Goal: Information Seeking & Learning: Compare options

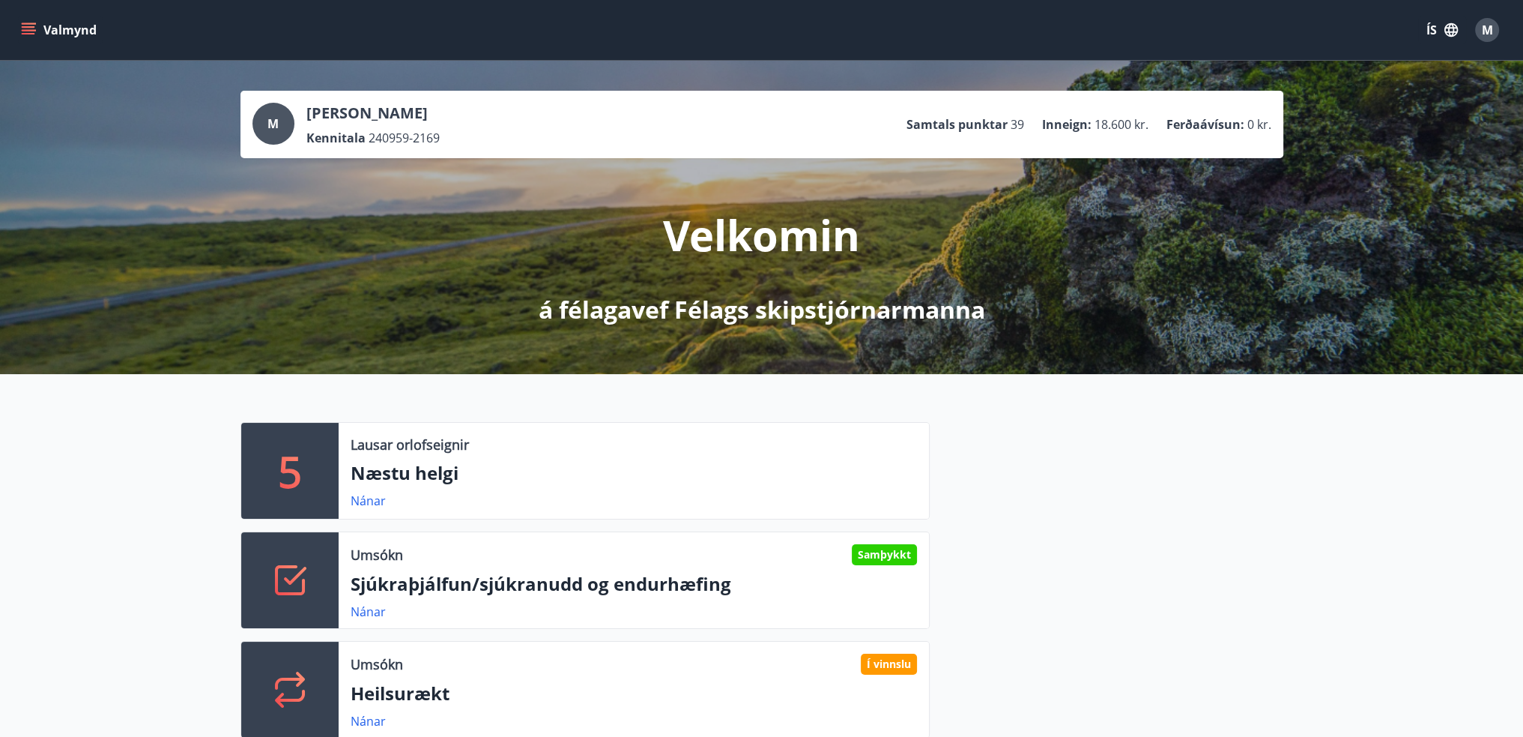
click at [1490, 29] on span "M" at bounding box center [1487, 30] width 11 height 16
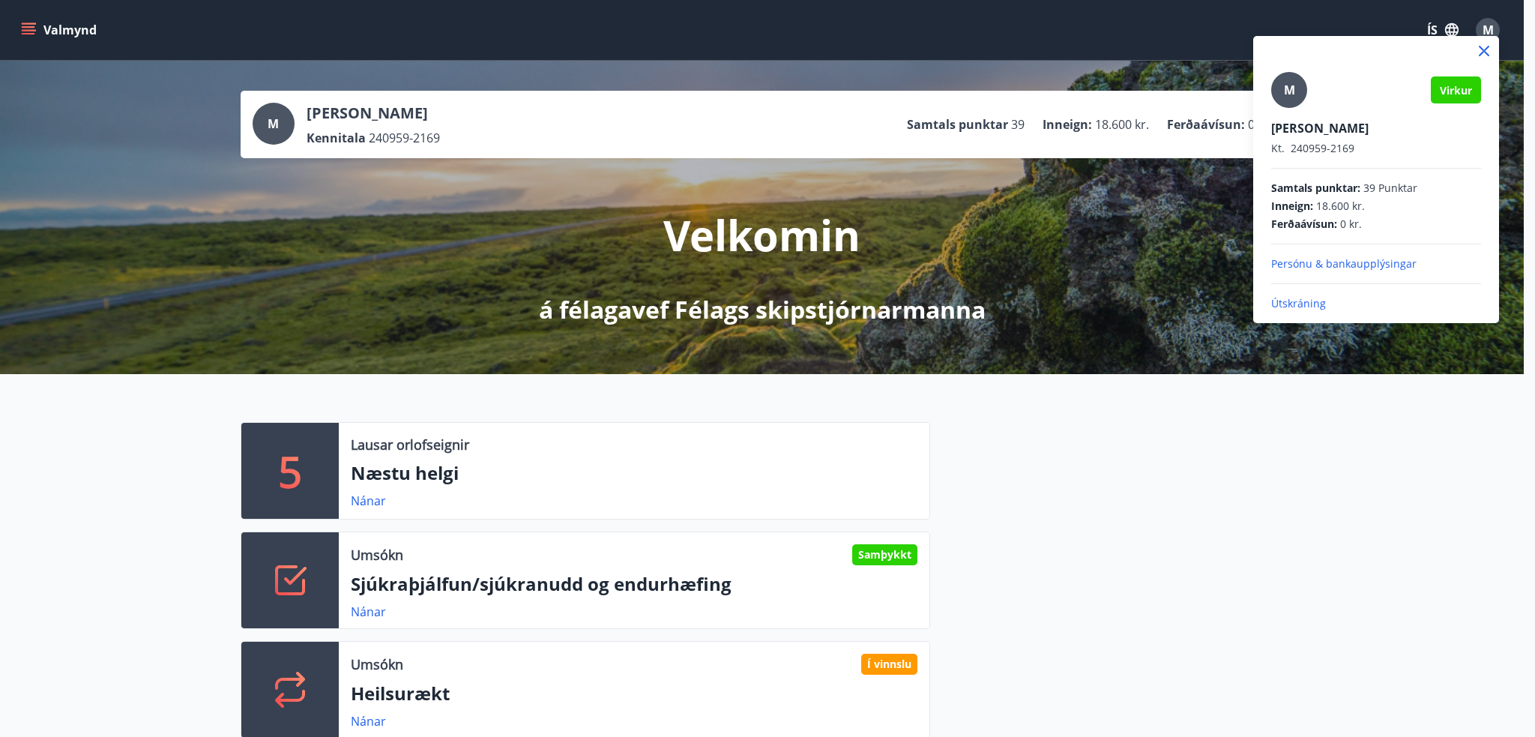
click at [1310, 306] on p "Útskráning" at bounding box center [1376, 303] width 210 height 15
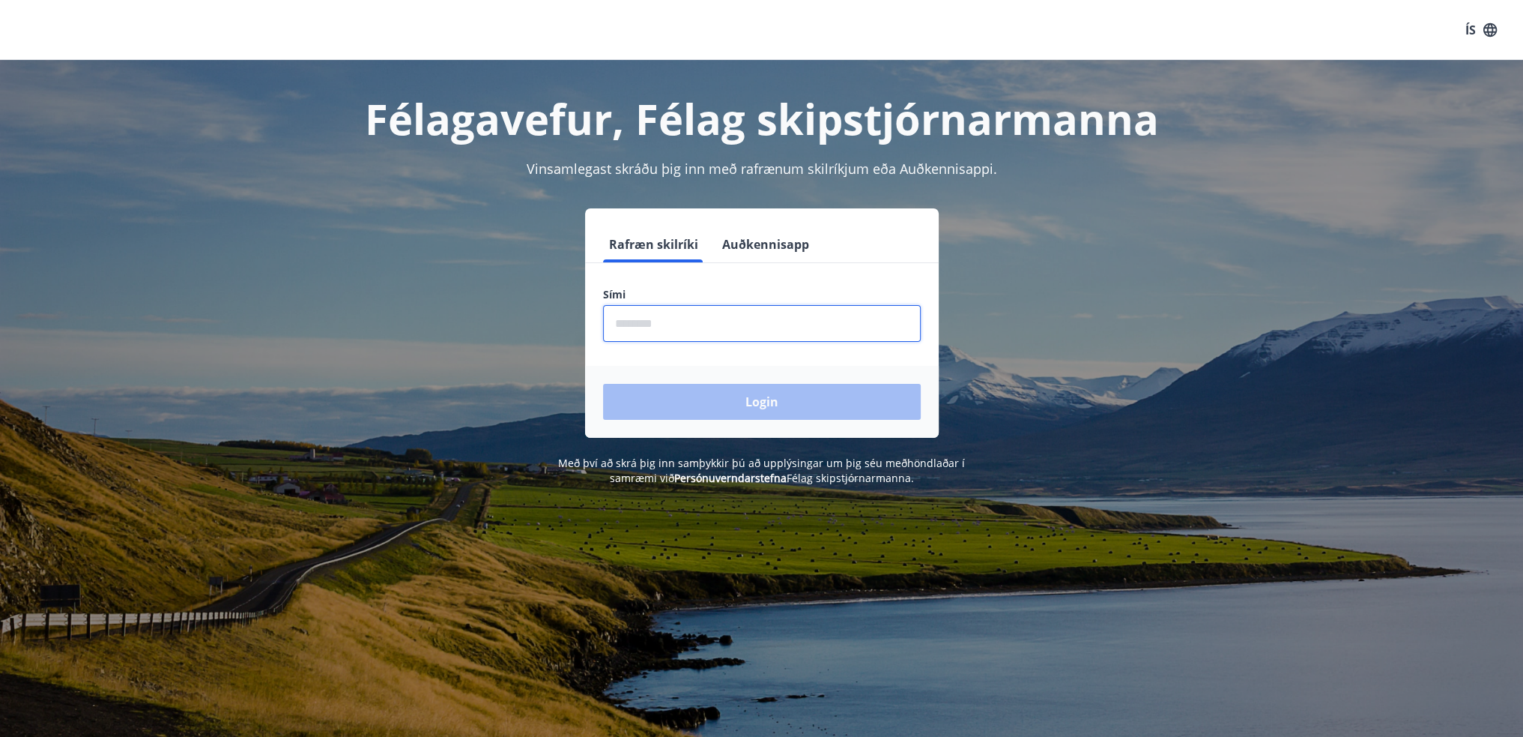
click at [626, 327] on input "phone" at bounding box center [762, 323] width 318 height 37
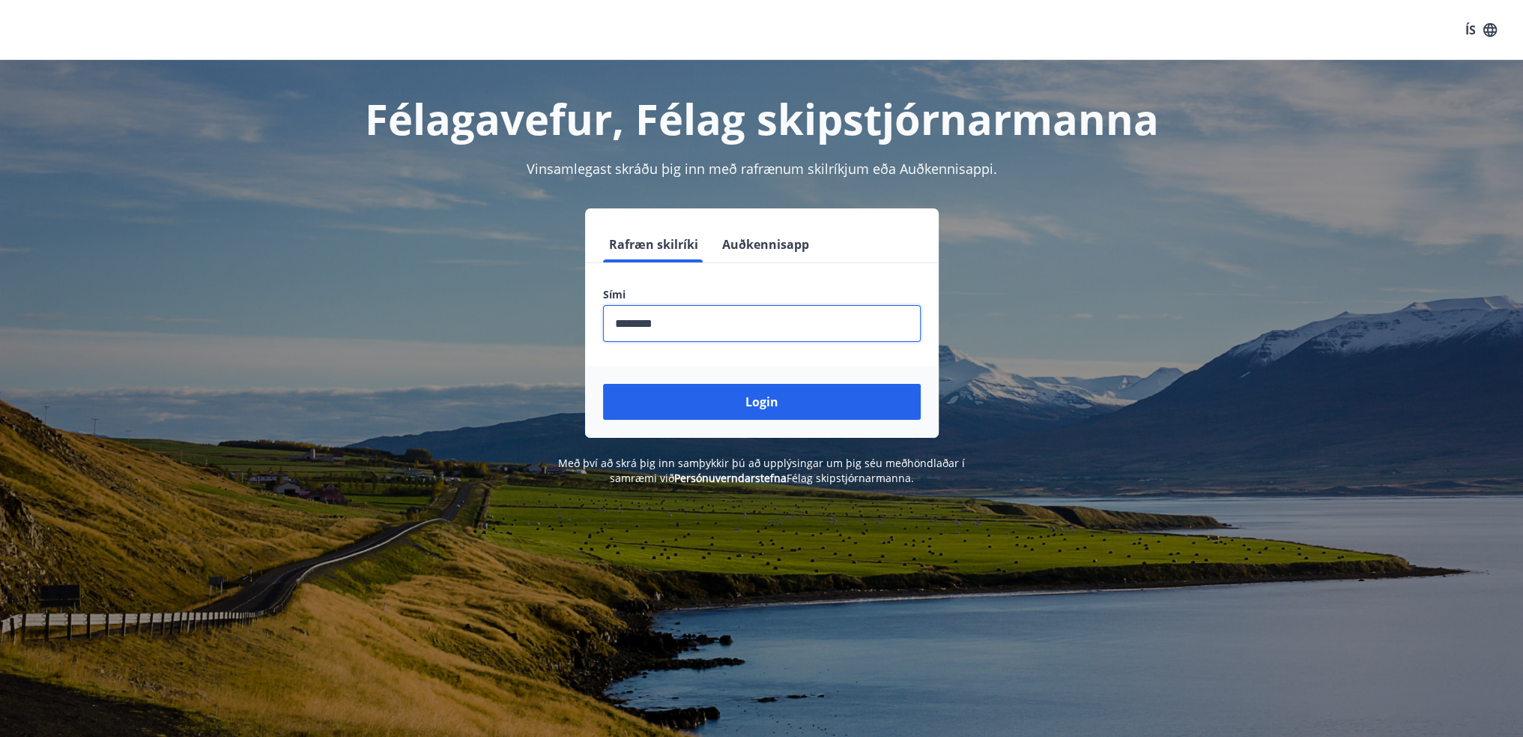
type input "********"
click at [603, 384] on button "Login" at bounding box center [762, 402] width 318 height 36
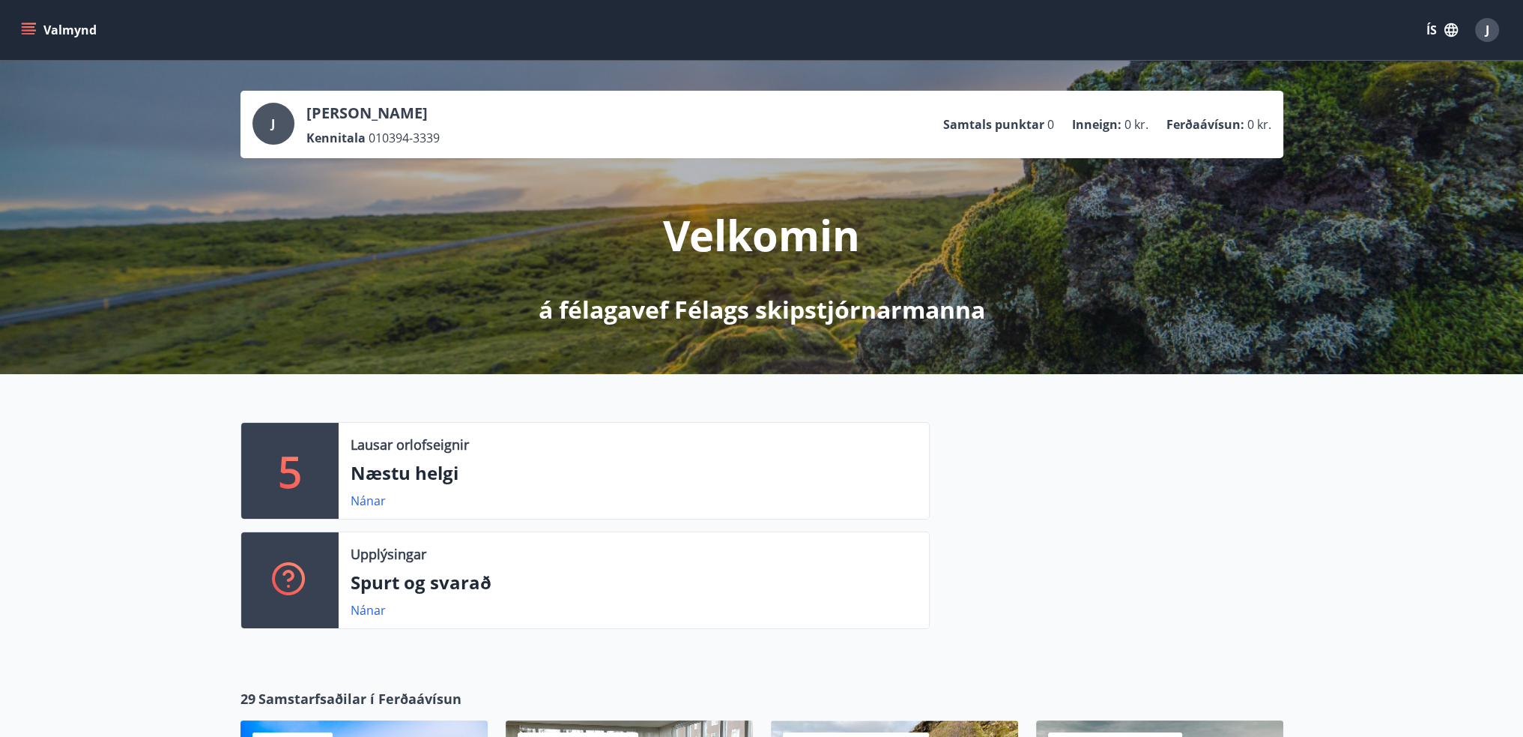
click at [39, 31] on button "Valmynd" at bounding box center [60, 29] width 85 height 27
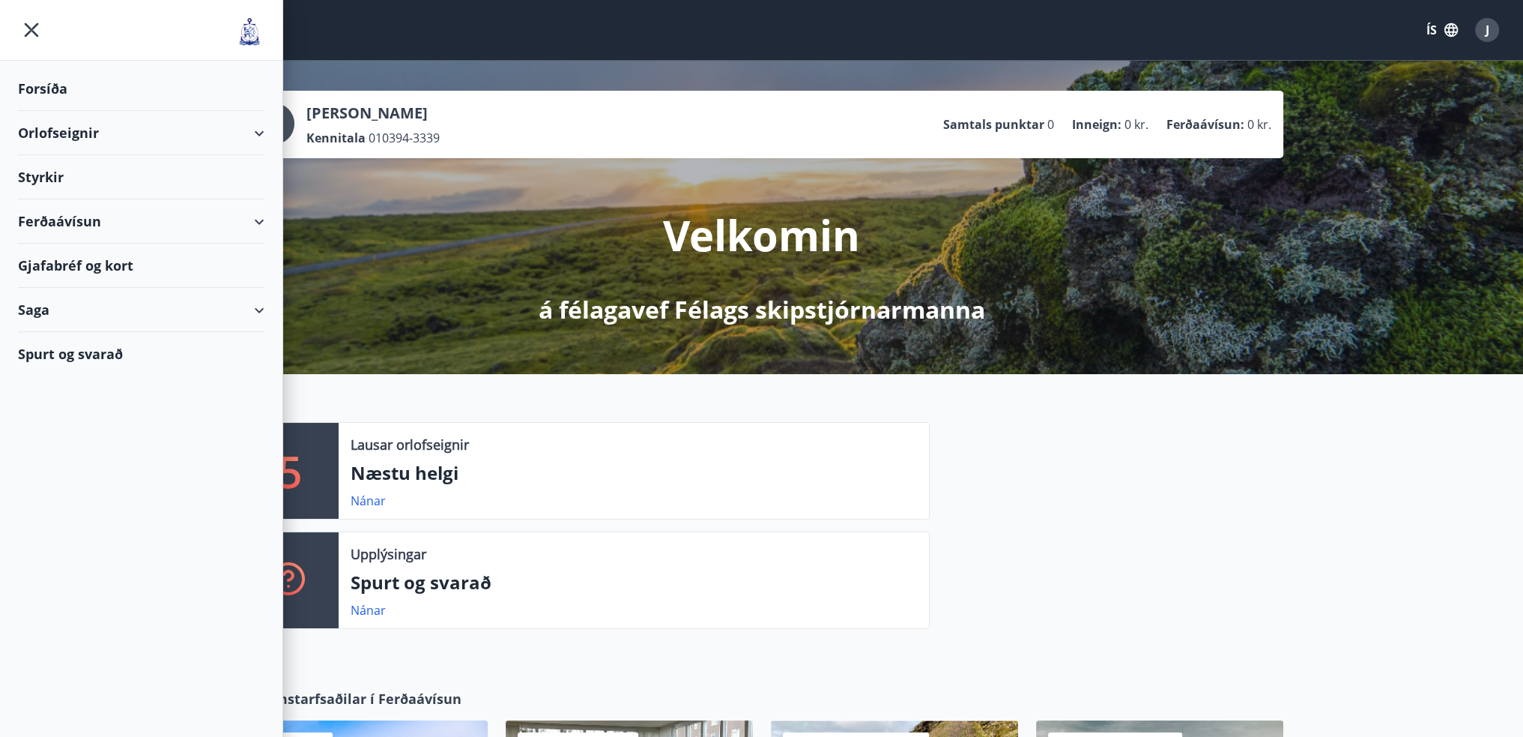
click at [64, 133] on div "Orlofseignir" at bounding box center [141, 133] width 247 height 44
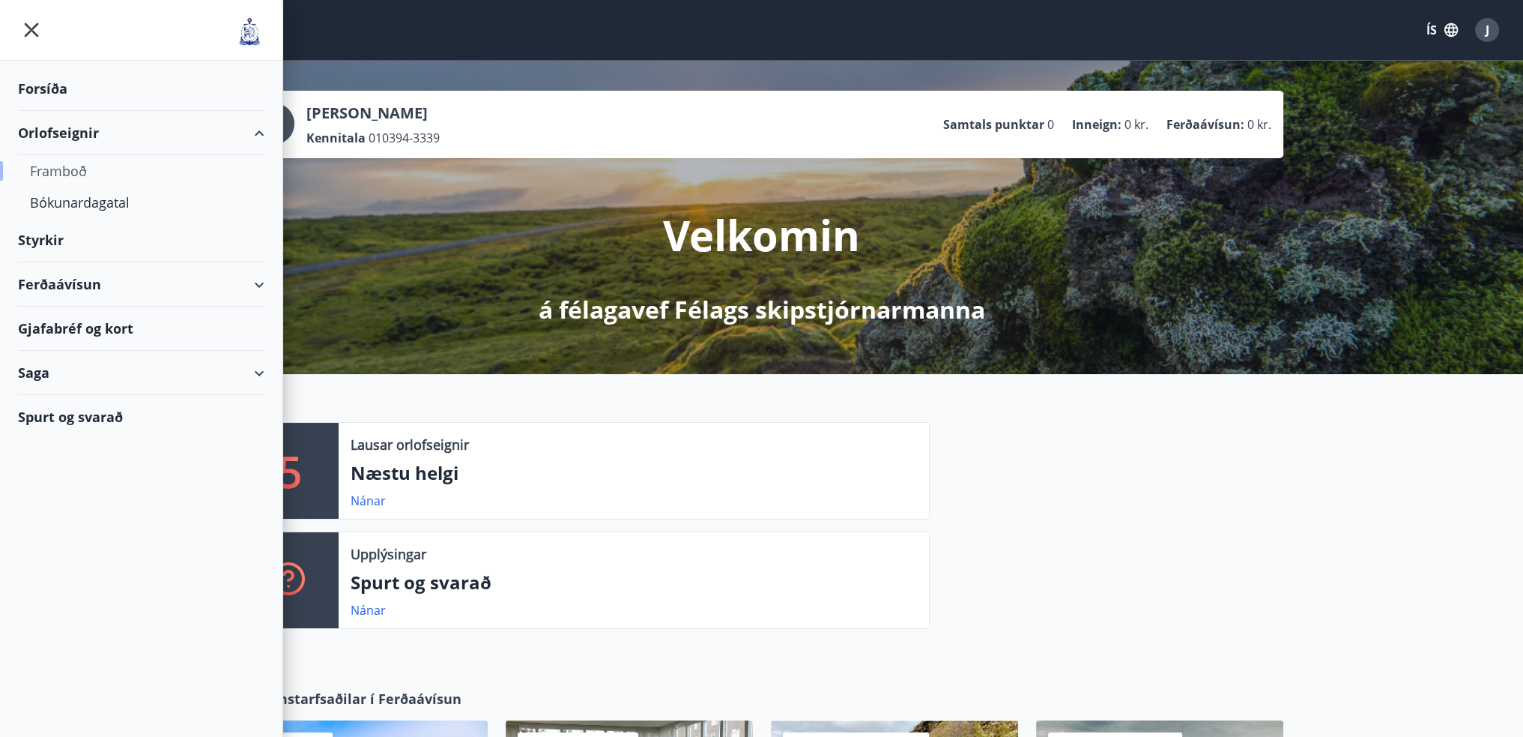
click at [57, 179] on div "Framboð" at bounding box center [141, 170] width 223 height 31
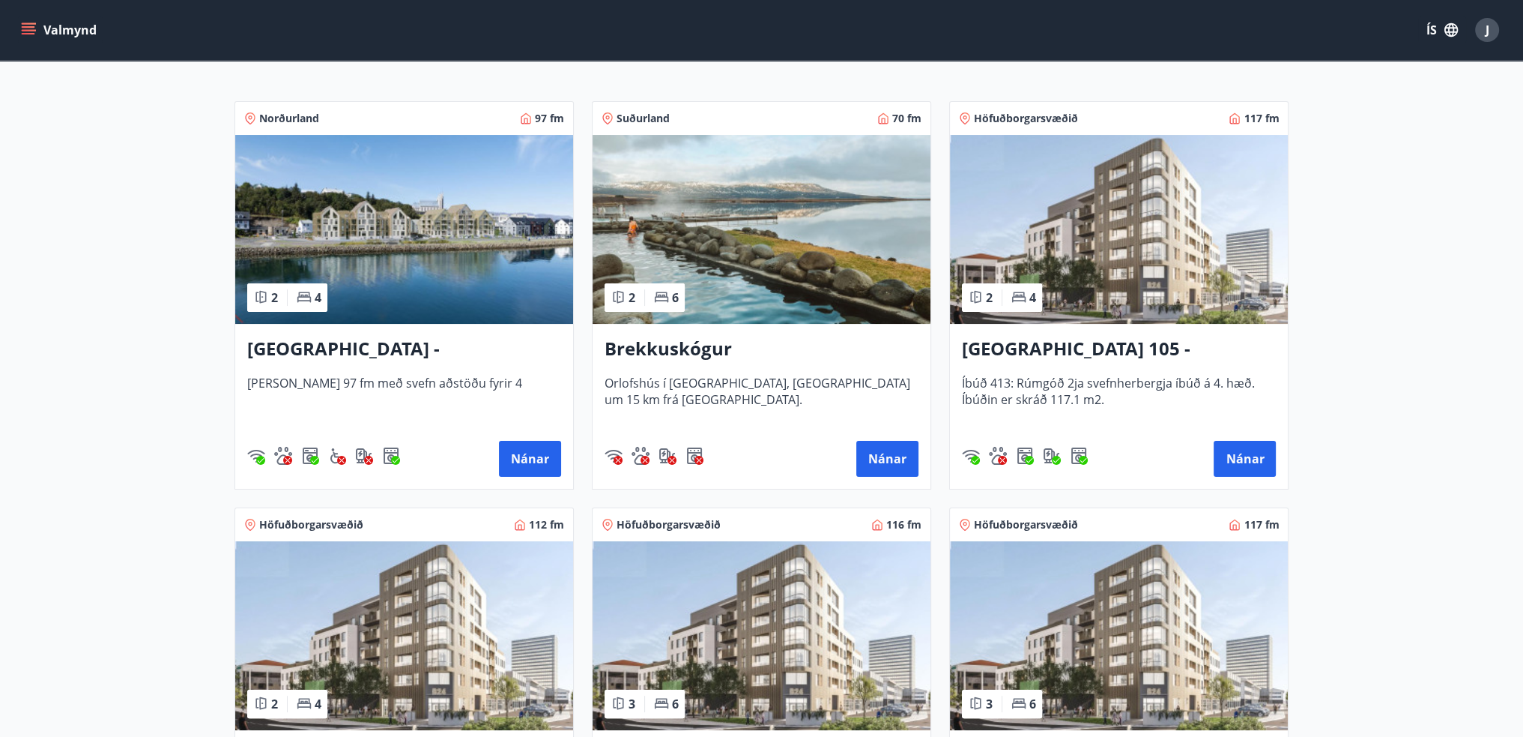
scroll to position [300, 0]
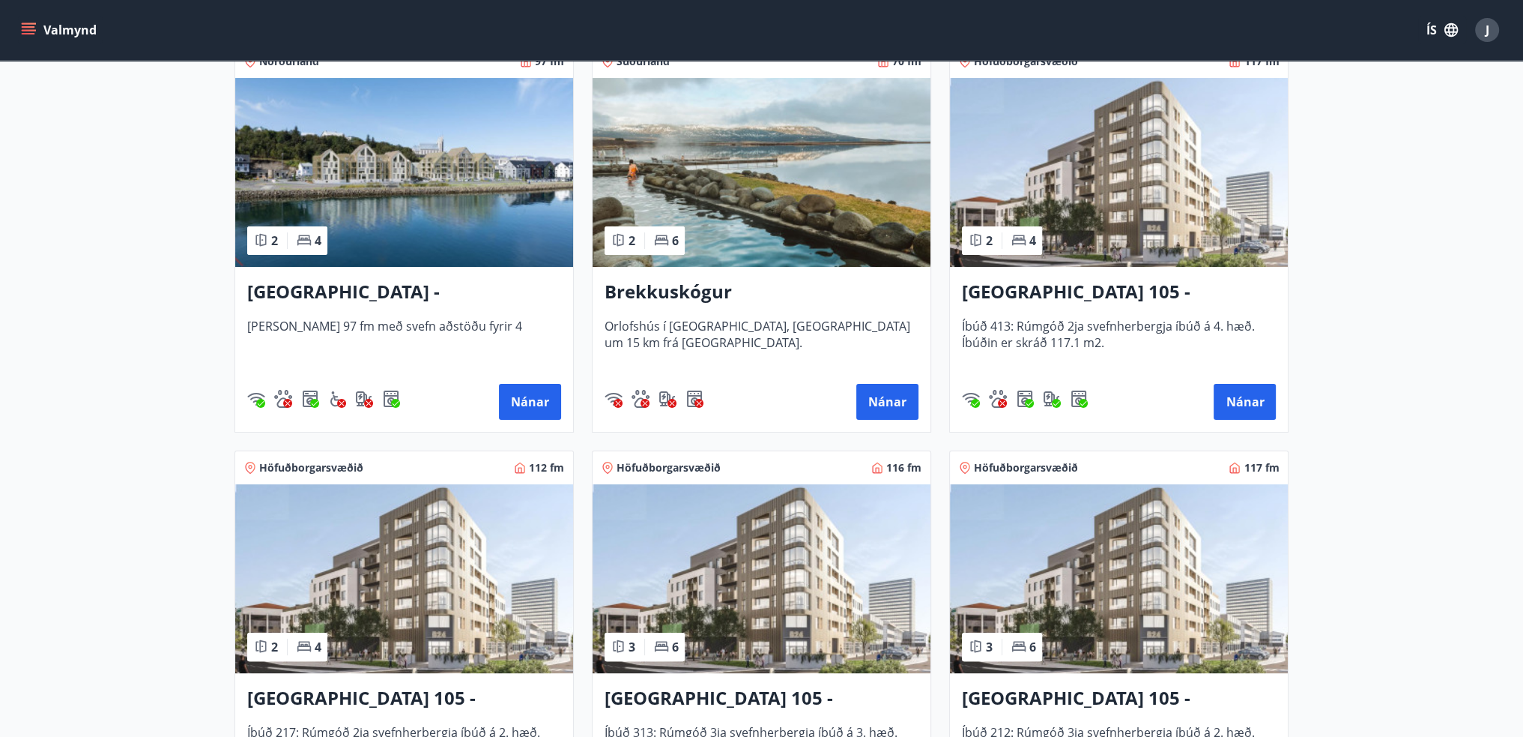
click at [815, 187] on img at bounding box center [762, 172] width 338 height 189
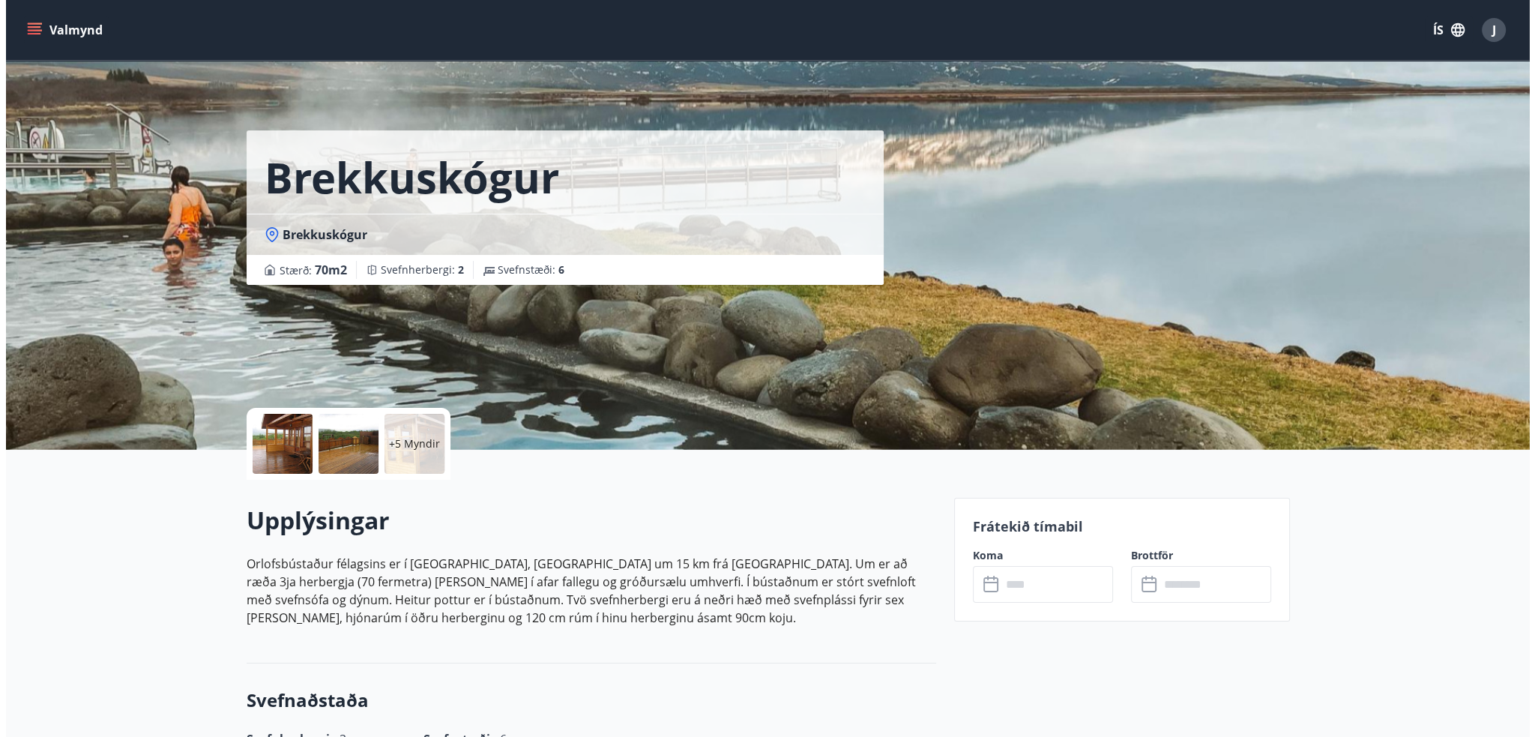
scroll to position [75, 0]
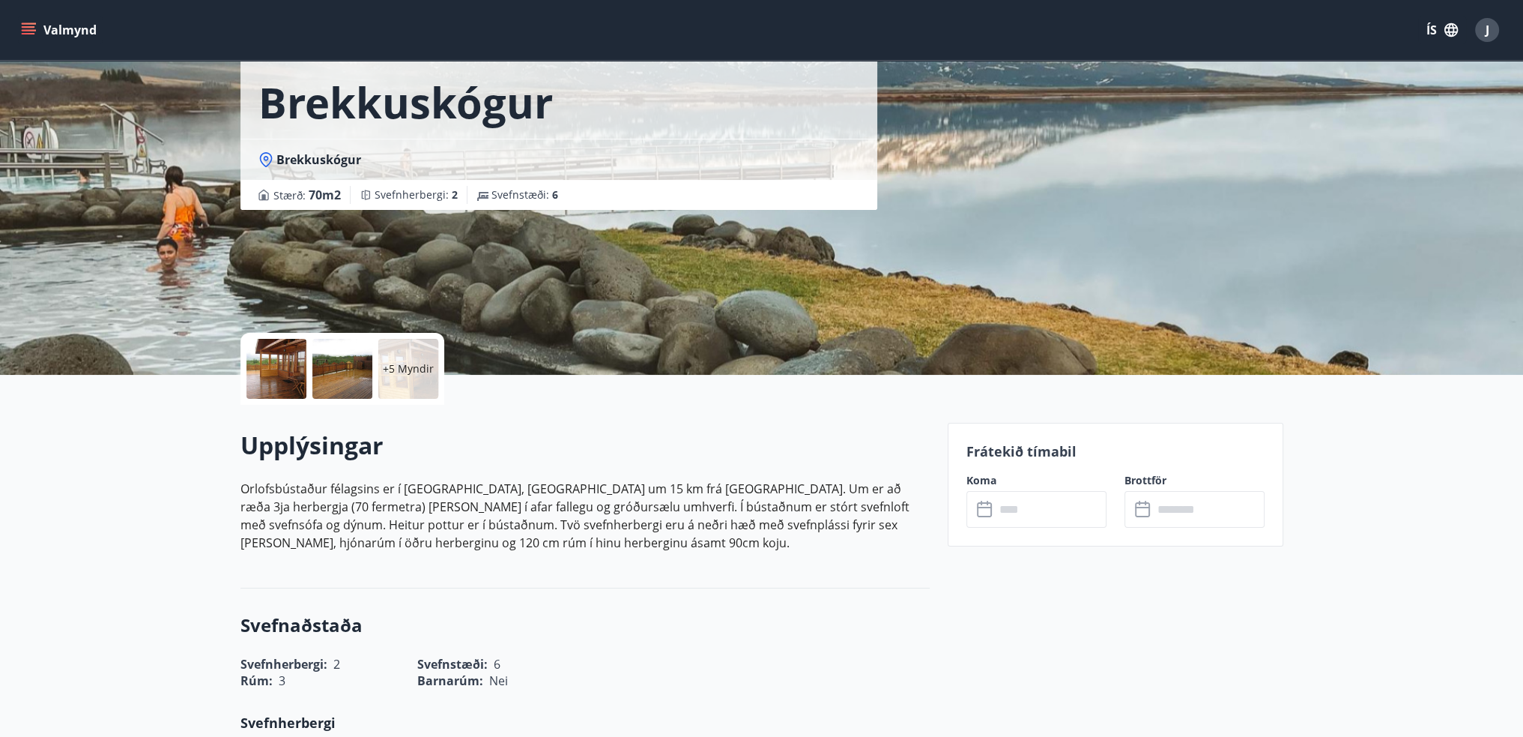
click at [393, 369] on p "+5 Myndir" at bounding box center [408, 368] width 51 height 15
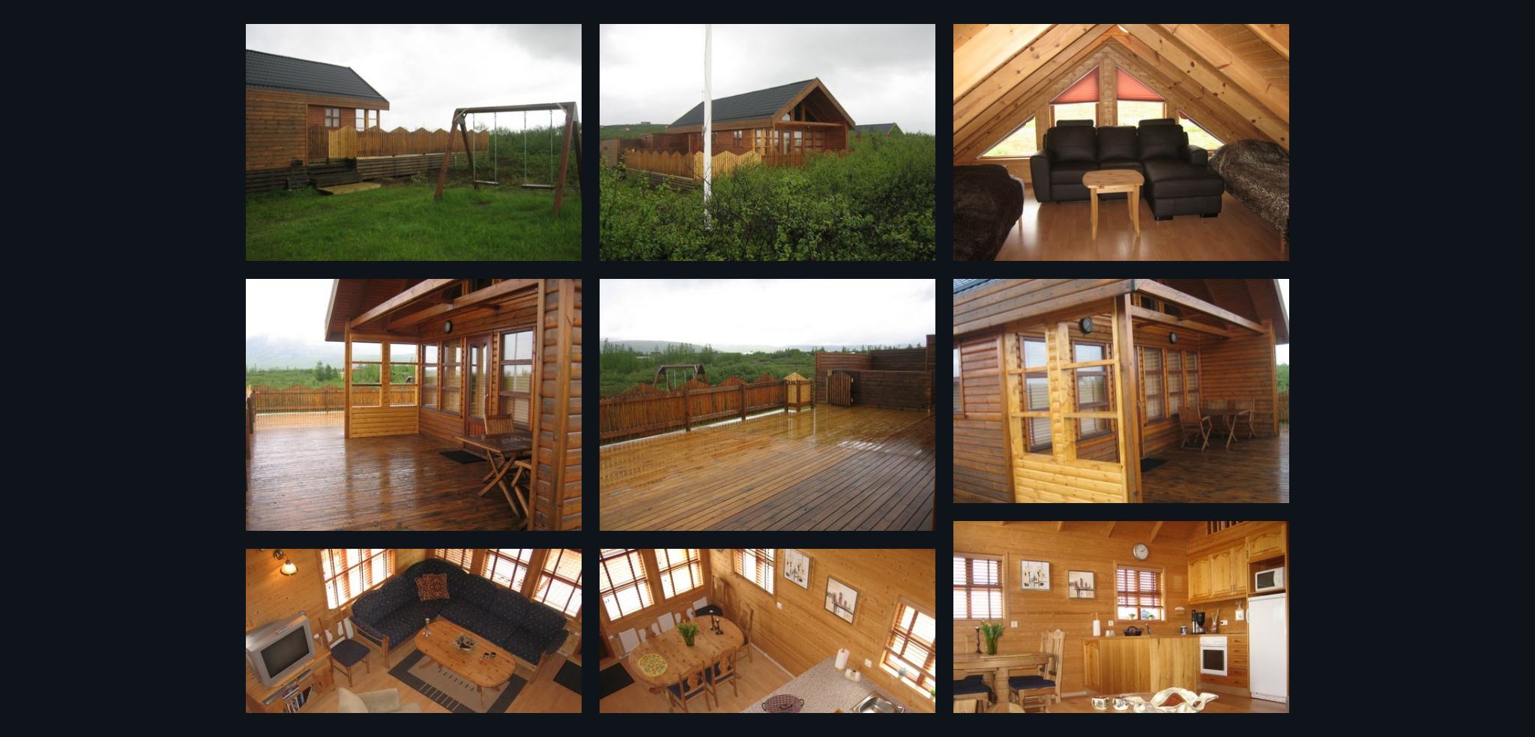
click at [1418, 149] on div "11 Myndir" at bounding box center [767, 368] width 1535 height 737
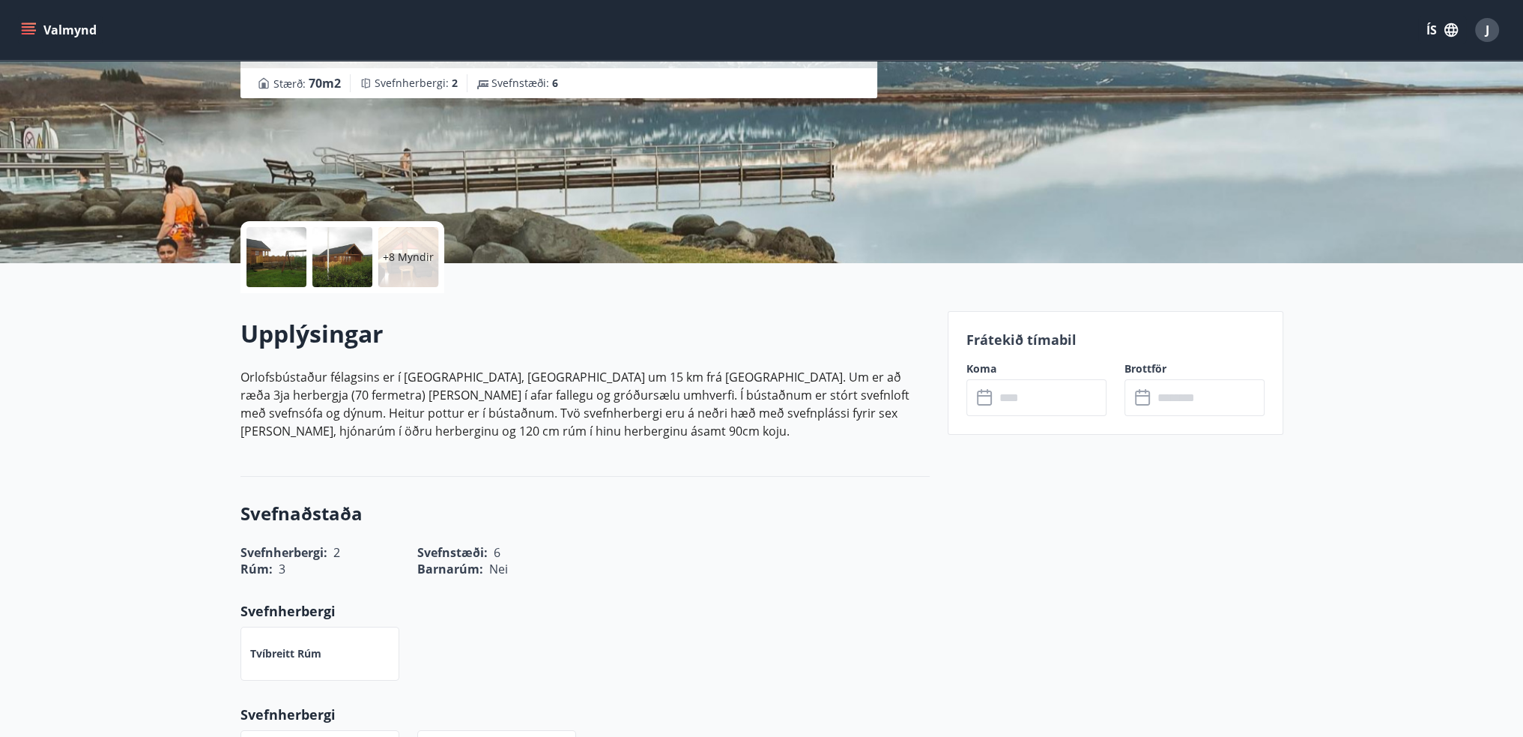
scroll to position [225, 0]
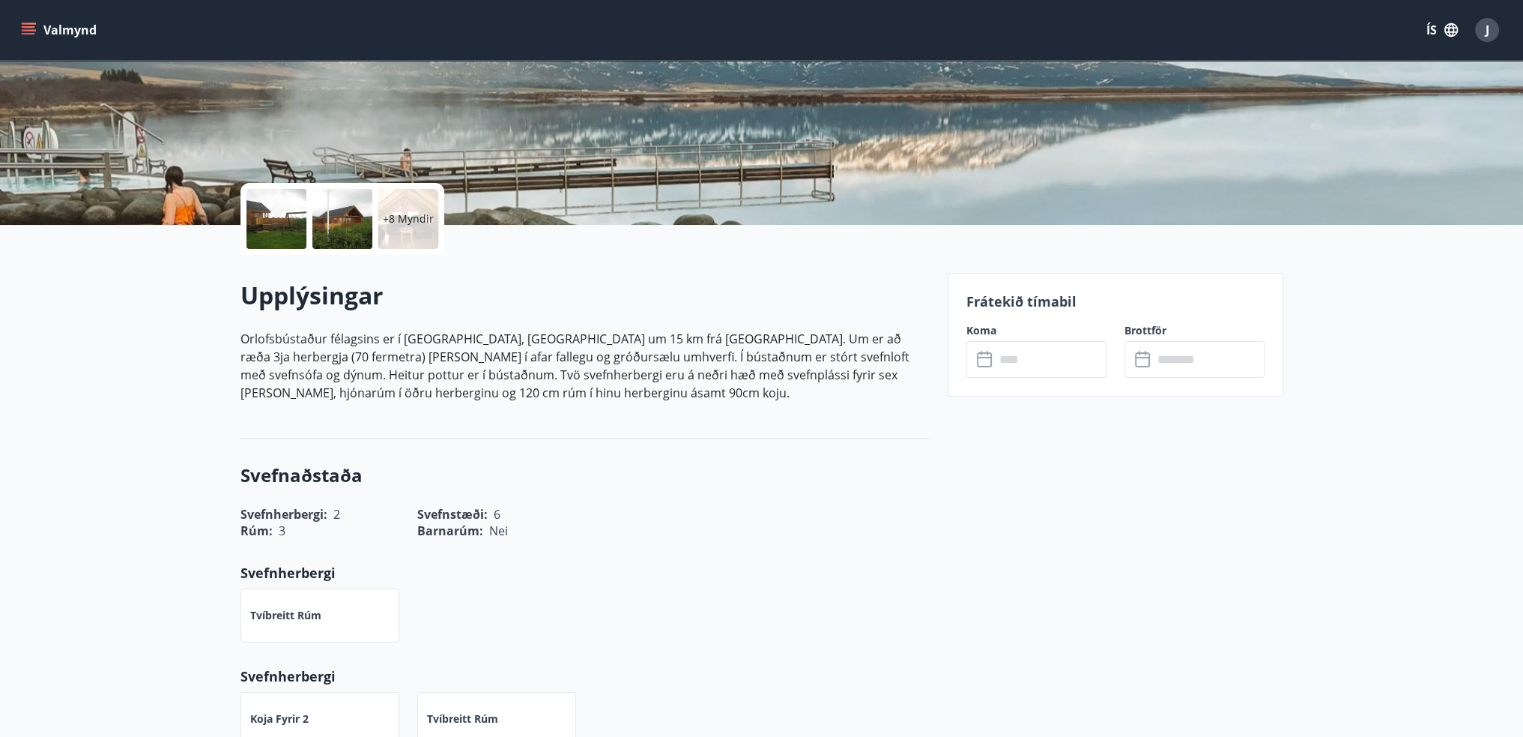
click at [555, 333] on p "Orlofsbústaður félagsins er í Brekkuskógi, Biskupstungum um 15 km frá Laugavatn…" at bounding box center [585, 366] width 689 height 72
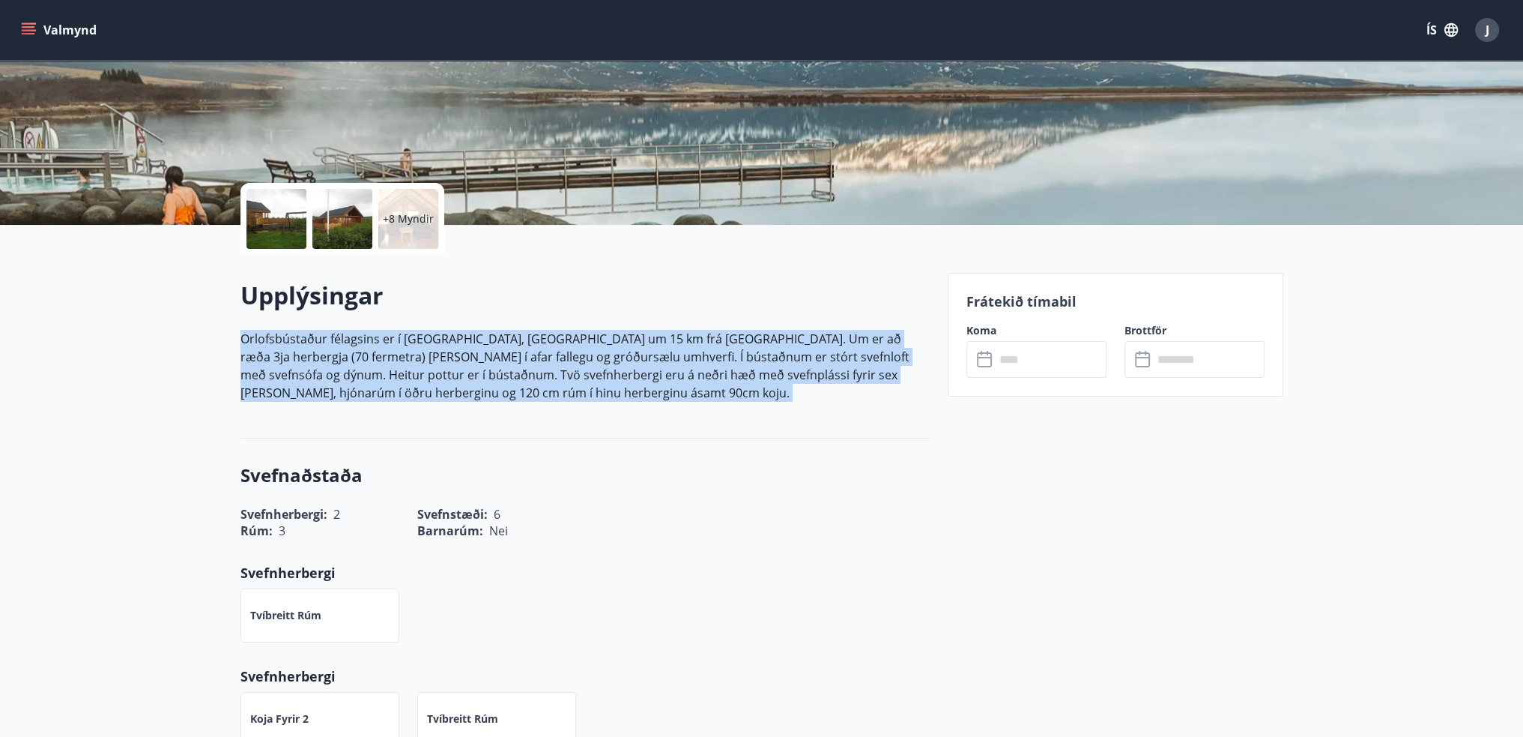
click at [555, 333] on p "Orlofsbústaður félagsins er í Brekkuskógi, Biskupstungum um 15 km frá Laugavatn…" at bounding box center [585, 366] width 689 height 72
click at [477, 354] on p "Orlofsbústaður félagsins er í Brekkuskógi, Biskupstungum um 15 km frá Laugavatn…" at bounding box center [585, 366] width 689 height 72
drag, startPoint x: 528, startPoint y: 398, endPoint x: 196, endPoint y: 347, distance: 336.6
copy p "Orlofsbústaður félagsins er í Brekkuskógi, Biskupstungum um 15 km frá Laugavatn…"
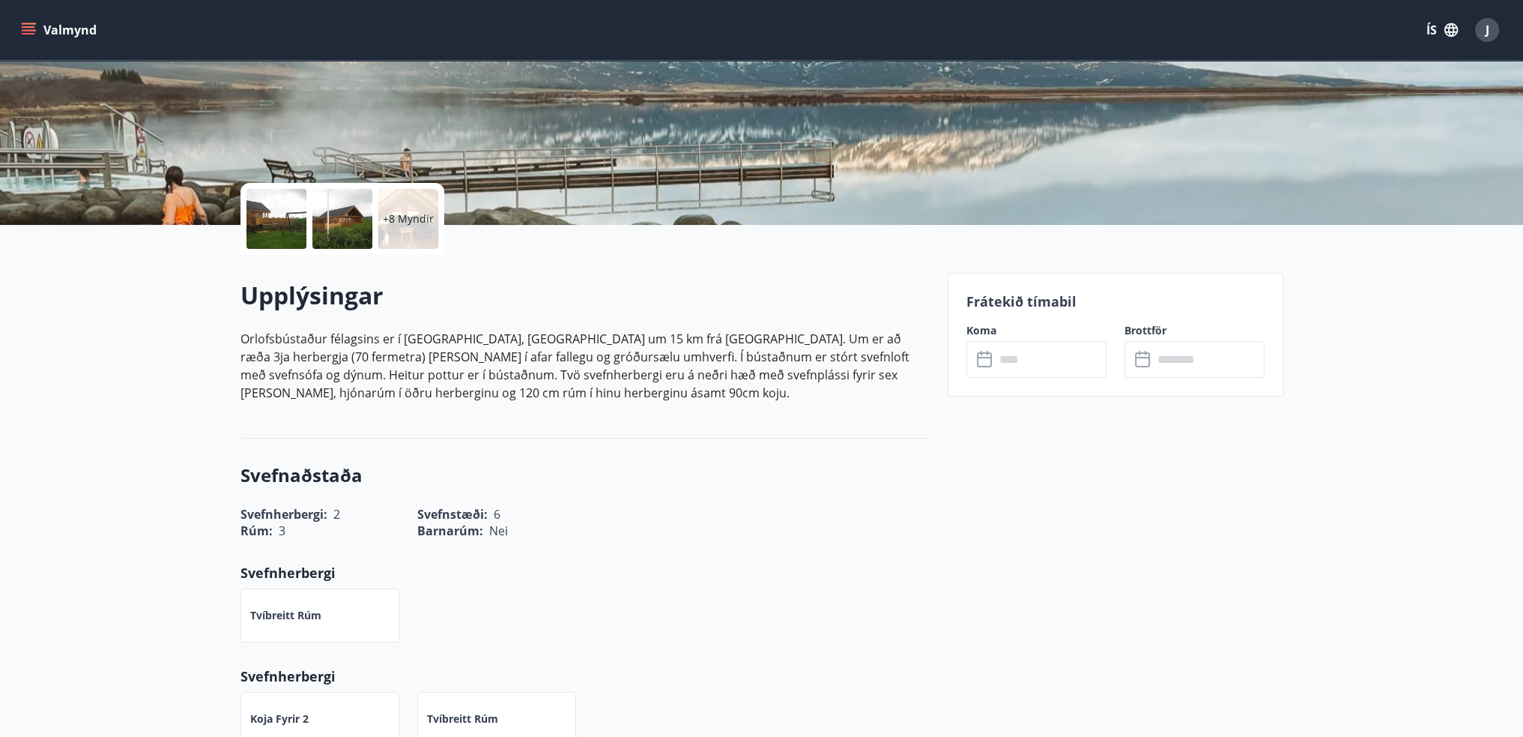
click at [674, 438] on div "Svefnaðstaða Svefnherbergi : 2 Svefnstæði : 6 Rúm : 3 Barnarúm : Nei Svefnherbe…" at bounding box center [585, 604] width 689 height 332
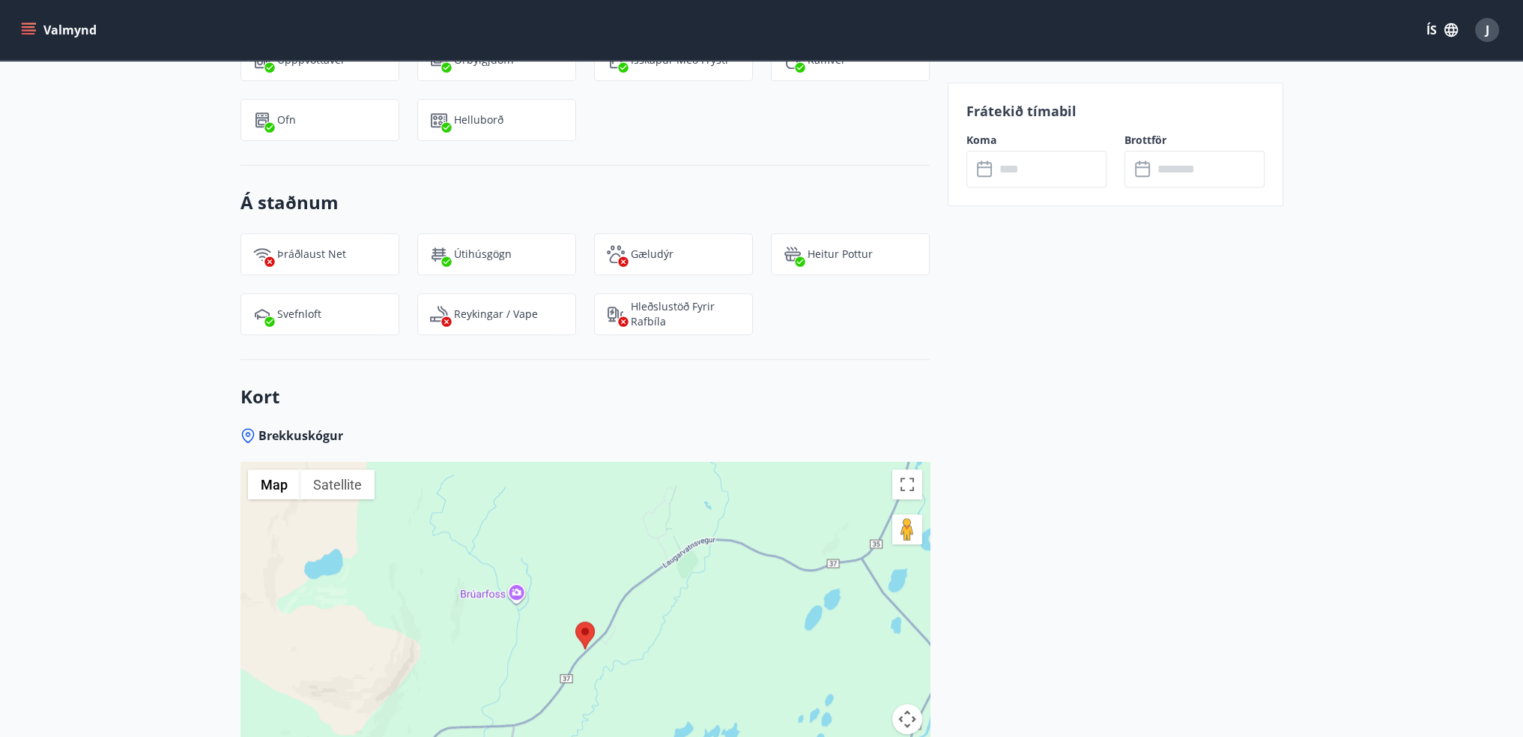
scroll to position [1194, 0]
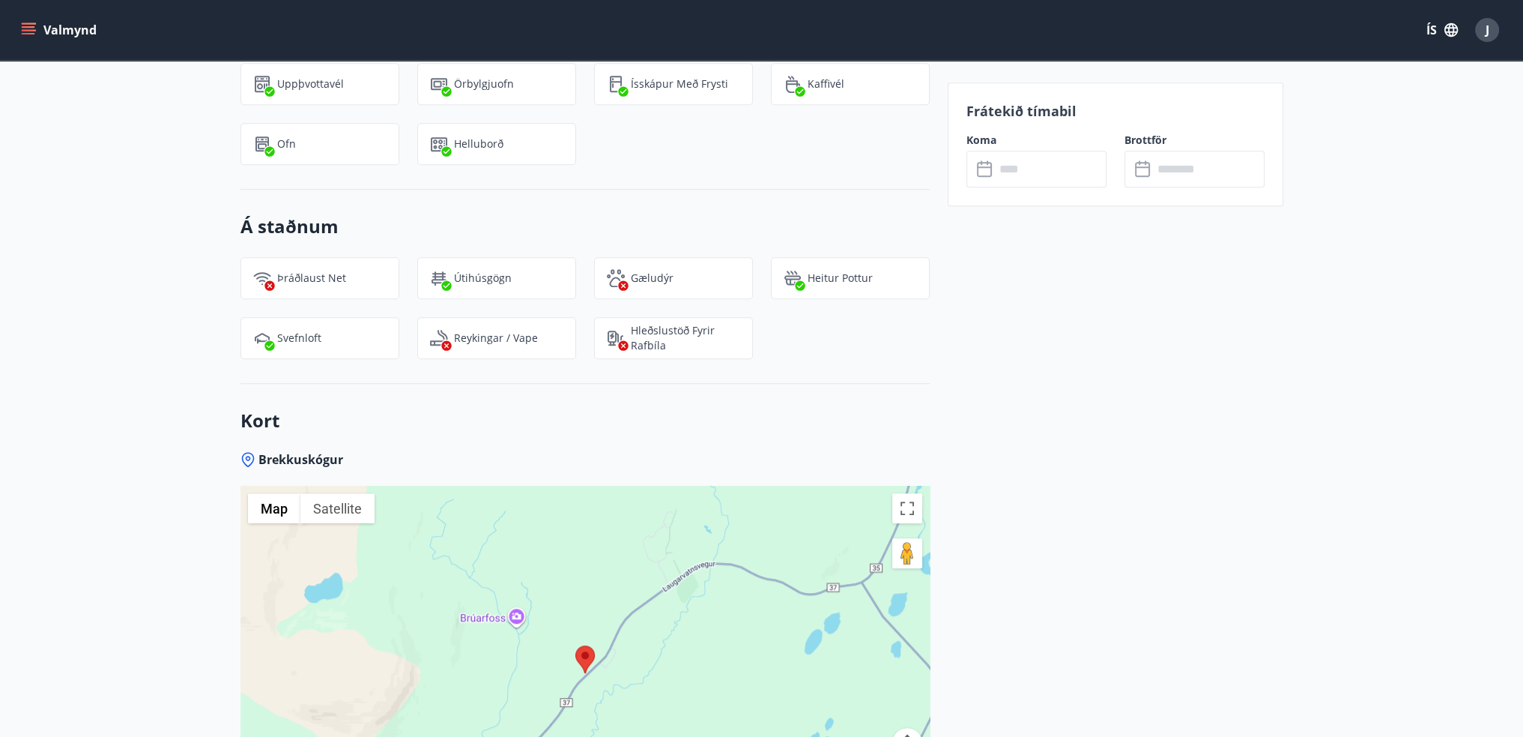
click at [40, 32] on button "Valmynd" at bounding box center [60, 29] width 85 height 27
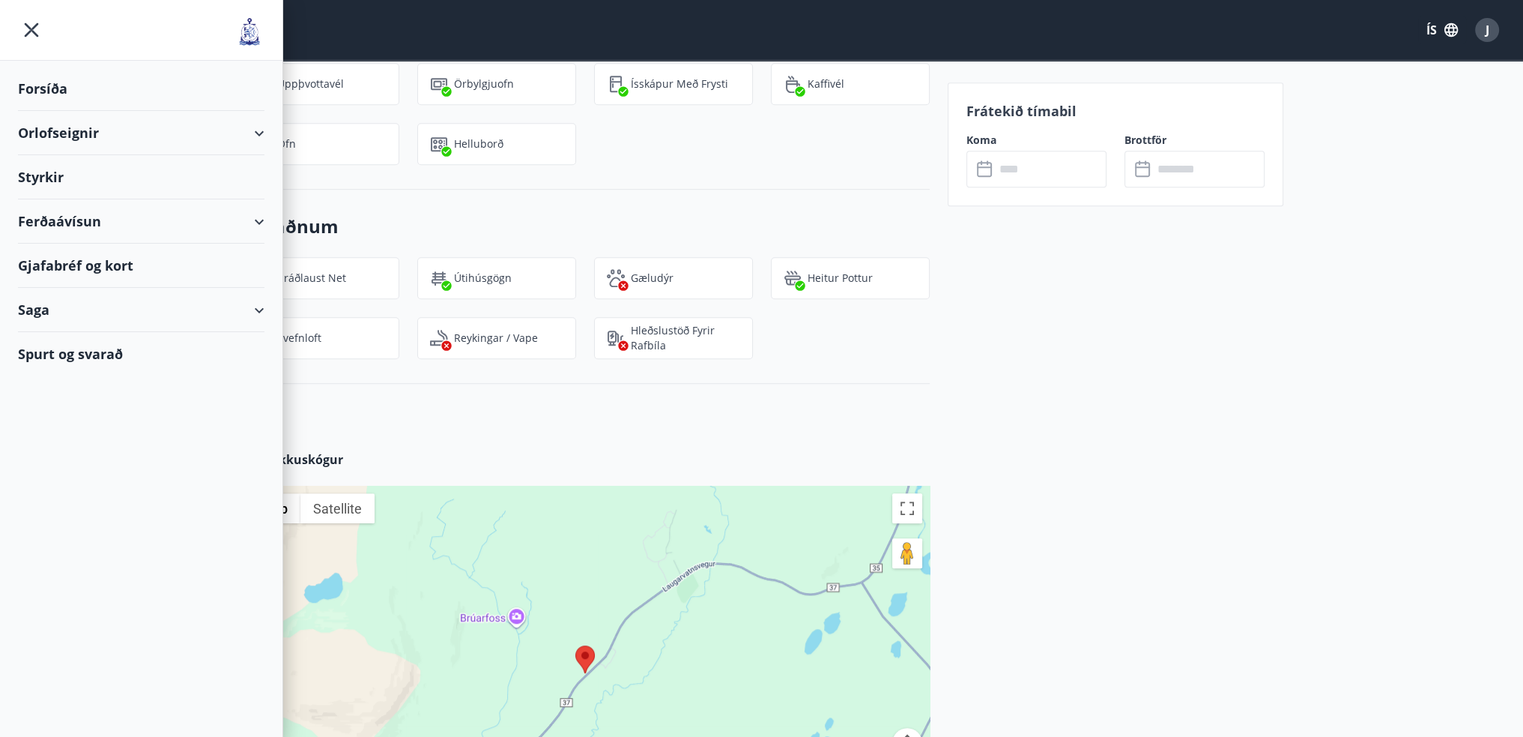
click at [100, 137] on div "Orlofseignir" at bounding box center [141, 133] width 247 height 44
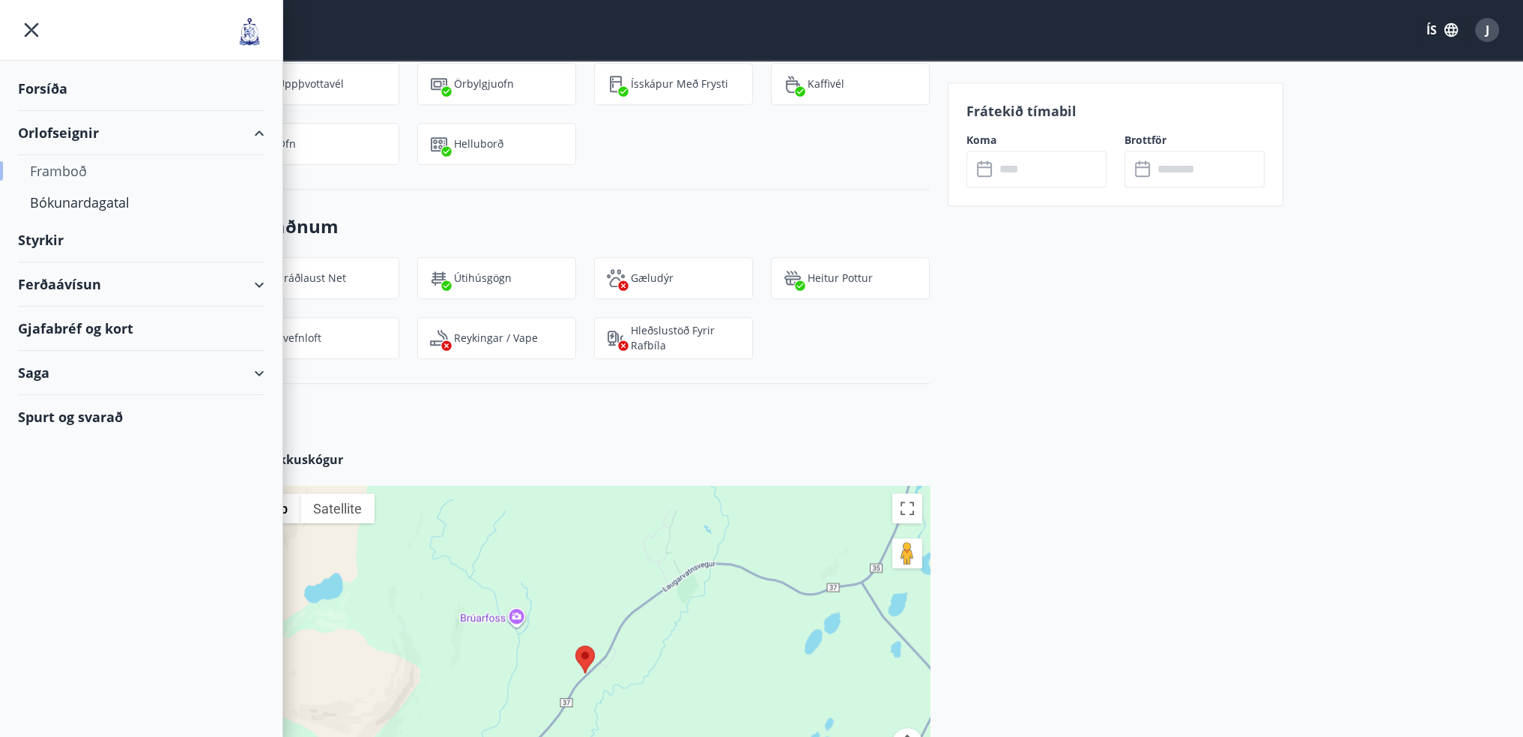
click at [82, 176] on div "Framboð" at bounding box center [141, 170] width 223 height 31
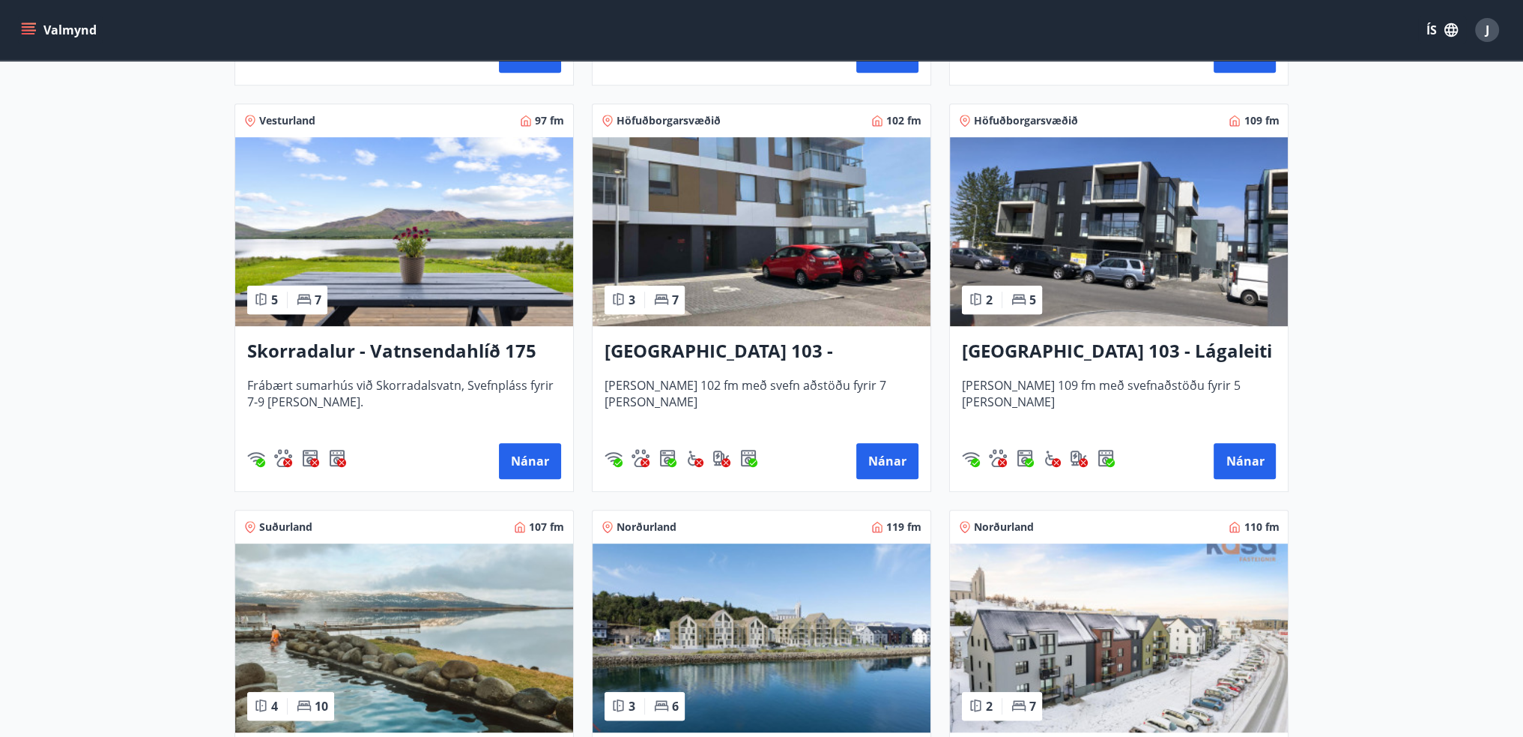
scroll to position [1085, 0]
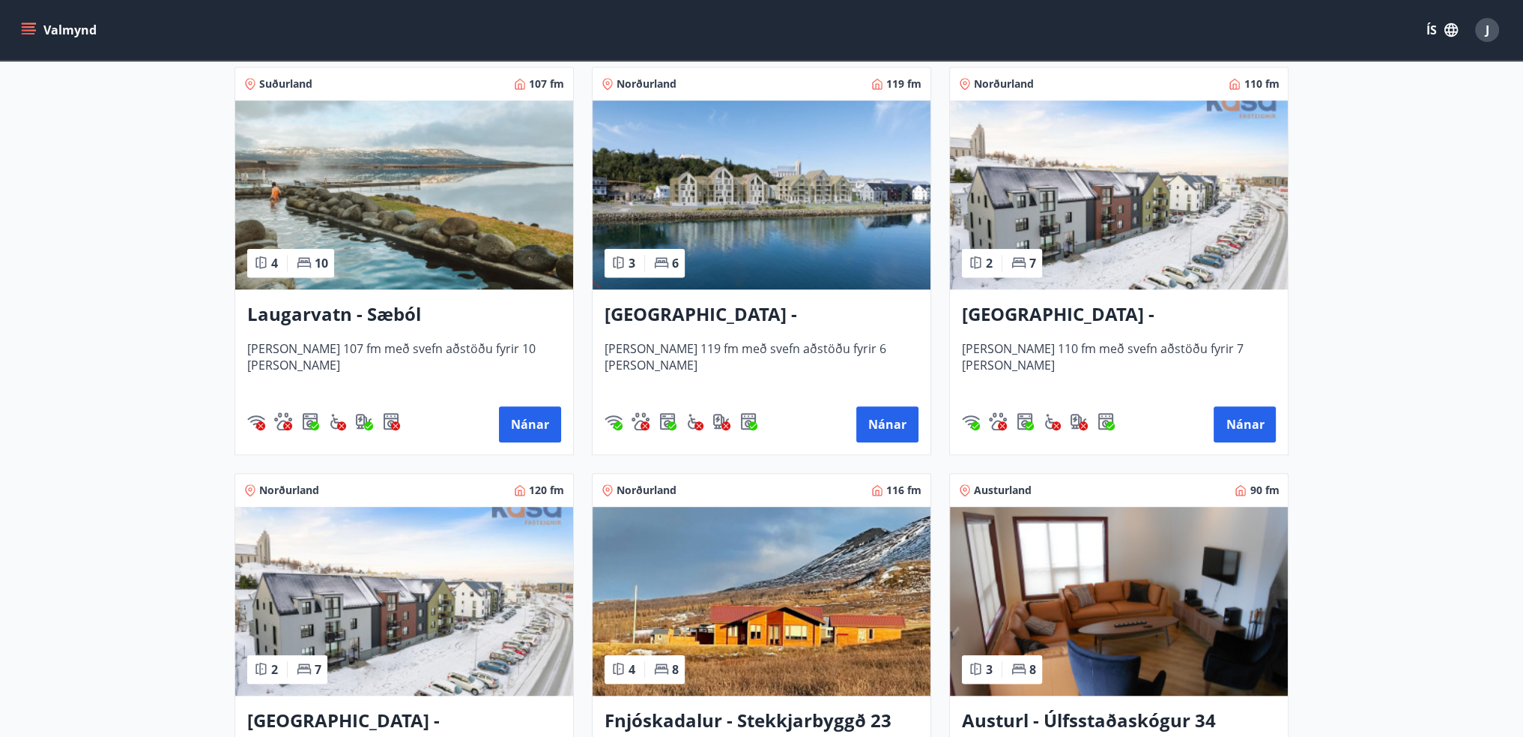
click at [438, 274] on img at bounding box center [404, 194] width 338 height 189
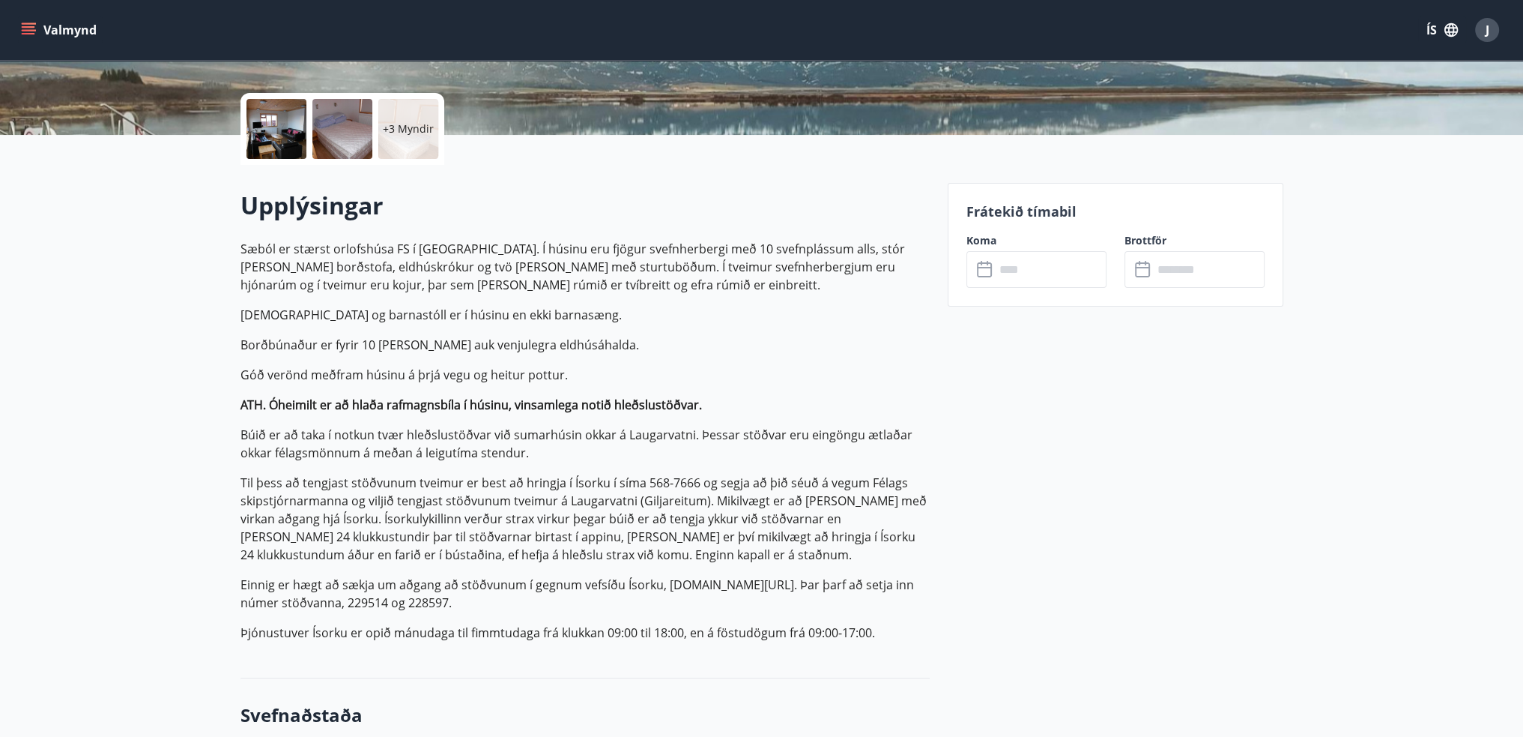
scroll to position [225, 0]
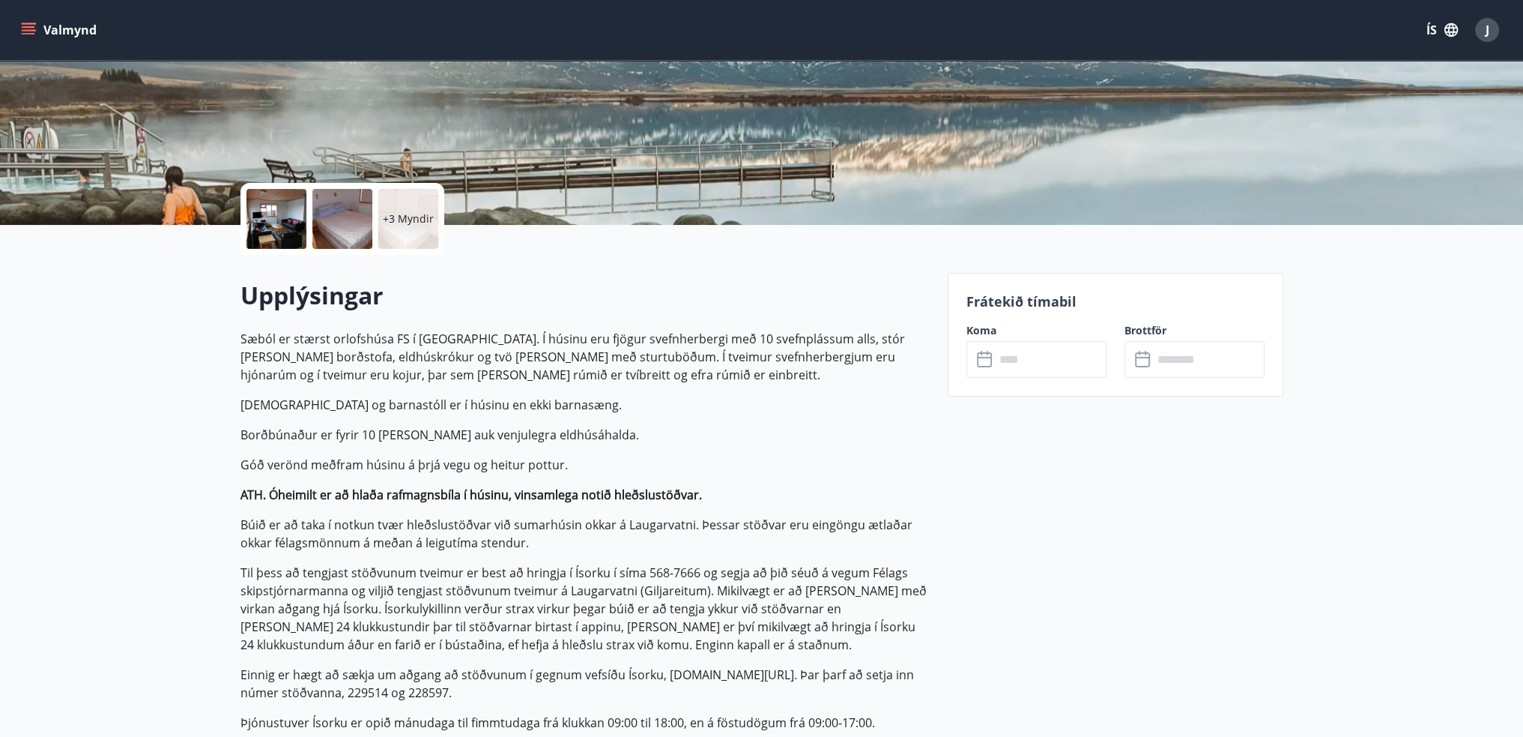
click at [623, 330] on p "Sæból er stærst orlofshúsa FS í Brattahlíð. Í húsinu eru fjögur svefnherbergi m…" at bounding box center [585, 357] width 689 height 54
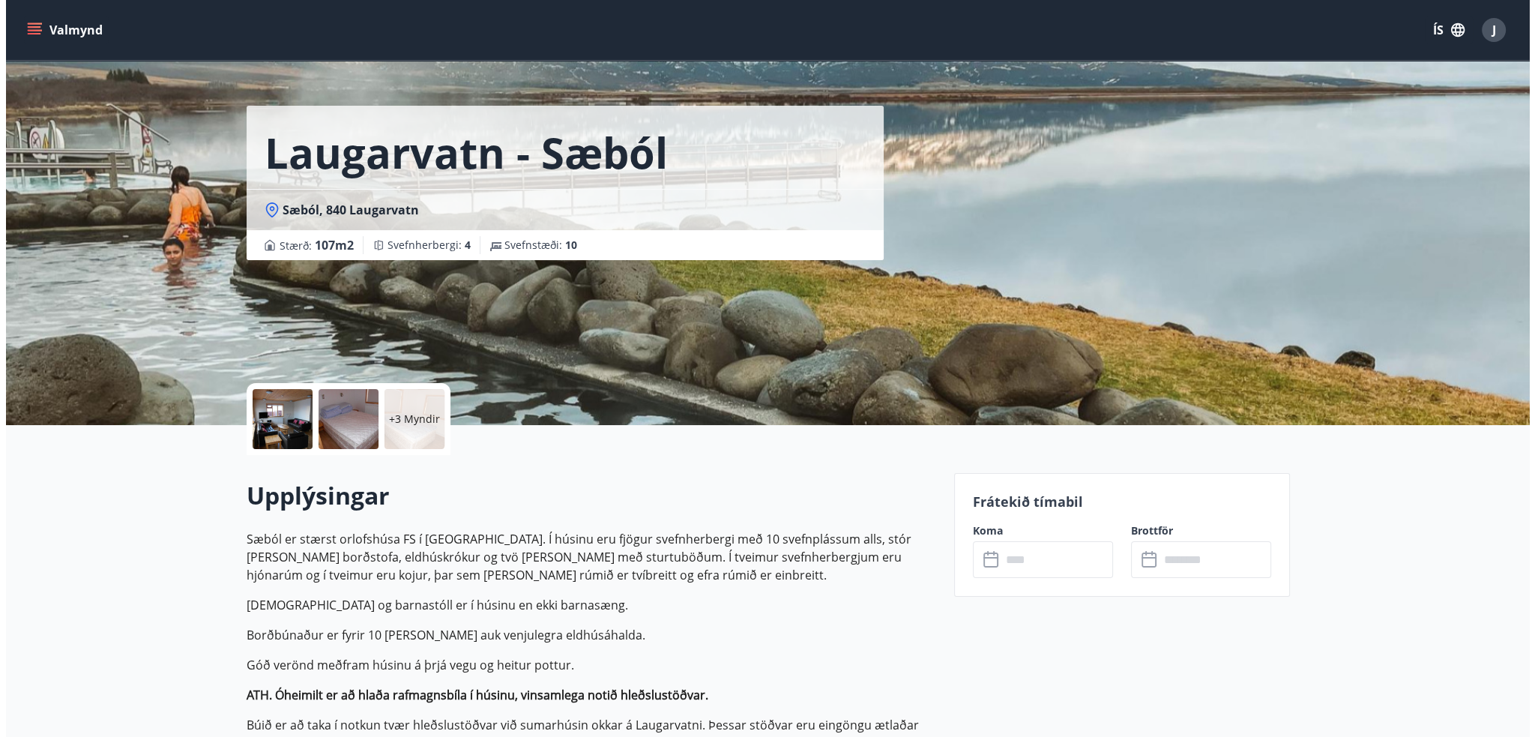
scroll to position [0, 0]
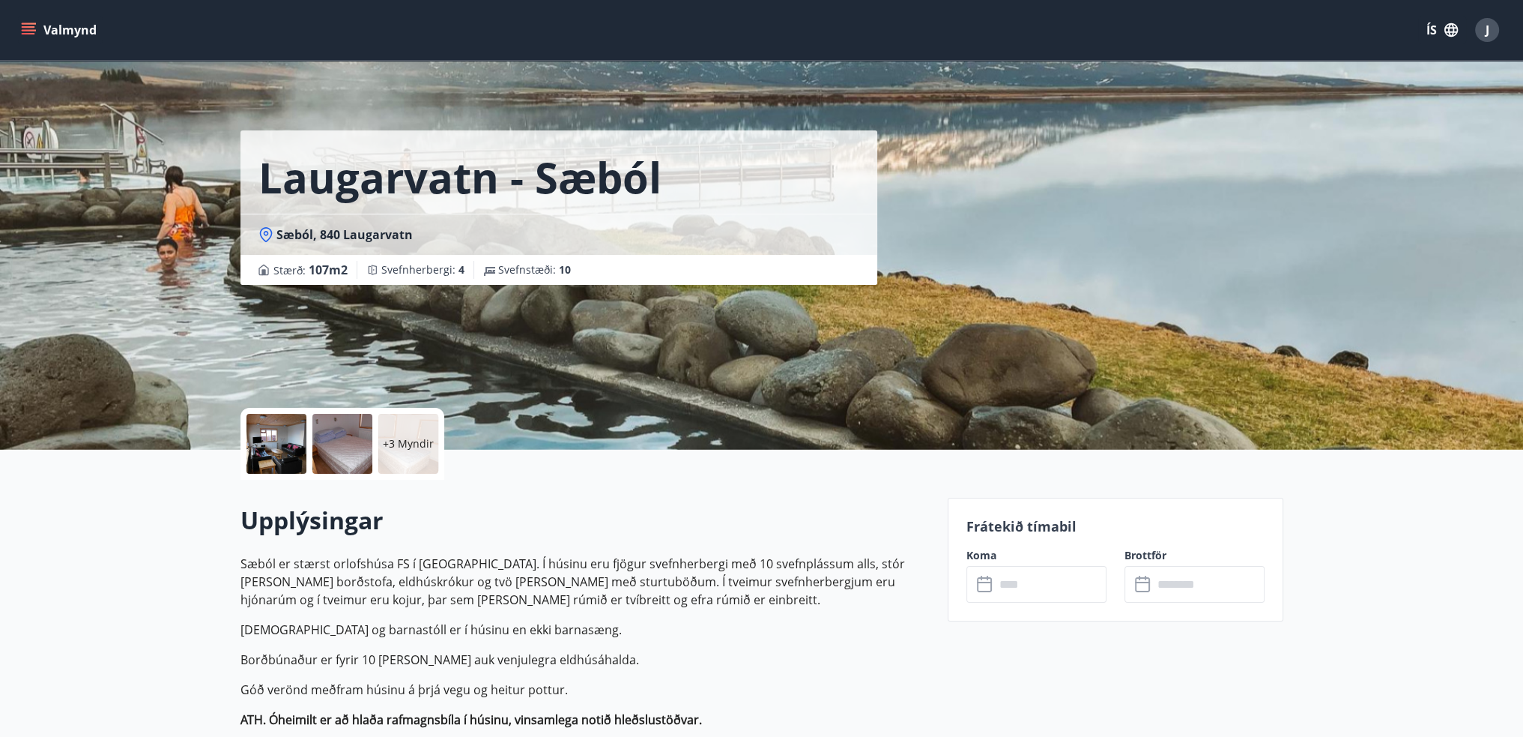
click at [423, 440] on p "+3 Myndir" at bounding box center [408, 443] width 51 height 15
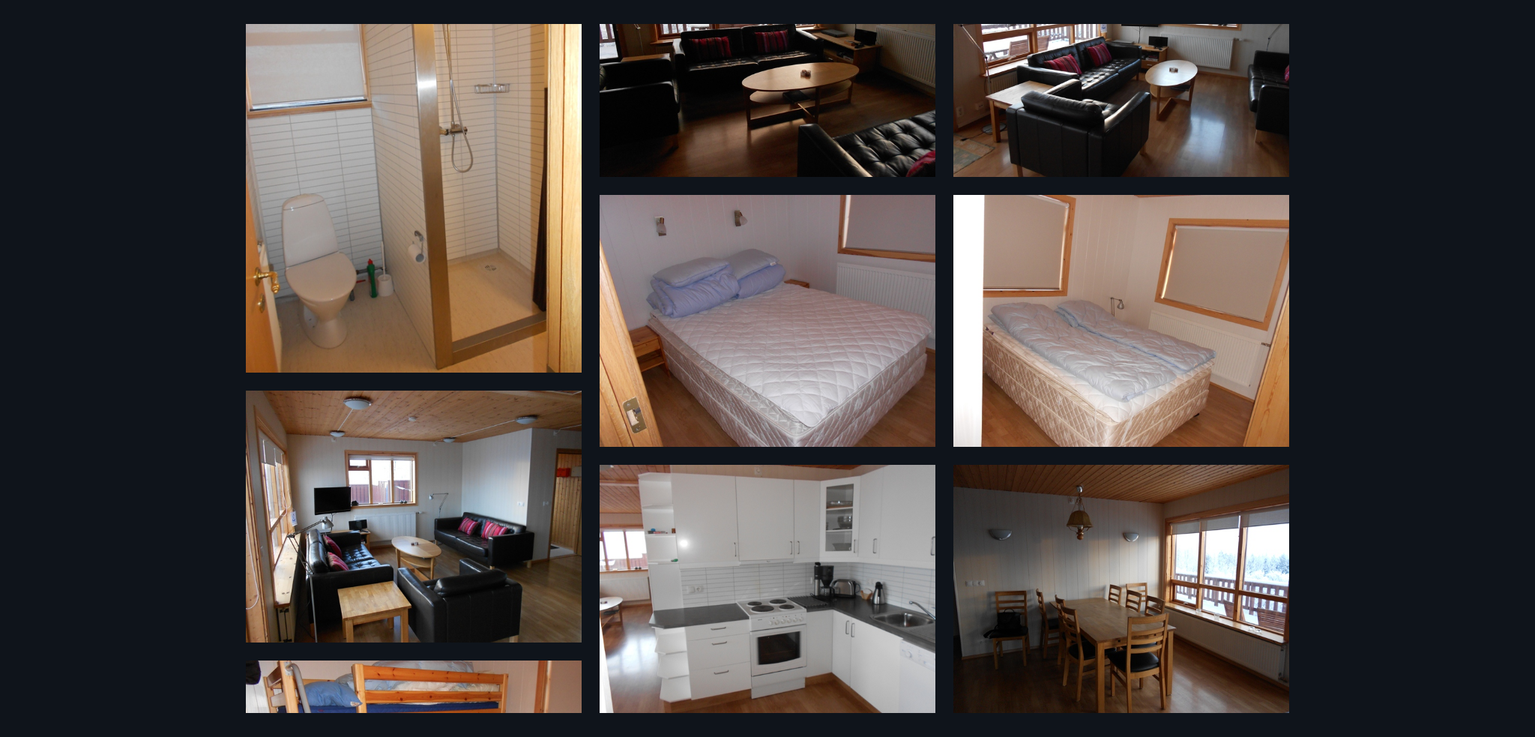
scroll to position [225, 0]
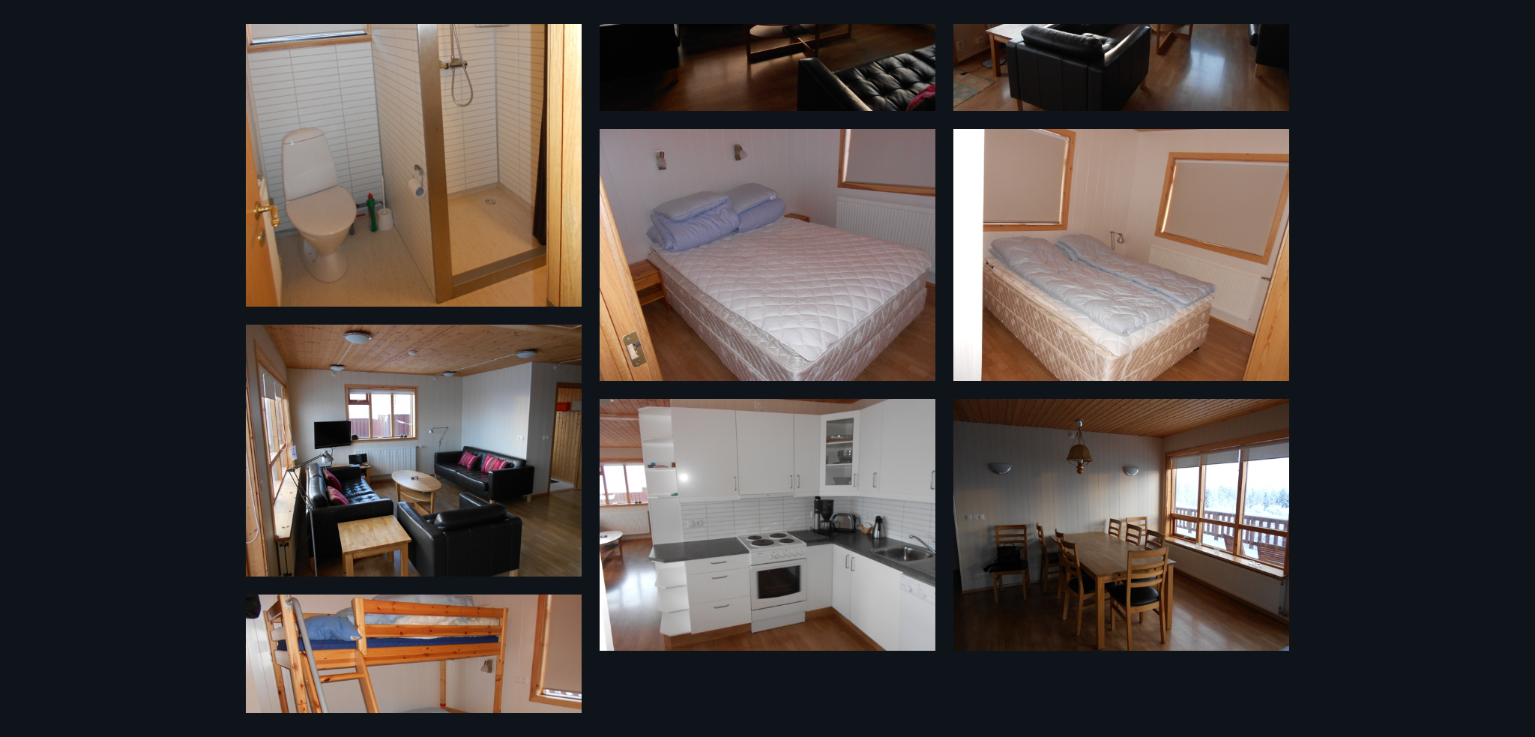
click at [417, 146] on img at bounding box center [414, 82] width 336 height 447
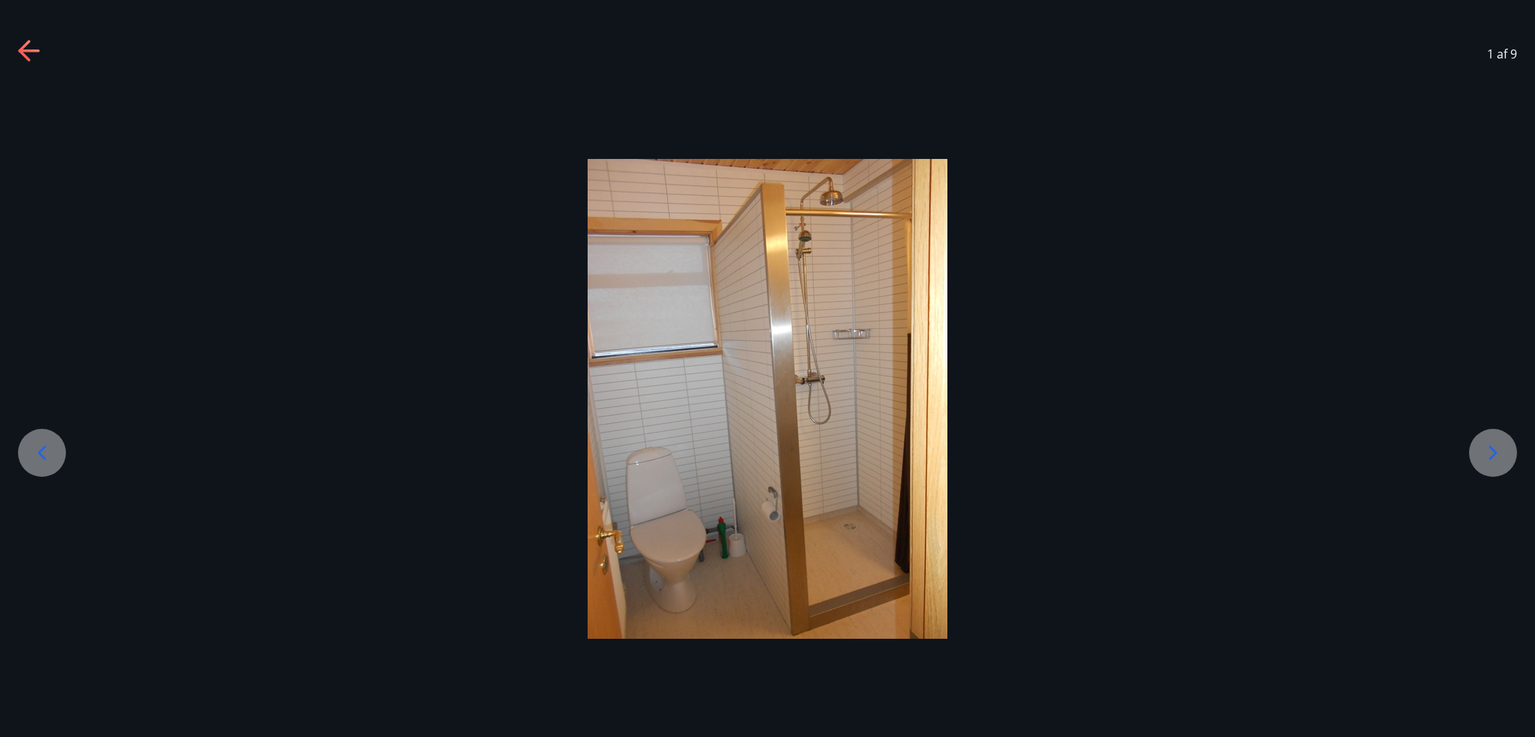
click at [27, 60] on icon at bounding box center [30, 52] width 24 height 24
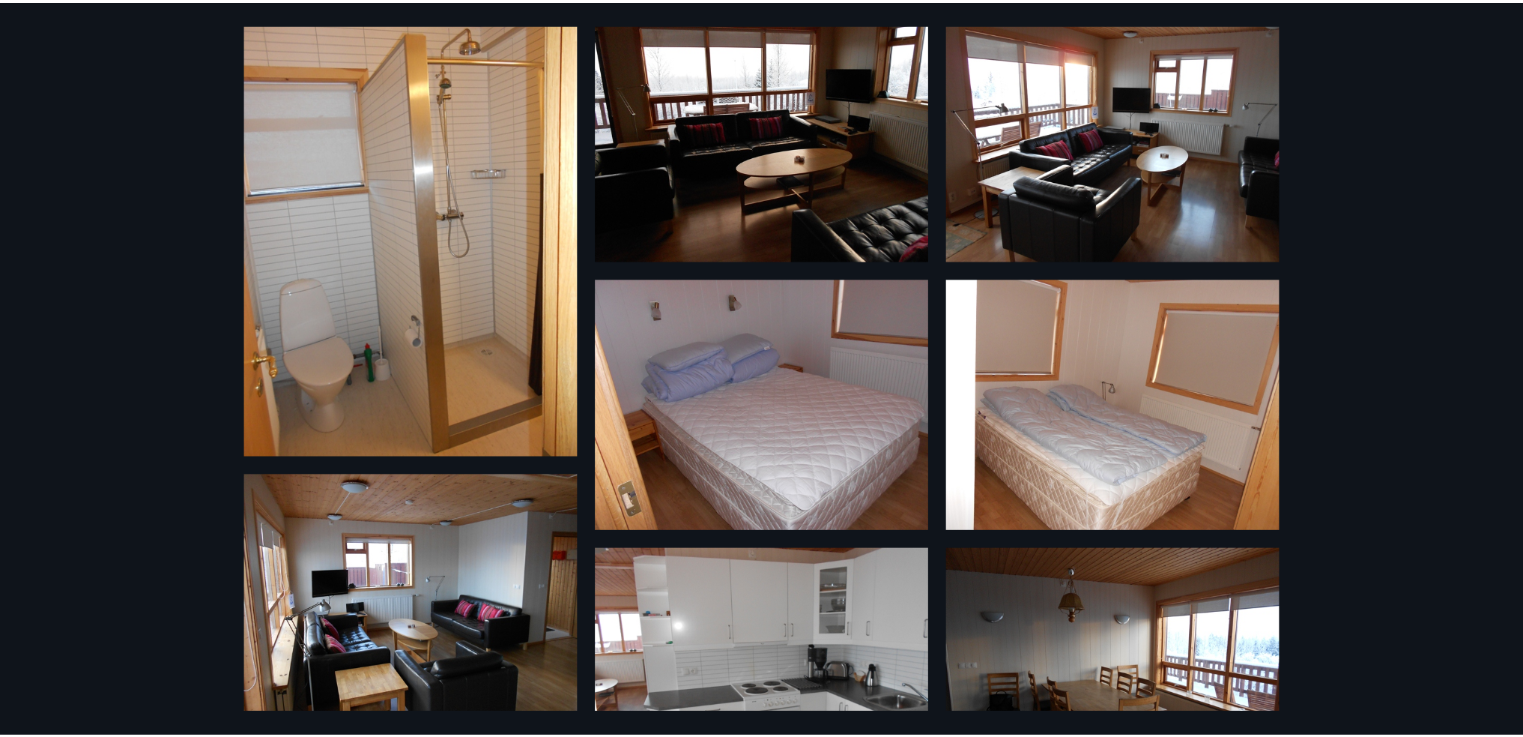
scroll to position [0, 0]
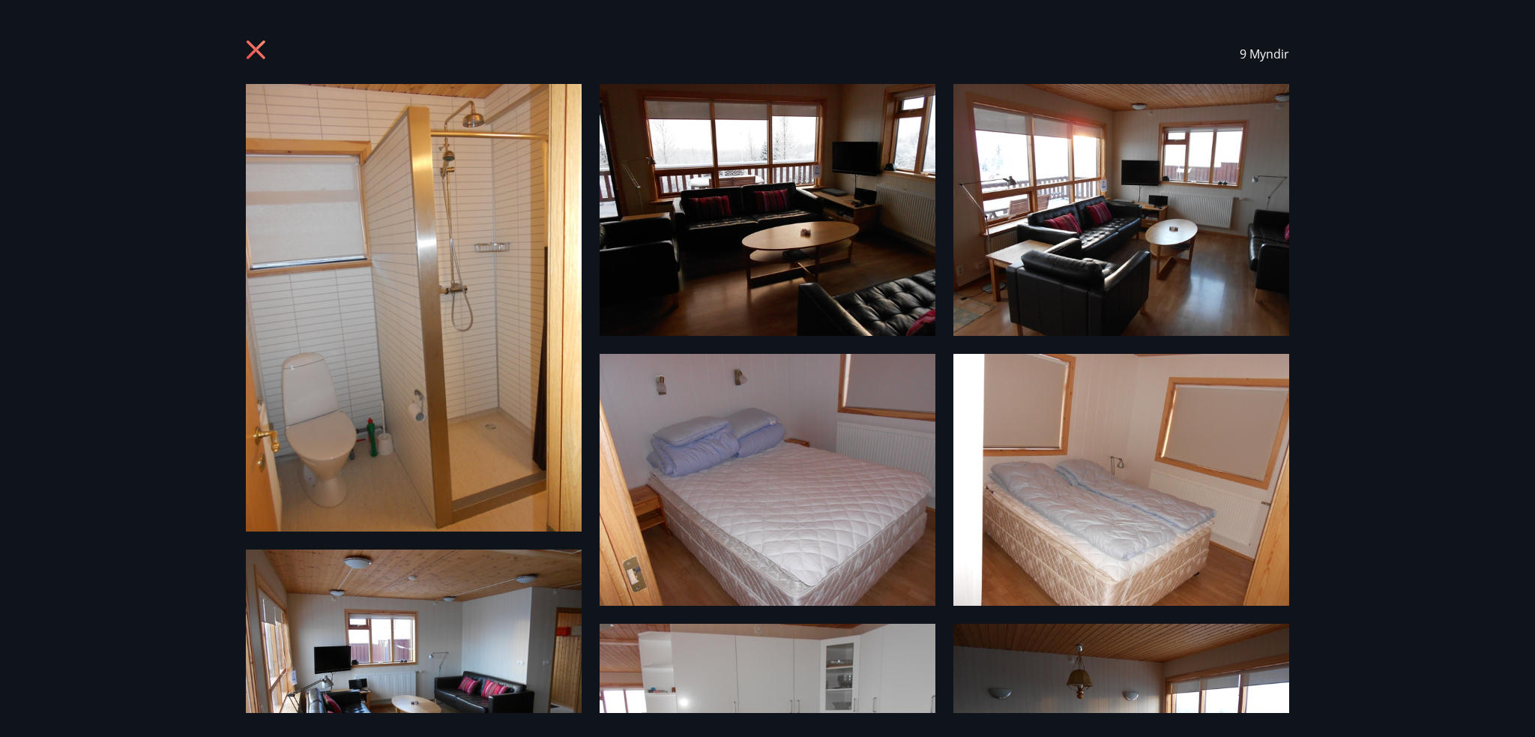
click at [256, 55] on icon at bounding box center [258, 52] width 24 height 24
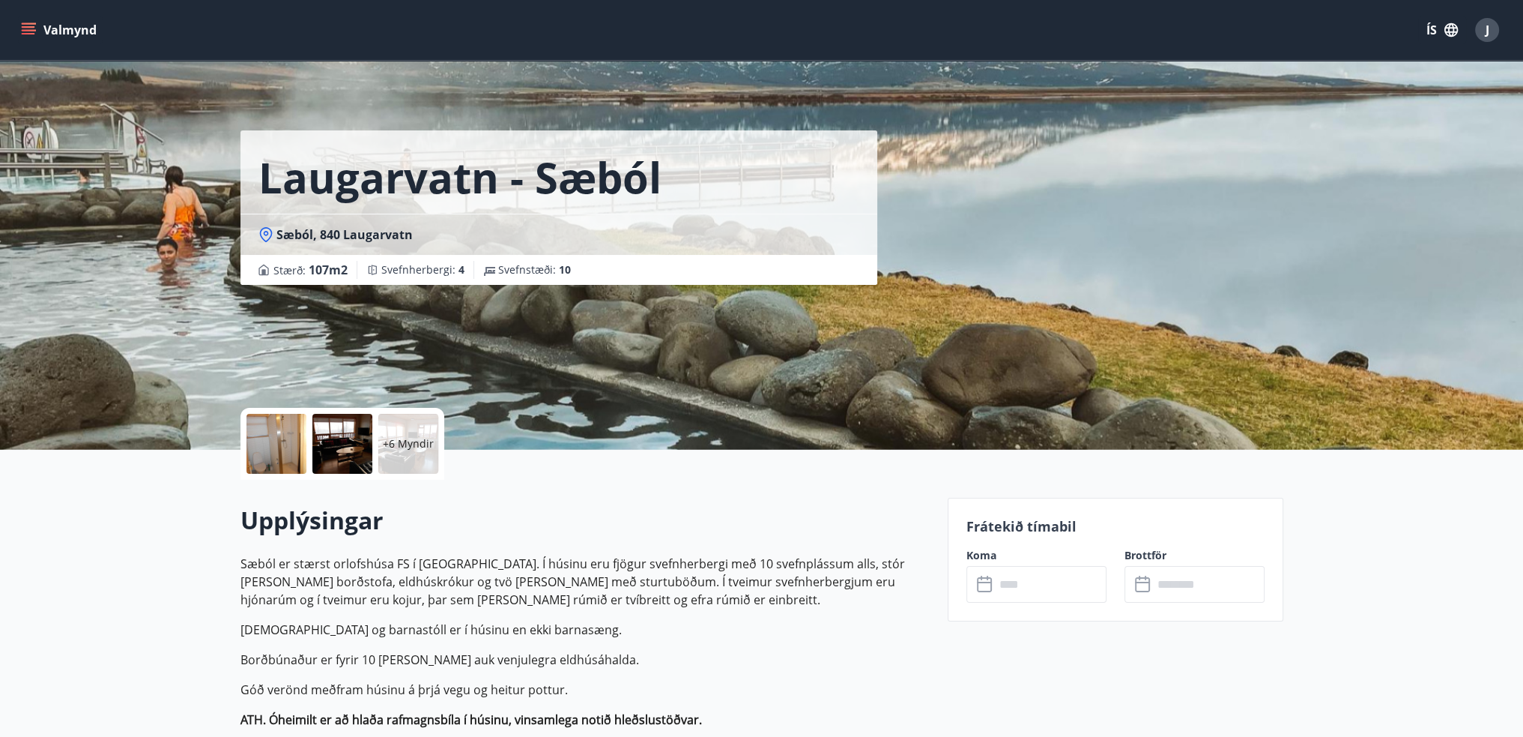
scroll to position [75, 0]
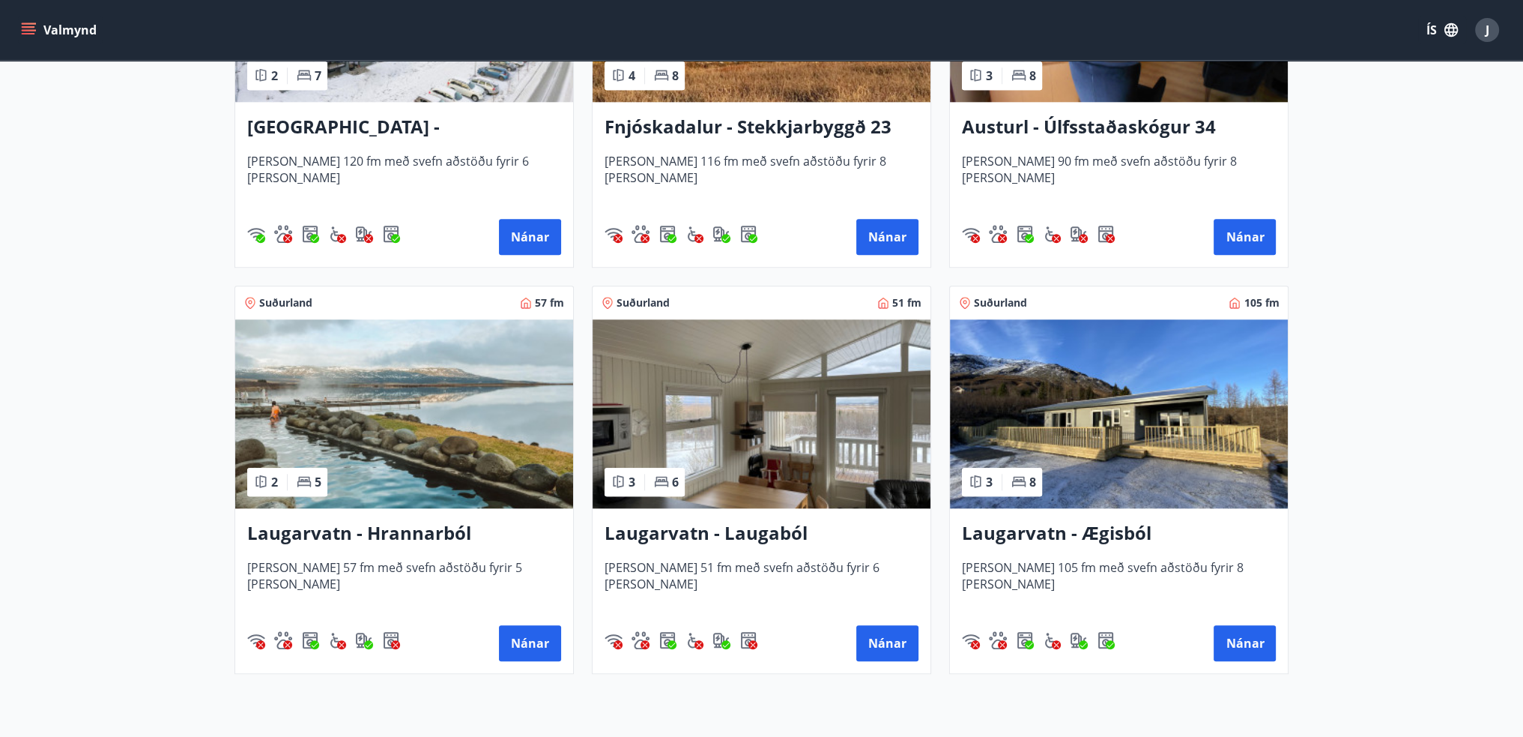
scroll to position [2104, 0]
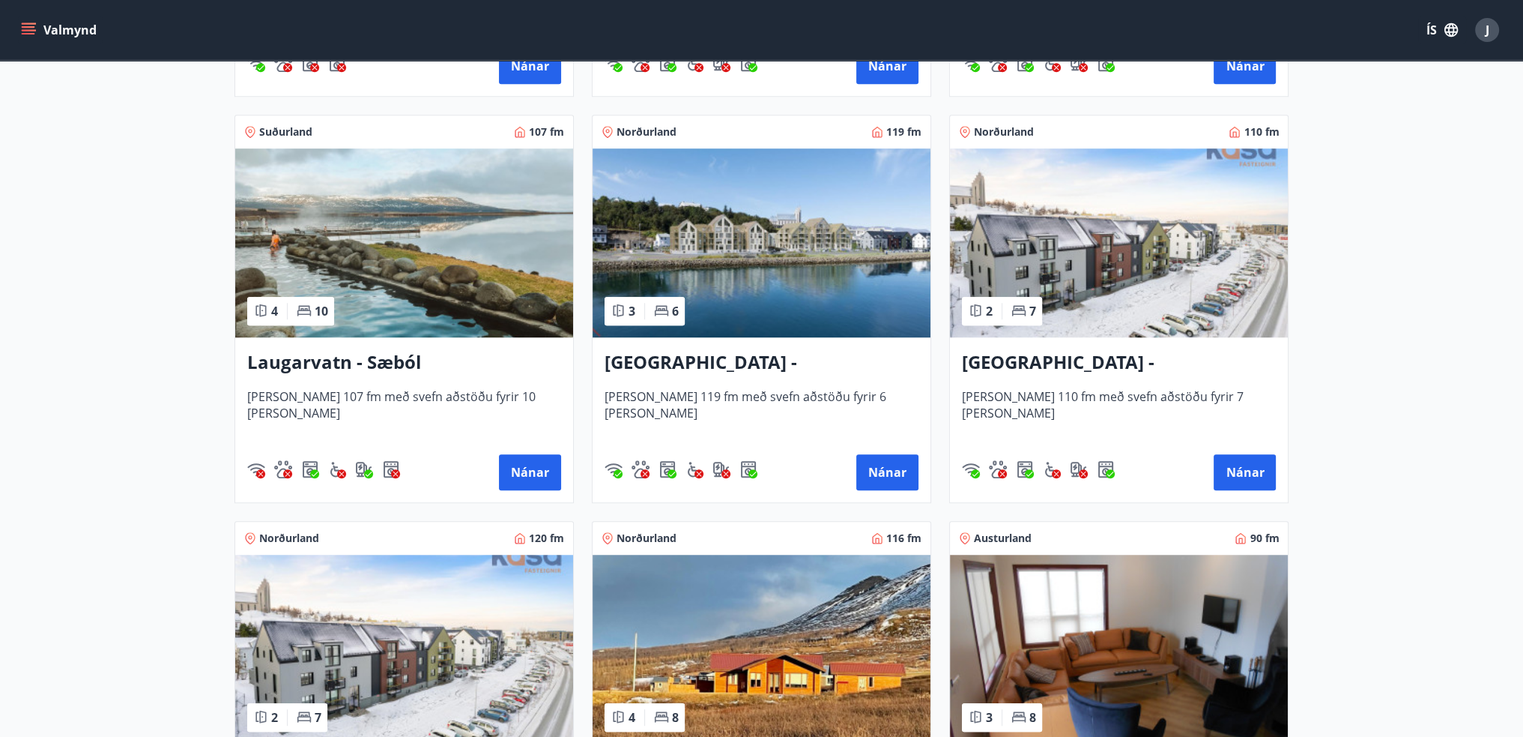
click at [415, 279] on img at bounding box center [404, 242] width 338 height 189
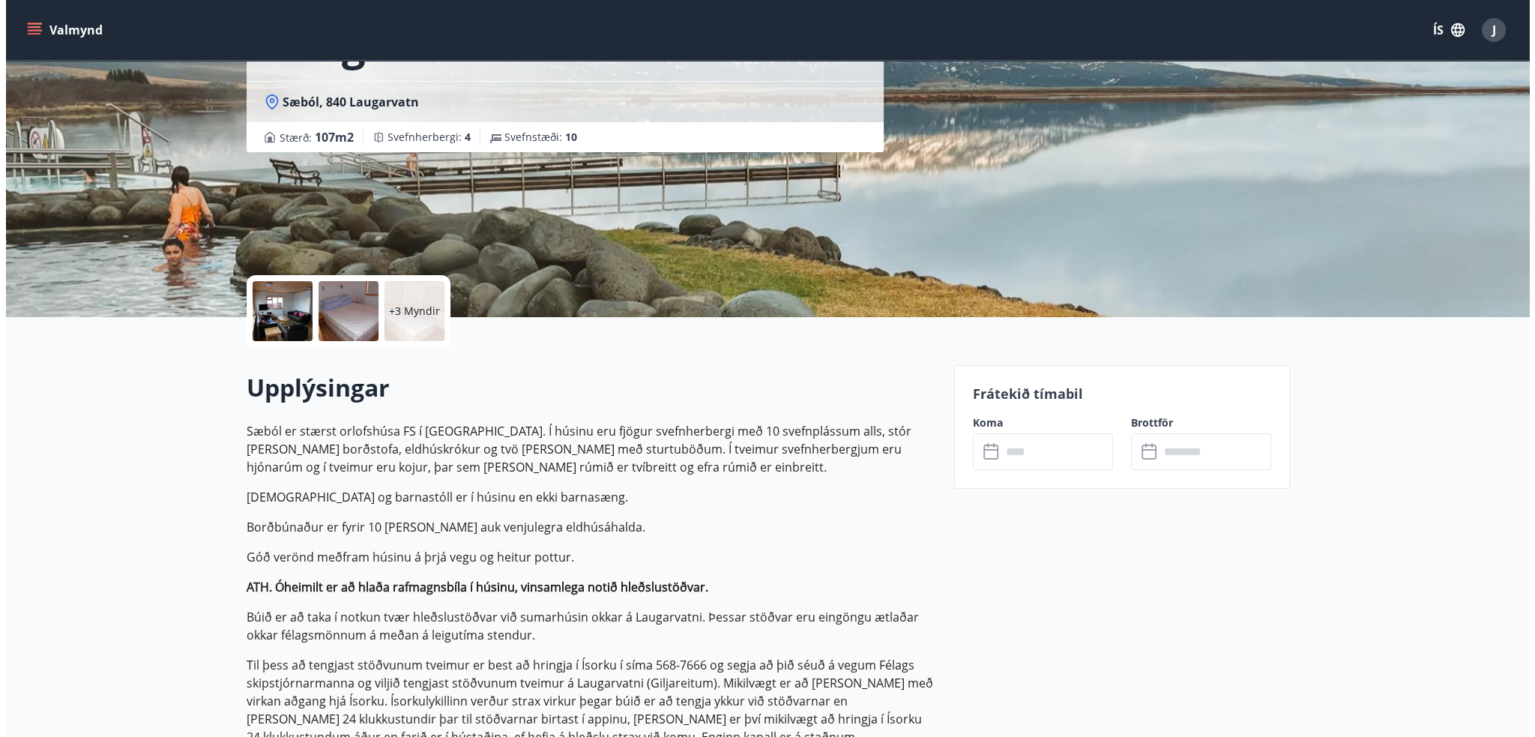
scroll to position [150, 0]
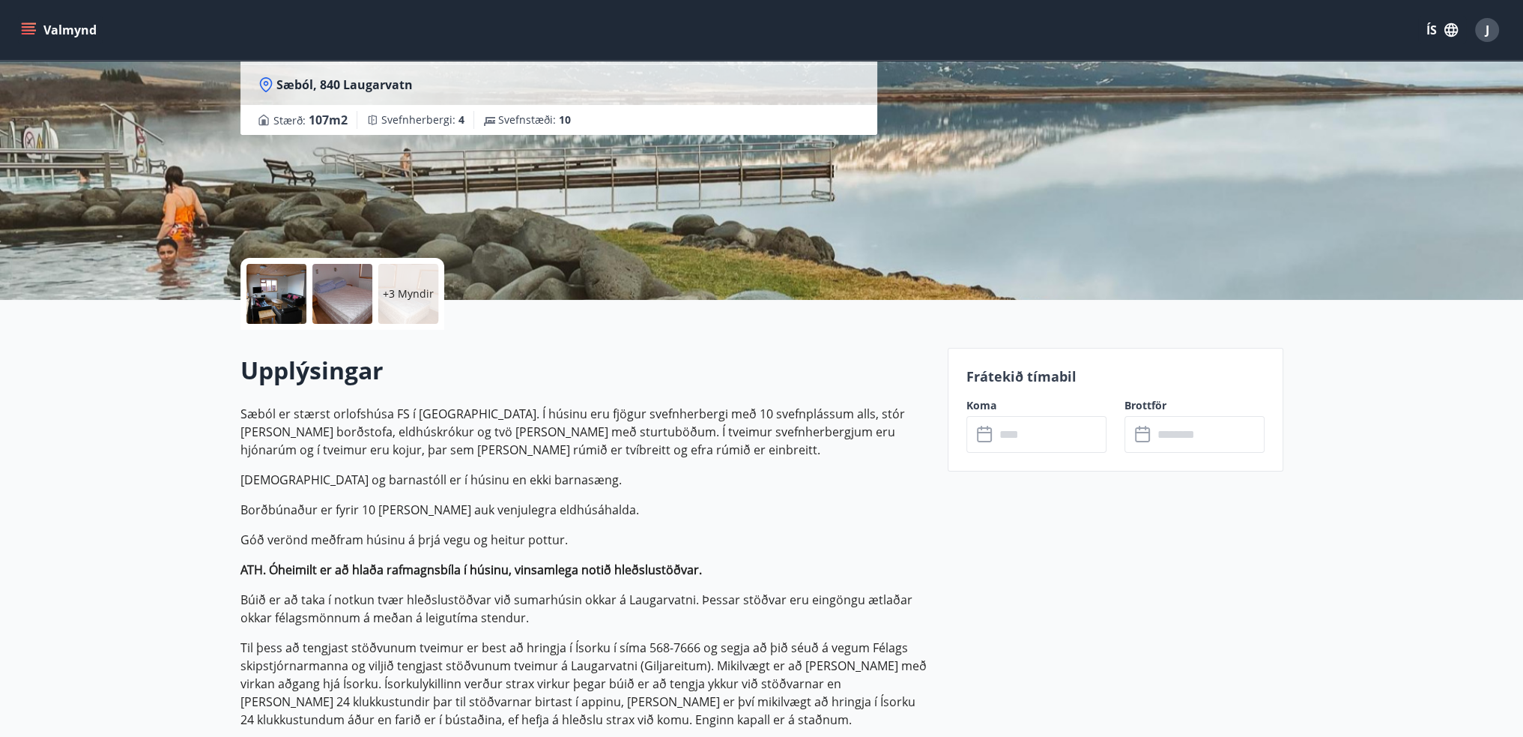
click at [387, 306] on div "+3 Myndir" at bounding box center [408, 294] width 60 height 60
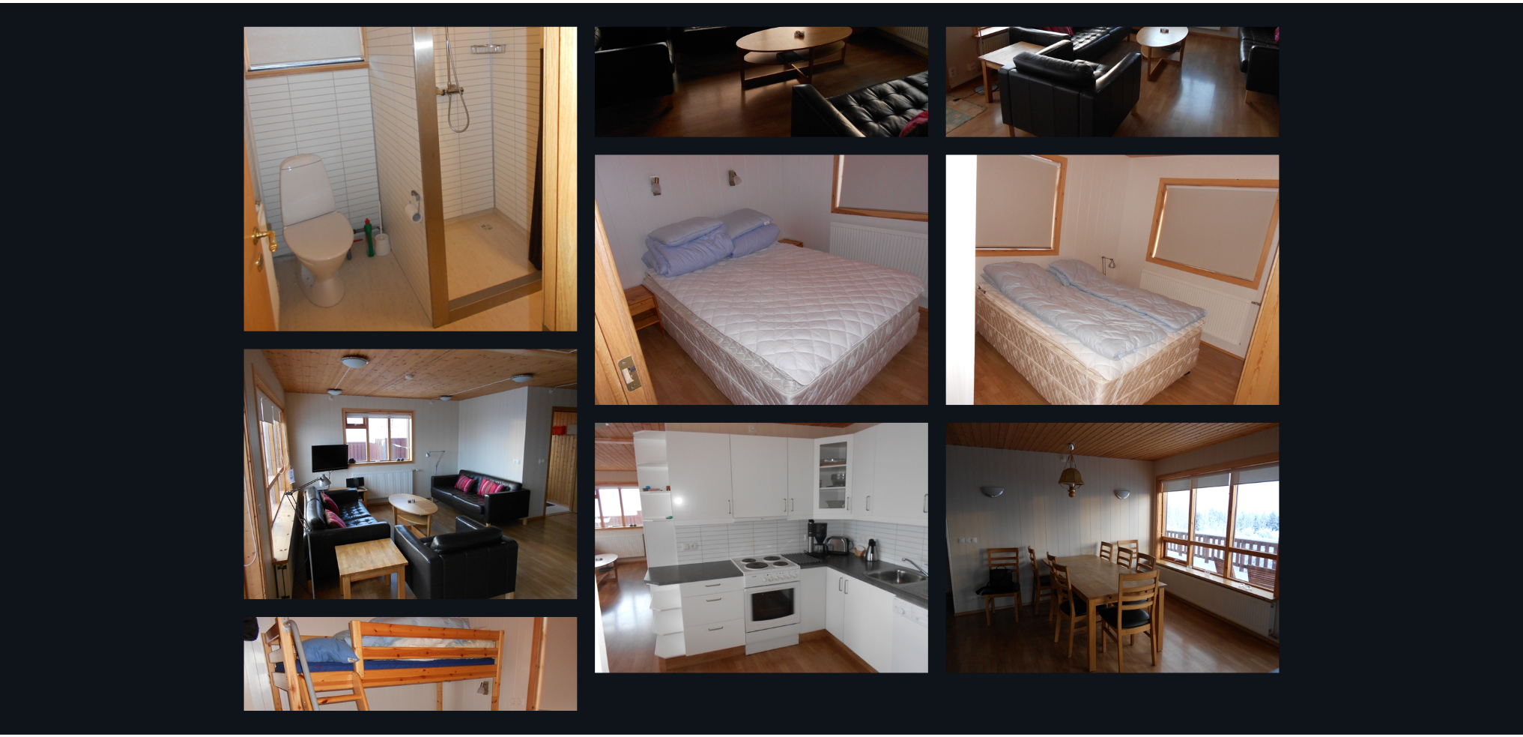
scroll to position [225, 0]
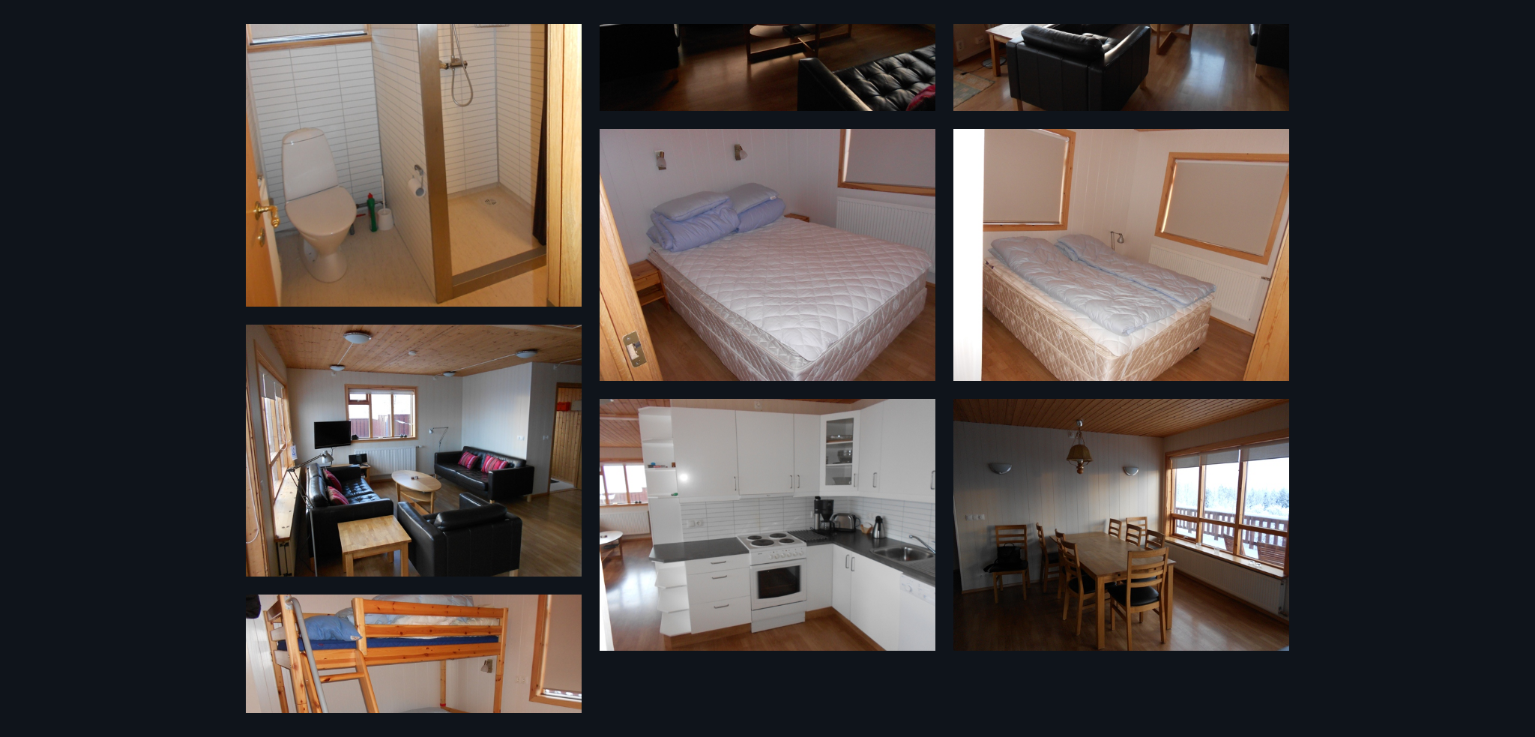
click at [1505, 279] on div "9 Myndir" at bounding box center [767, 368] width 1535 height 737
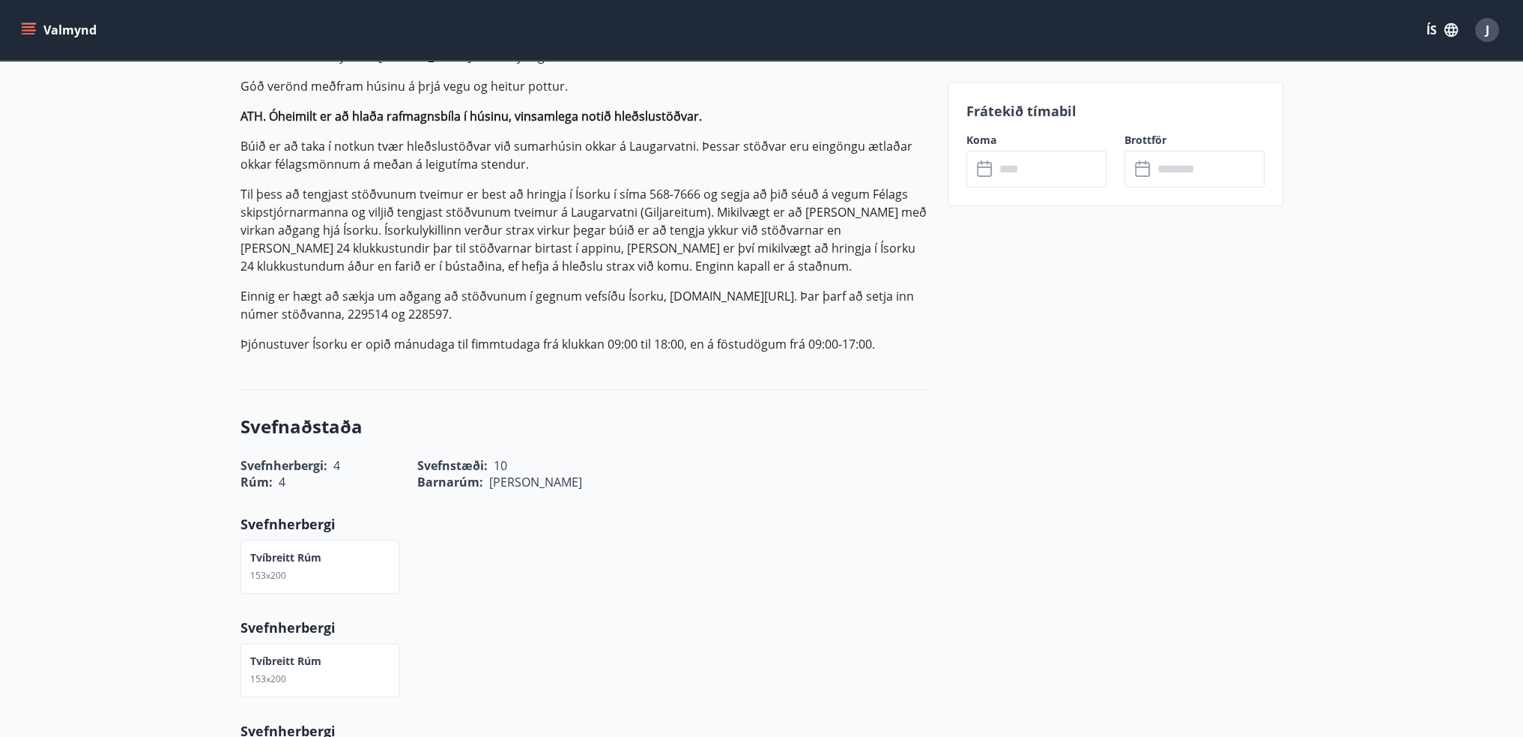
scroll to position [599, 0]
click at [585, 348] on p "Þjónustuver Ísorku er opið mánudaga til fimmtudaga frá klukkan 09:00 til 18:00,…" at bounding box center [585, 348] width 689 height 18
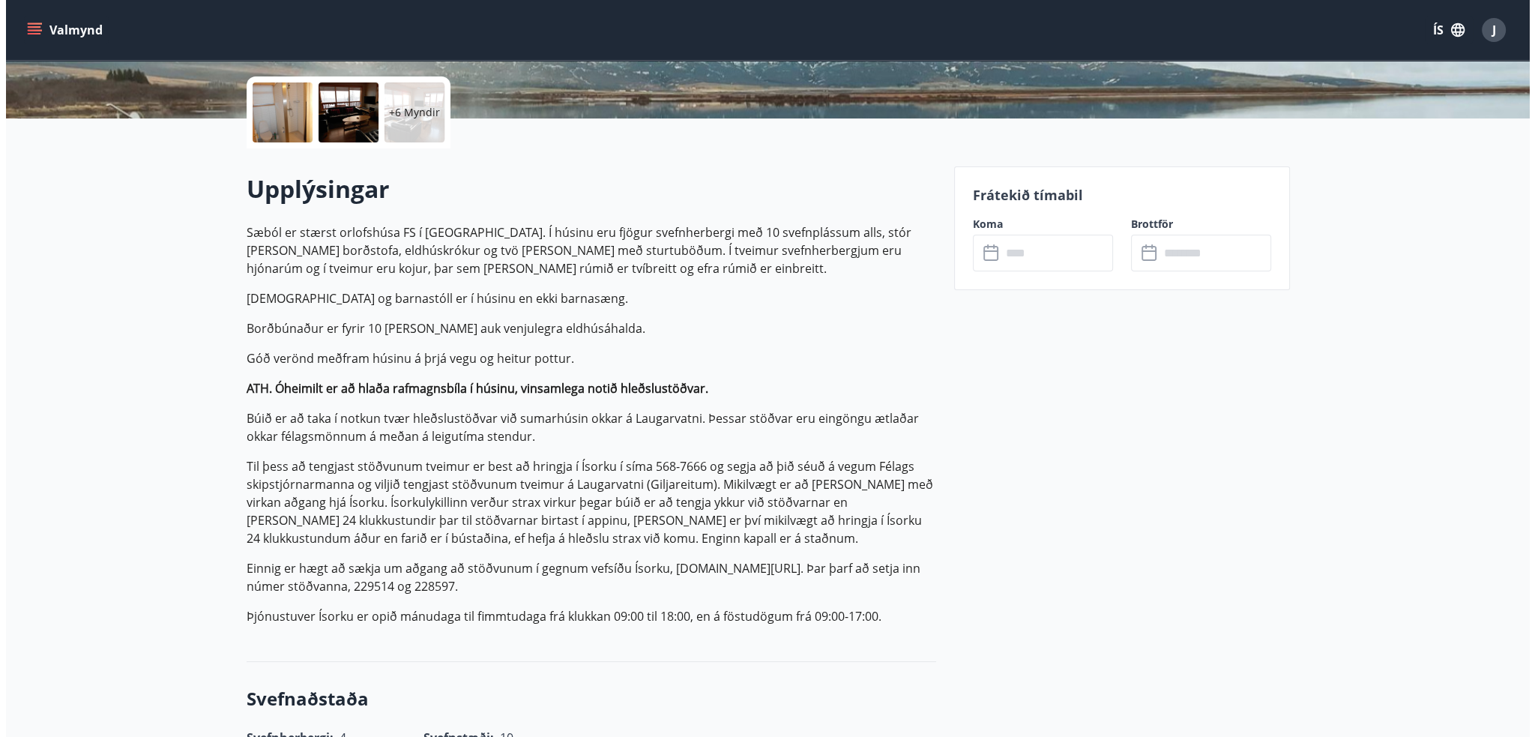
scroll to position [225, 0]
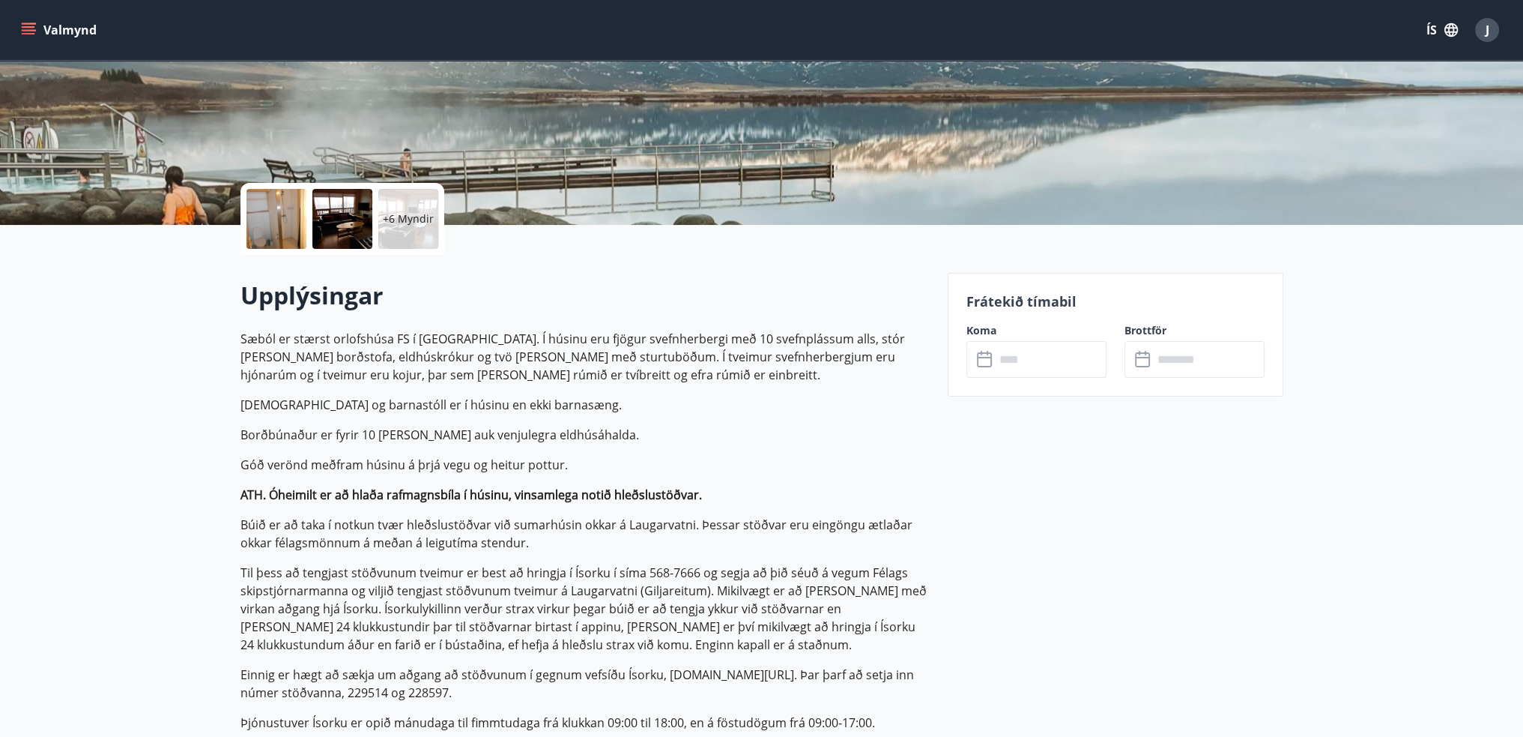
click at [519, 362] on p "Sæból er stærst orlofshúsa FS í Brattahlíð. Í húsinu eru fjögur svefnherbergi m…" at bounding box center [585, 357] width 689 height 54
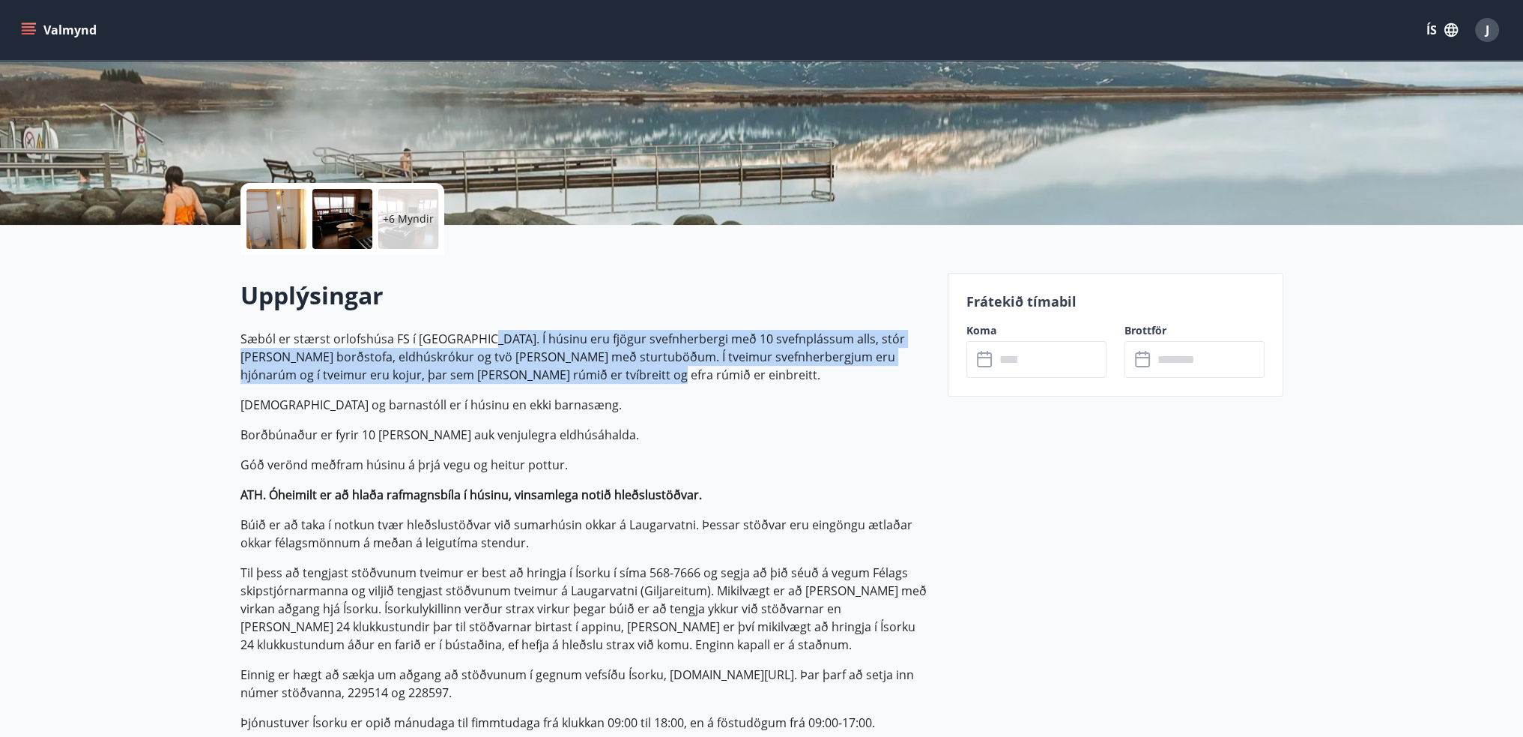
drag, startPoint x: 474, startPoint y: 331, endPoint x: 765, endPoint y: 383, distance: 296.1
click at [765, 383] on p "Sæból er stærst orlofshúsa FS í Brattahlíð. Í húsinu eru fjögur svefnherbergi m…" at bounding box center [585, 357] width 689 height 54
copy p "Í húsinu eru fjögur svefnherbergi með 10 svefnplássum alls, stór stofa og borðs…"
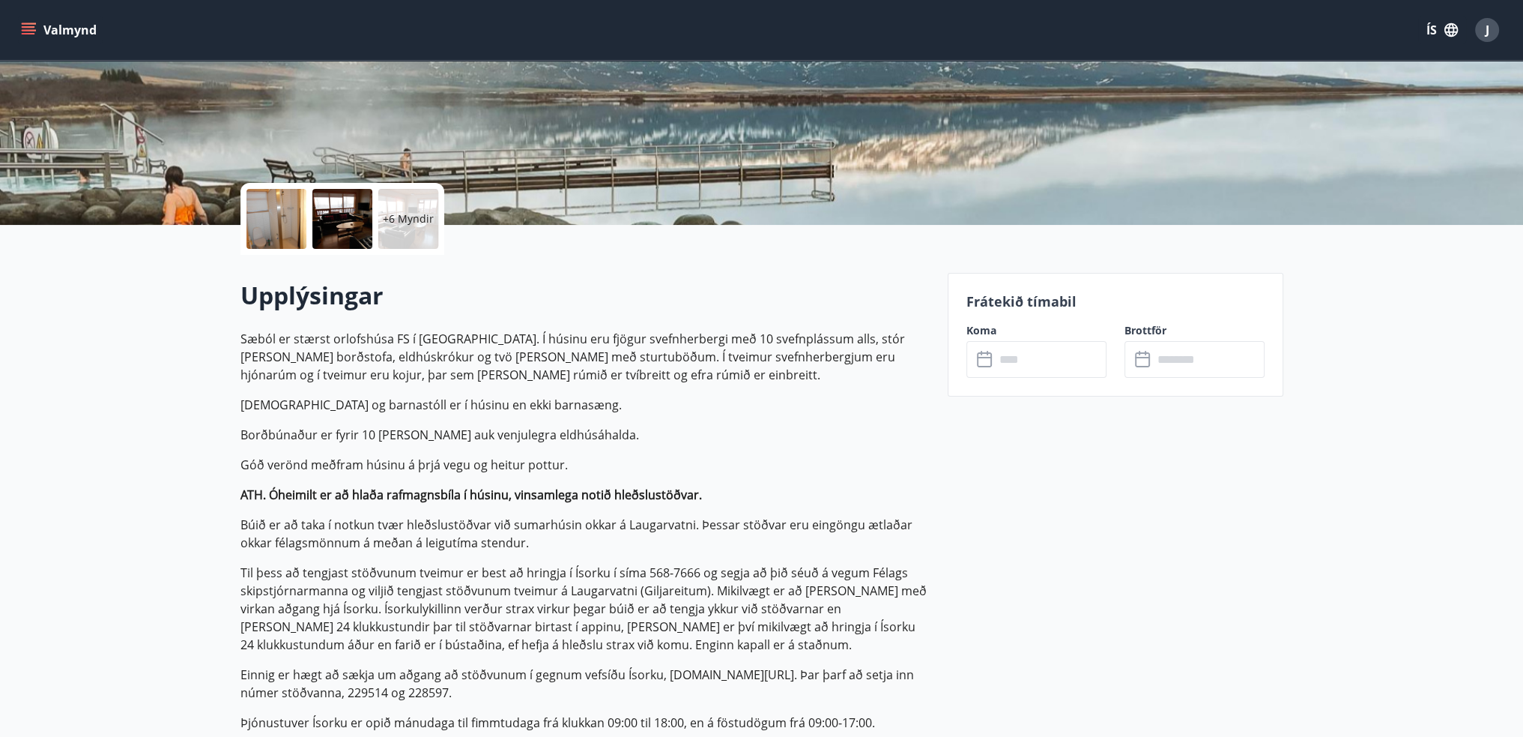
click at [369, 426] on p "Borðbúnaður er fyrir 10 manns auk venjulegra eldhúsáhalda." at bounding box center [585, 435] width 689 height 18
click at [390, 223] on p "+6 Myndir" at bounding box center [408, 218] width 51 height 15
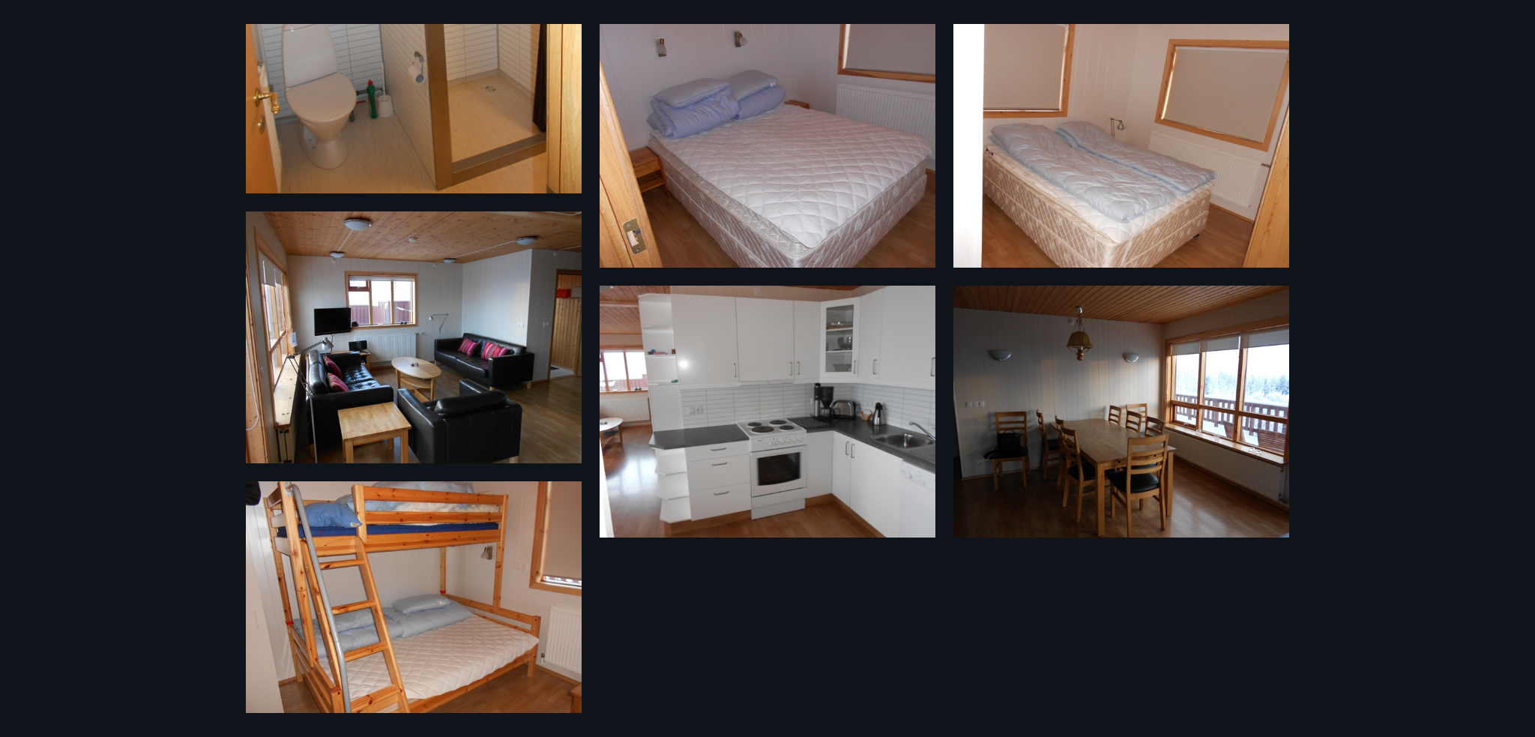
scroll to position [363, 0]
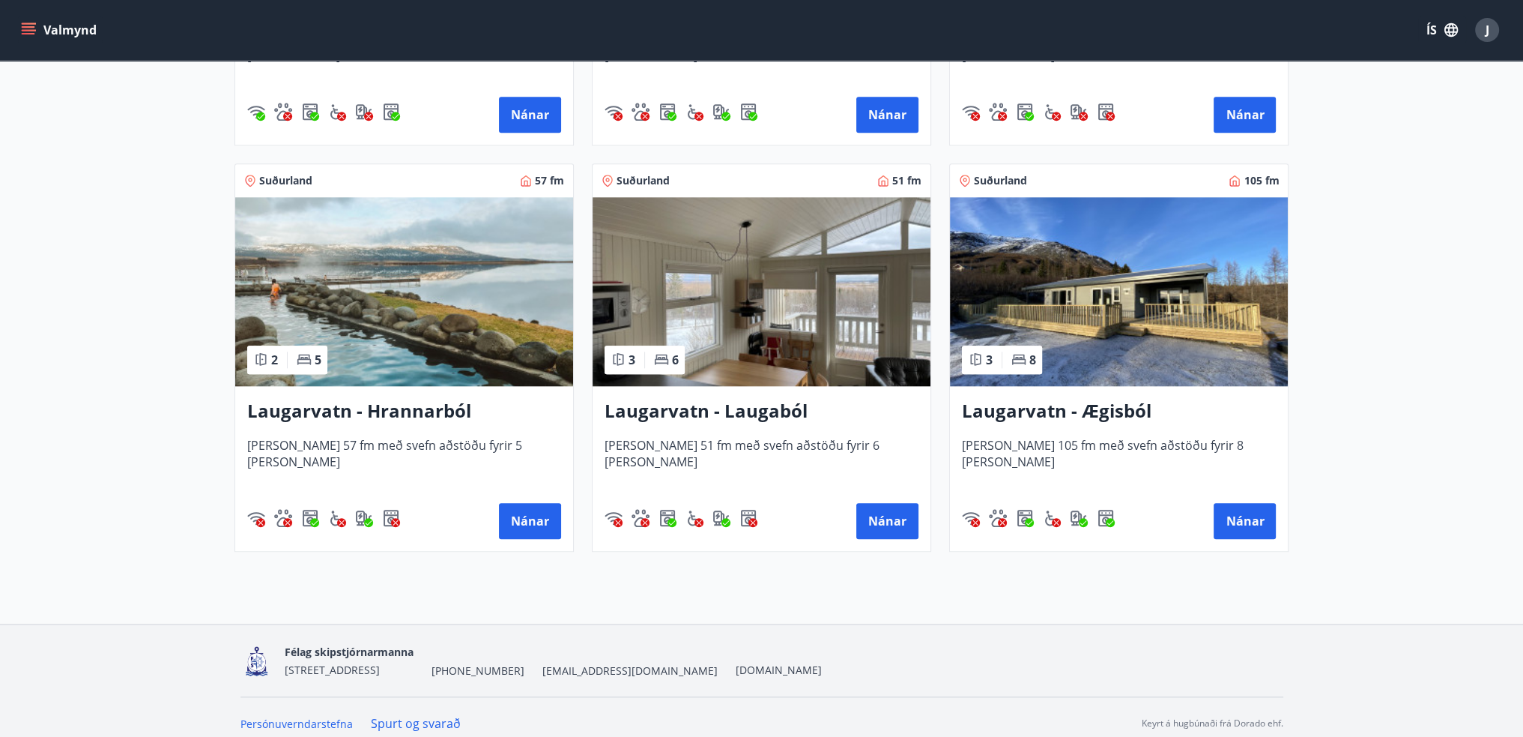
scroll to position [2223, 0]
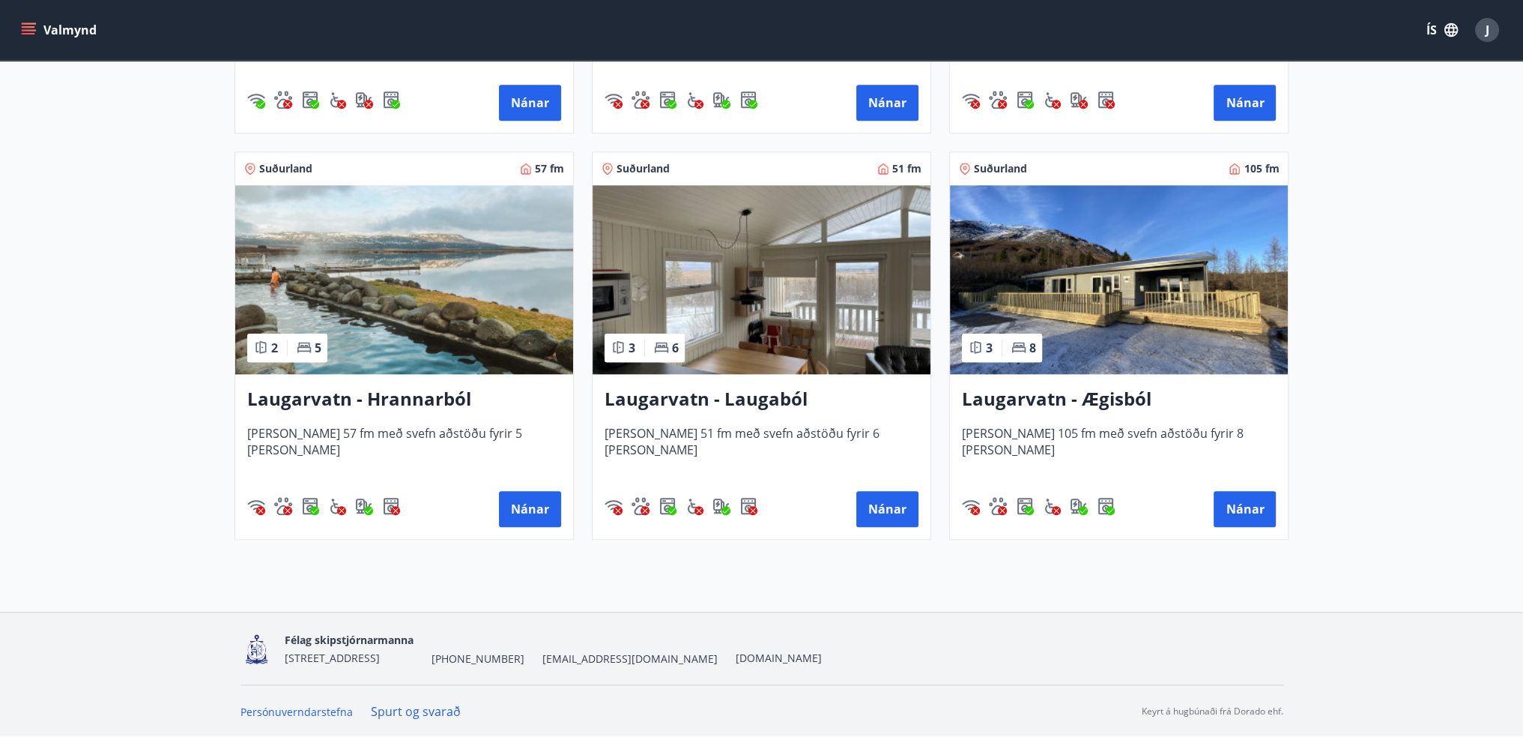
click at [1113, 291] on img at bounding box center [1119, 279] width 338 height 189
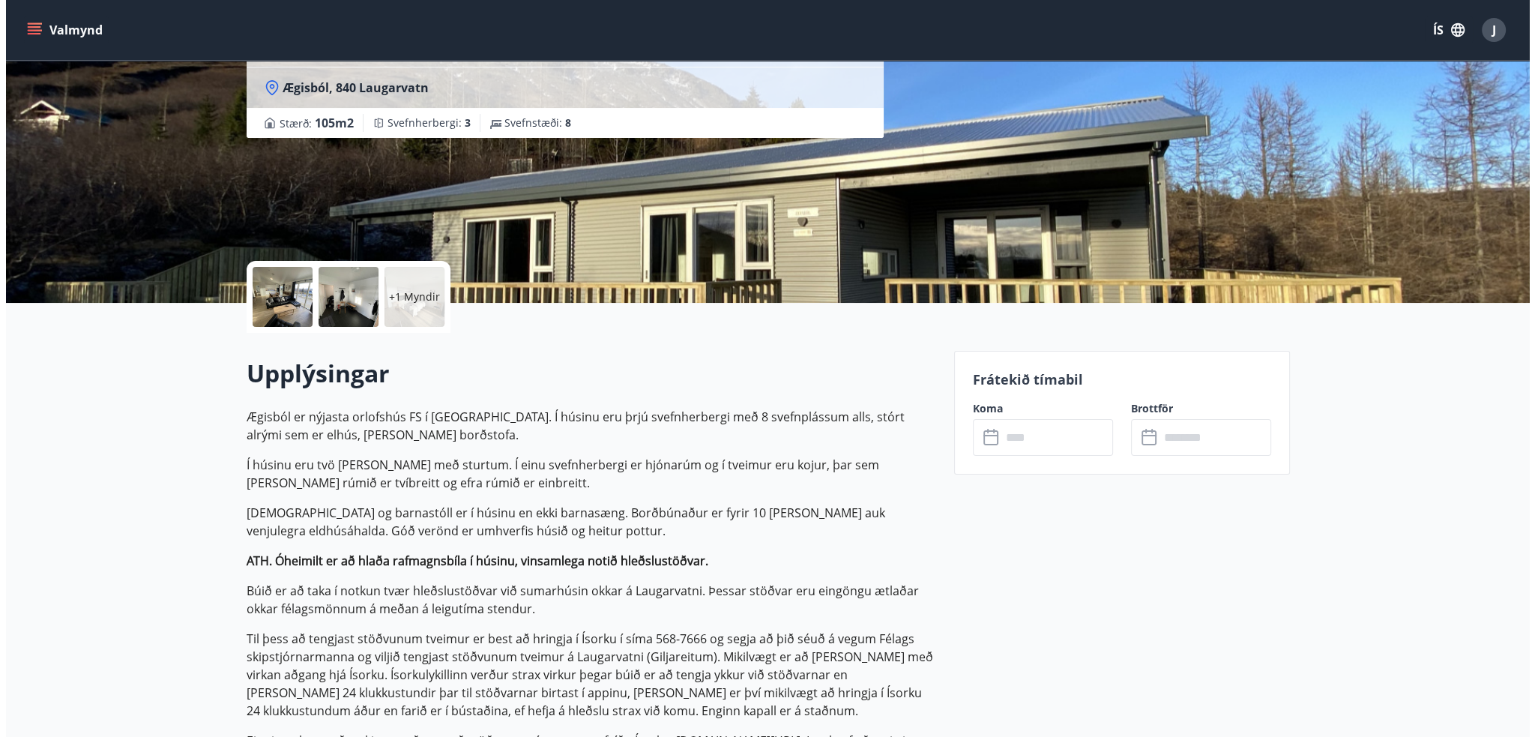
scroll to position [150, 0]
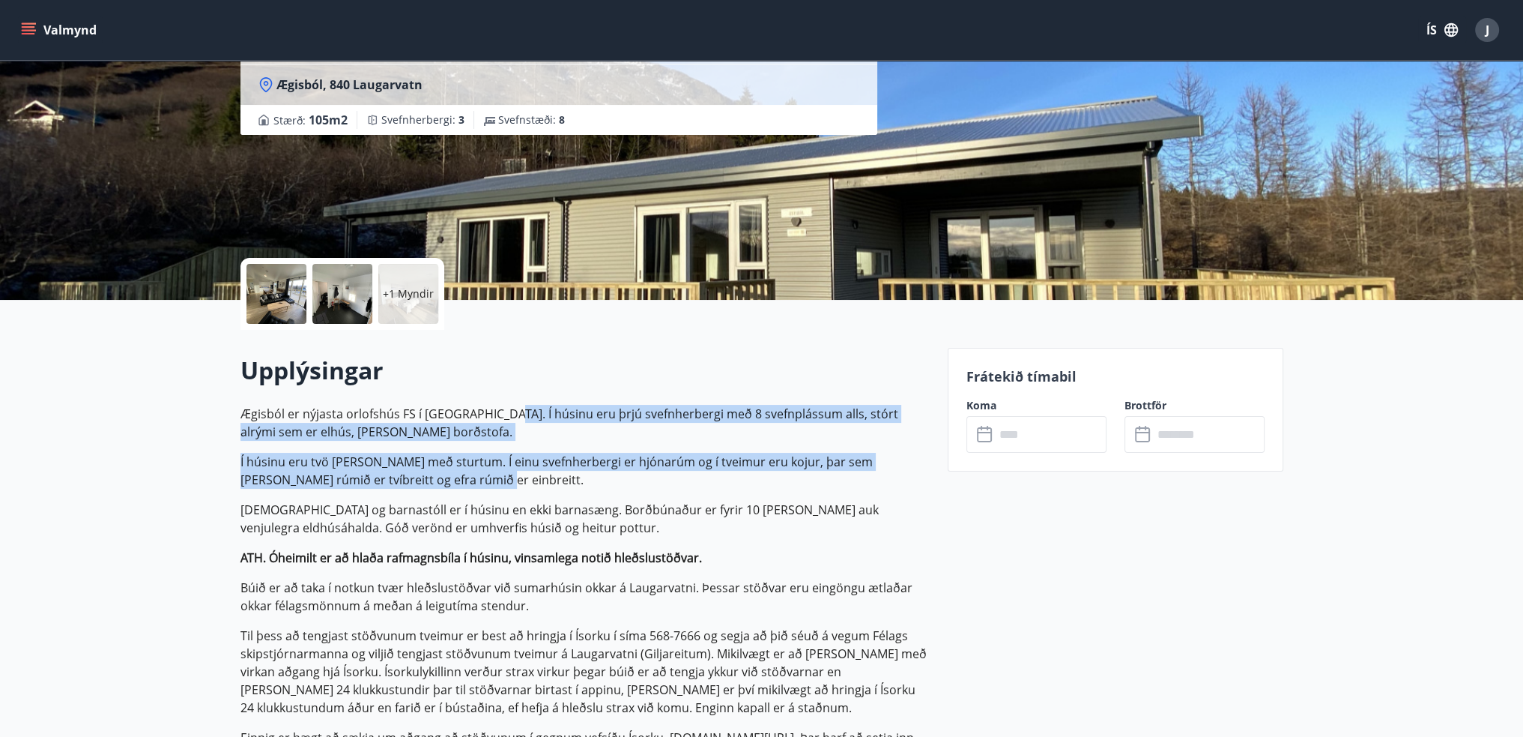
drag, startPoint x: 492, startPoint y: 409, endPoint x: 499, endPoint y: 482, distance: 73.1
click at [499, 482] on p "Ægisból er nýjasta orlofshús FS í Brattahlíð. Í húsinu eru þrjú svefnherbergi m…" at bounding box center [585, 600] width 689 height 390
copy p "húsinu eru þrjú svefnherbergi með 8 svefnplássum alls, stórt alrými sem er elhú…"
click at [496, 467] on p "Í húsinu eru tvö salerni með sturtum. Í einu svefnherbergi er hjónarúm og í tve…" at bounding box center [585, 471] width 689 height 36
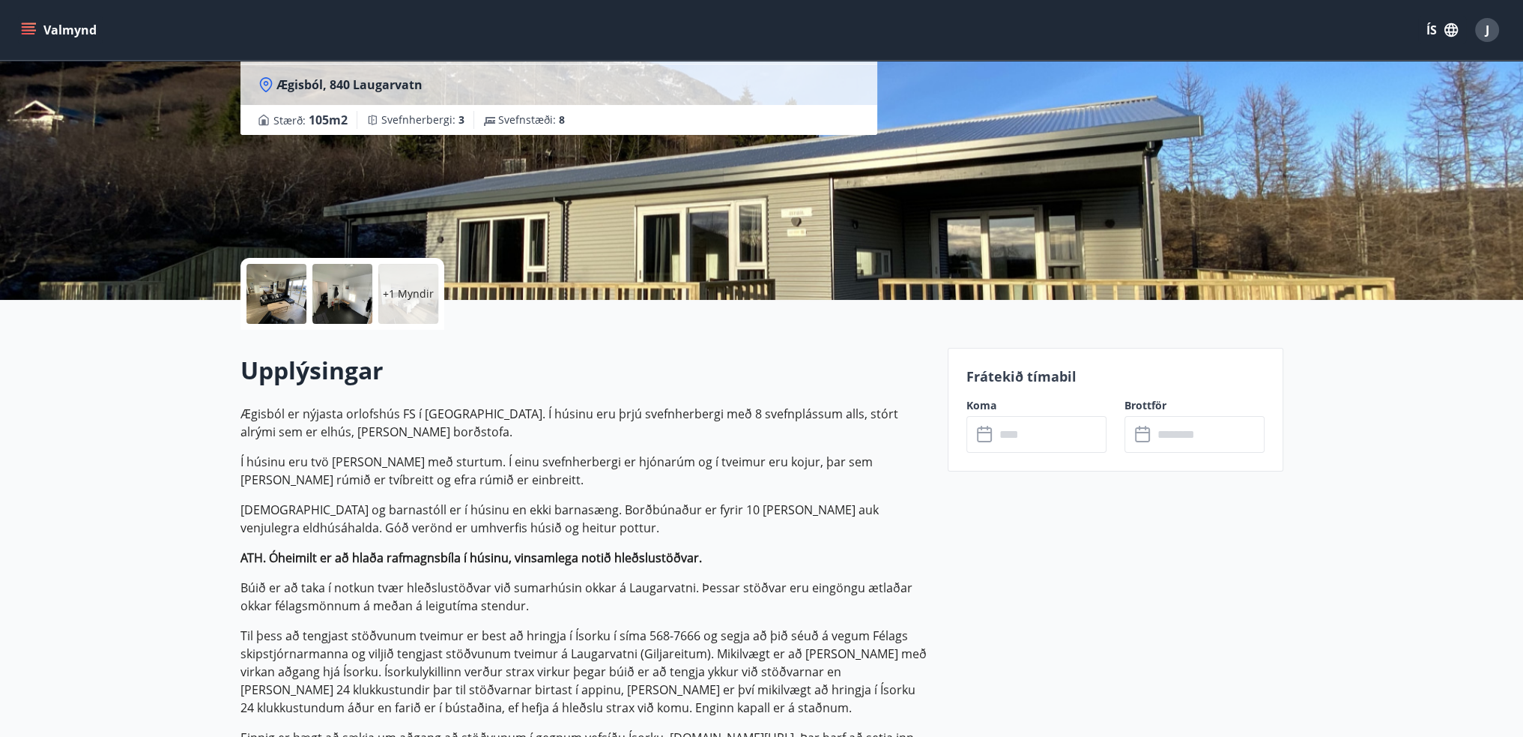
click at [281, 308] on div at bounding box center [277, 294] width 60 height 60
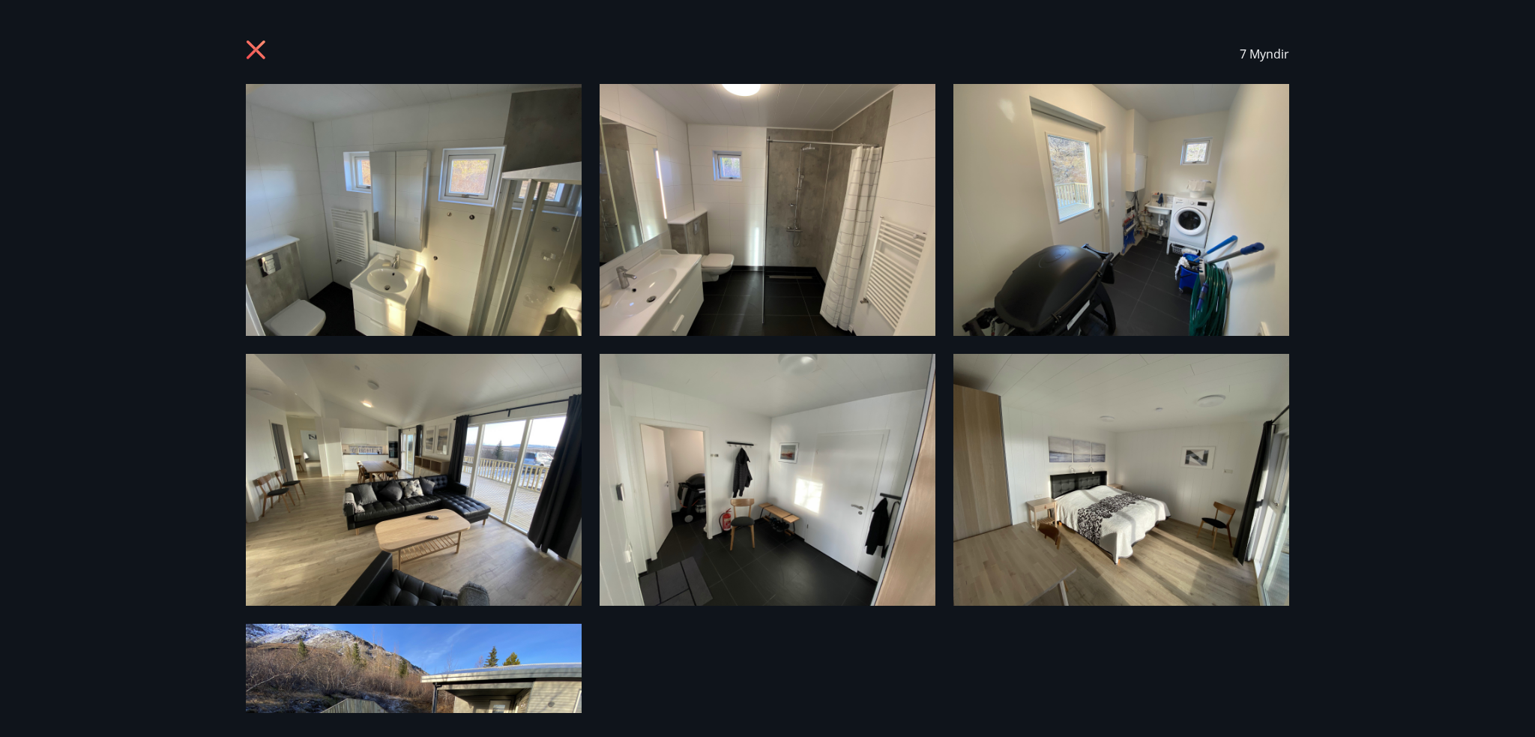
click at [520, 216] on img at bounding box center [414, 210] width 336 height 252
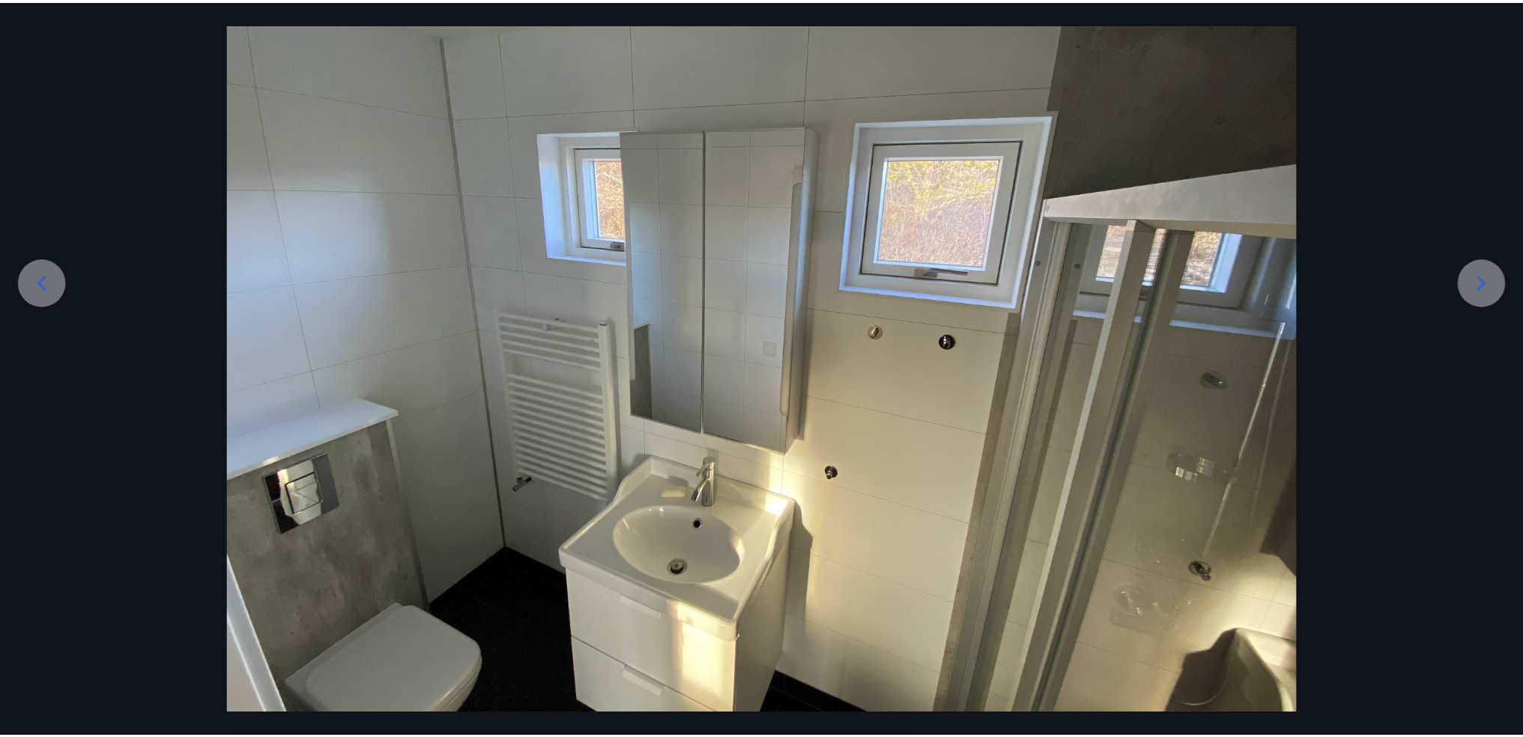
scroll to position [180, 0]
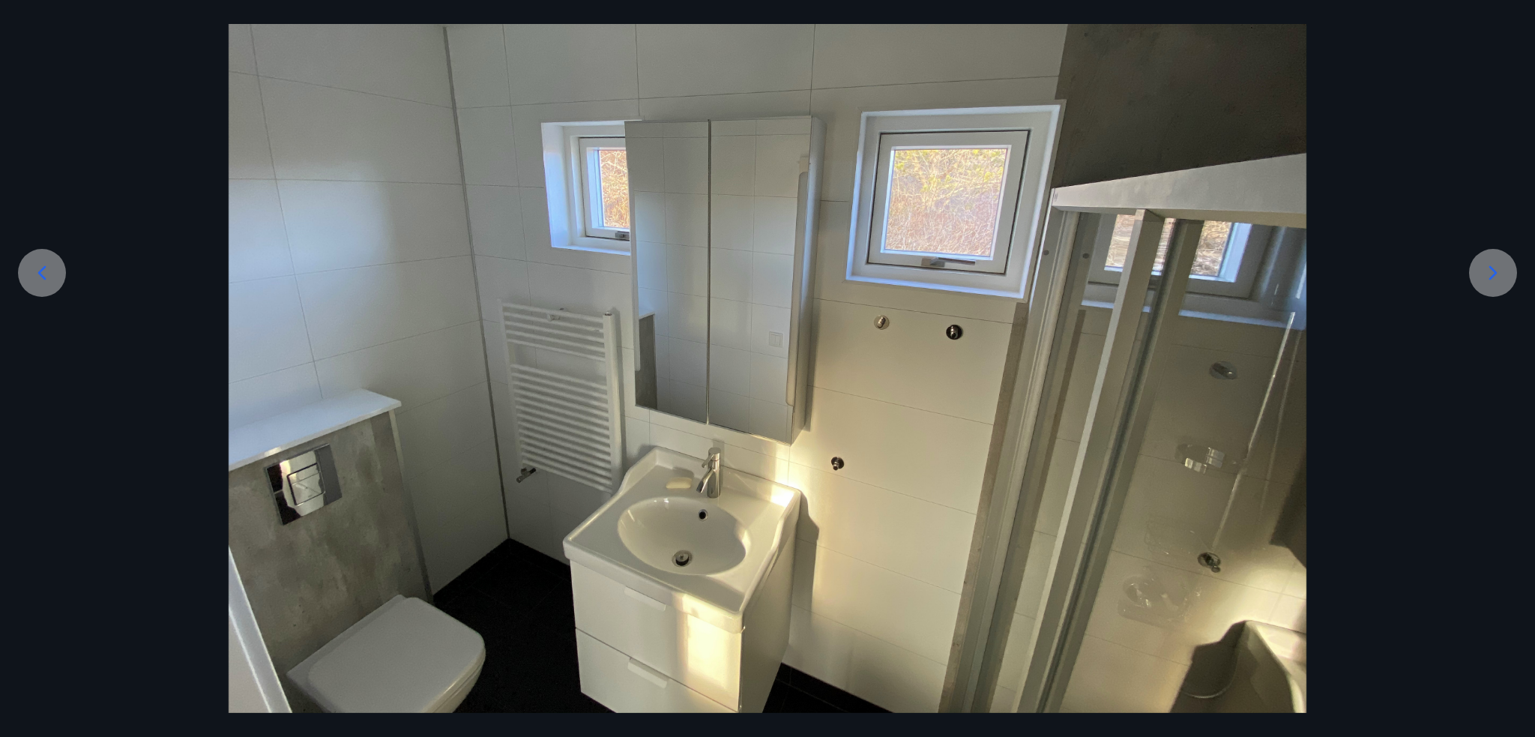
click at [1511, 280] on div at bounding box center [1493, 273] width 48 height 48
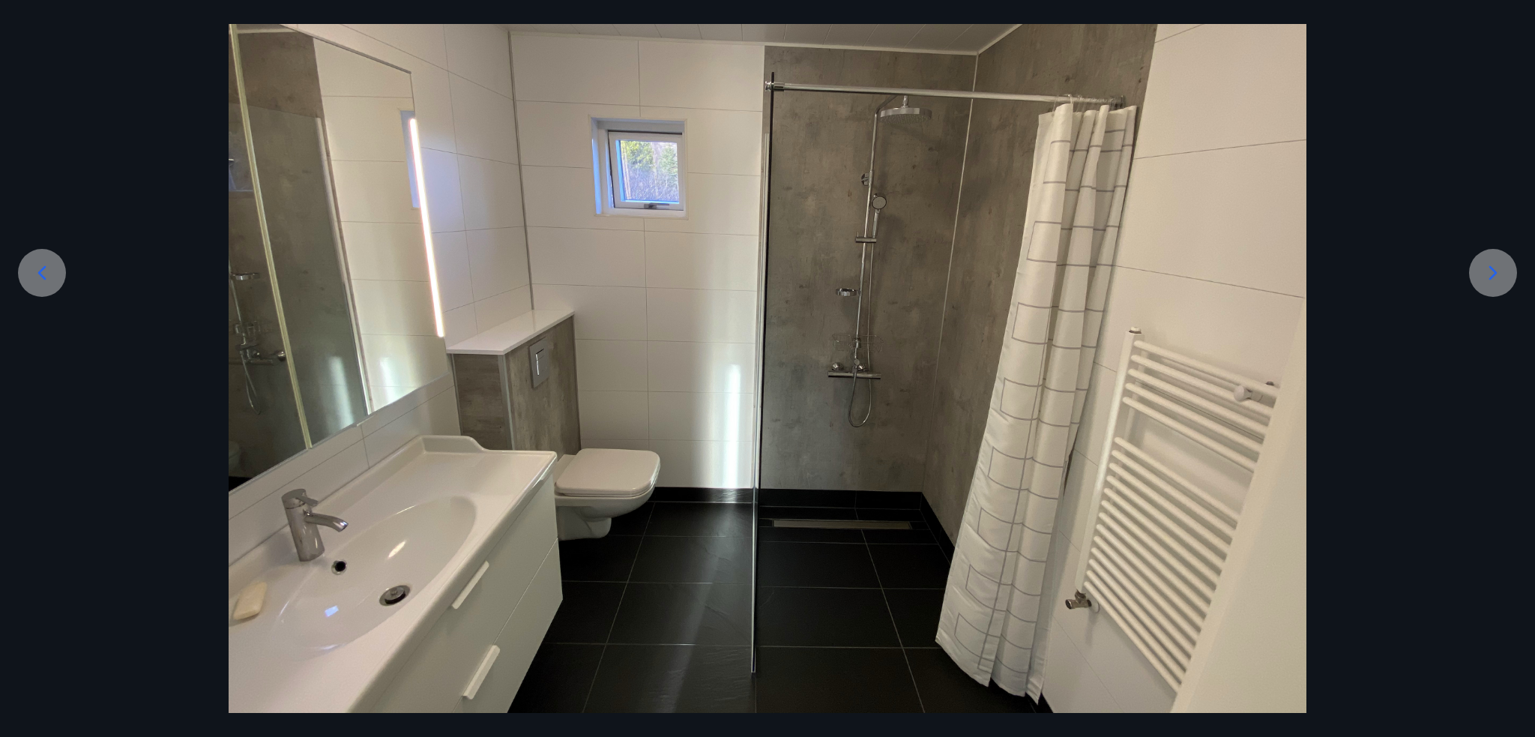
click at [1481, 271] on icon at bounding box center [1493, 273] width 24 height 24
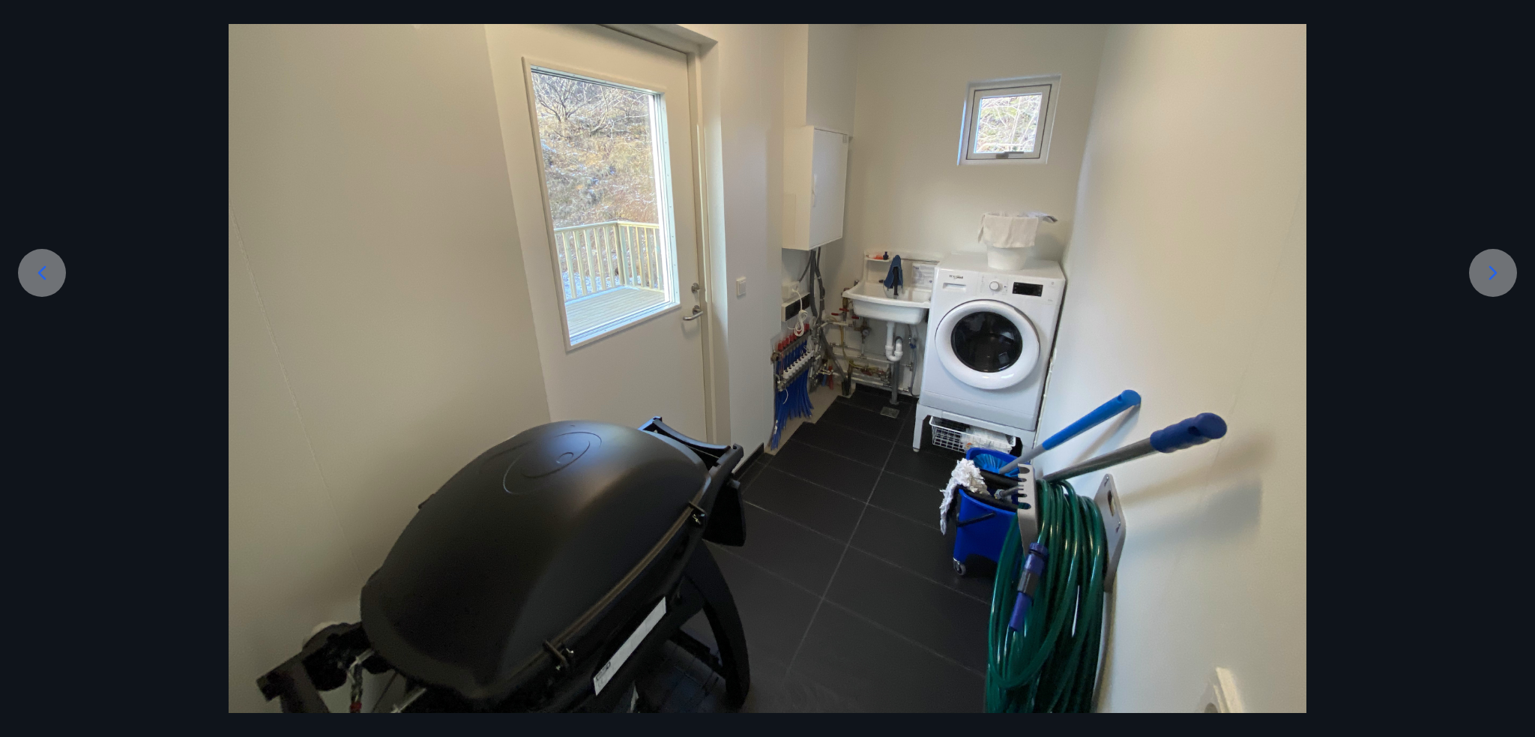
click at [1490, 269] on icon at bounding box center [1493, 273] width 24 height 24
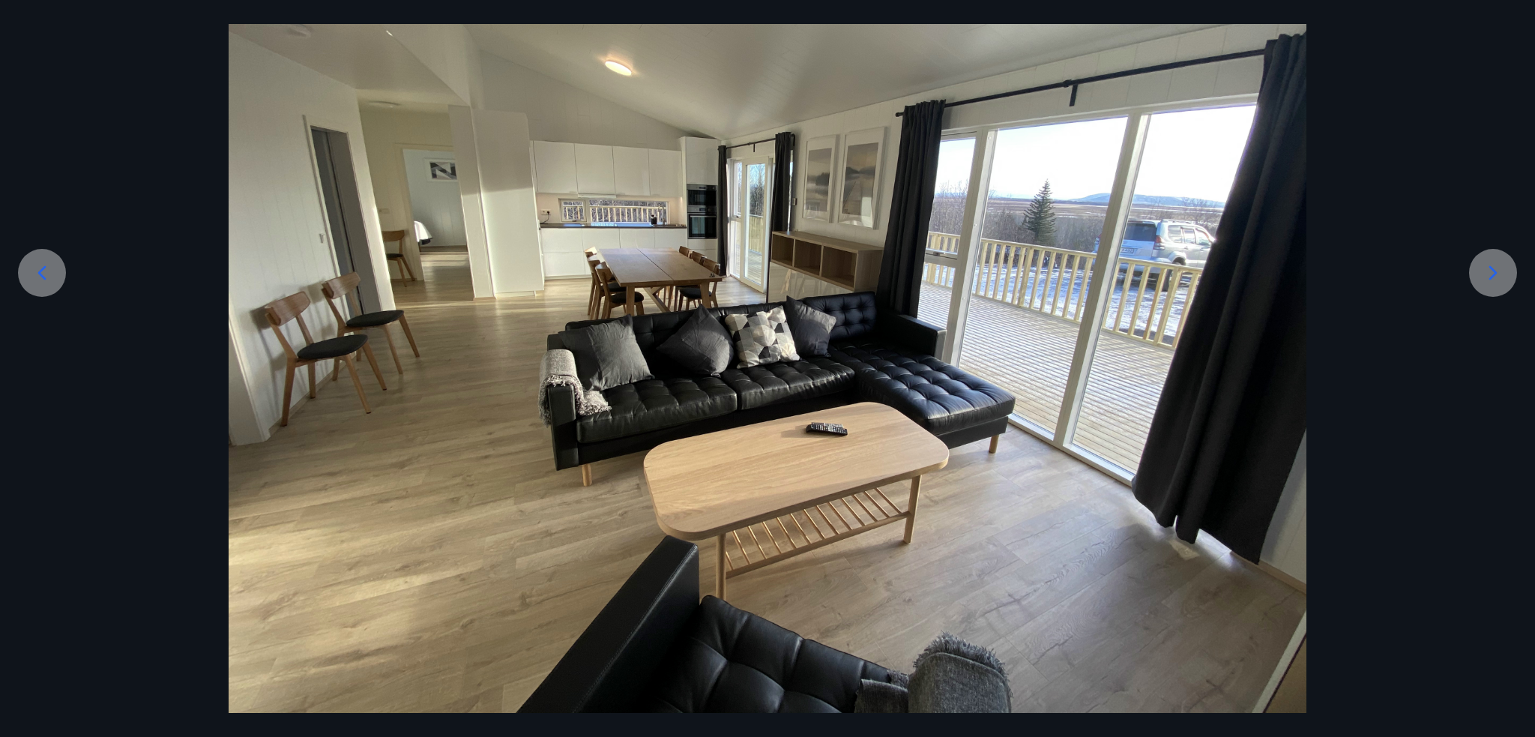
click at [1491, 275] on icon at bounding box center [1493, 273] width 24 height 24
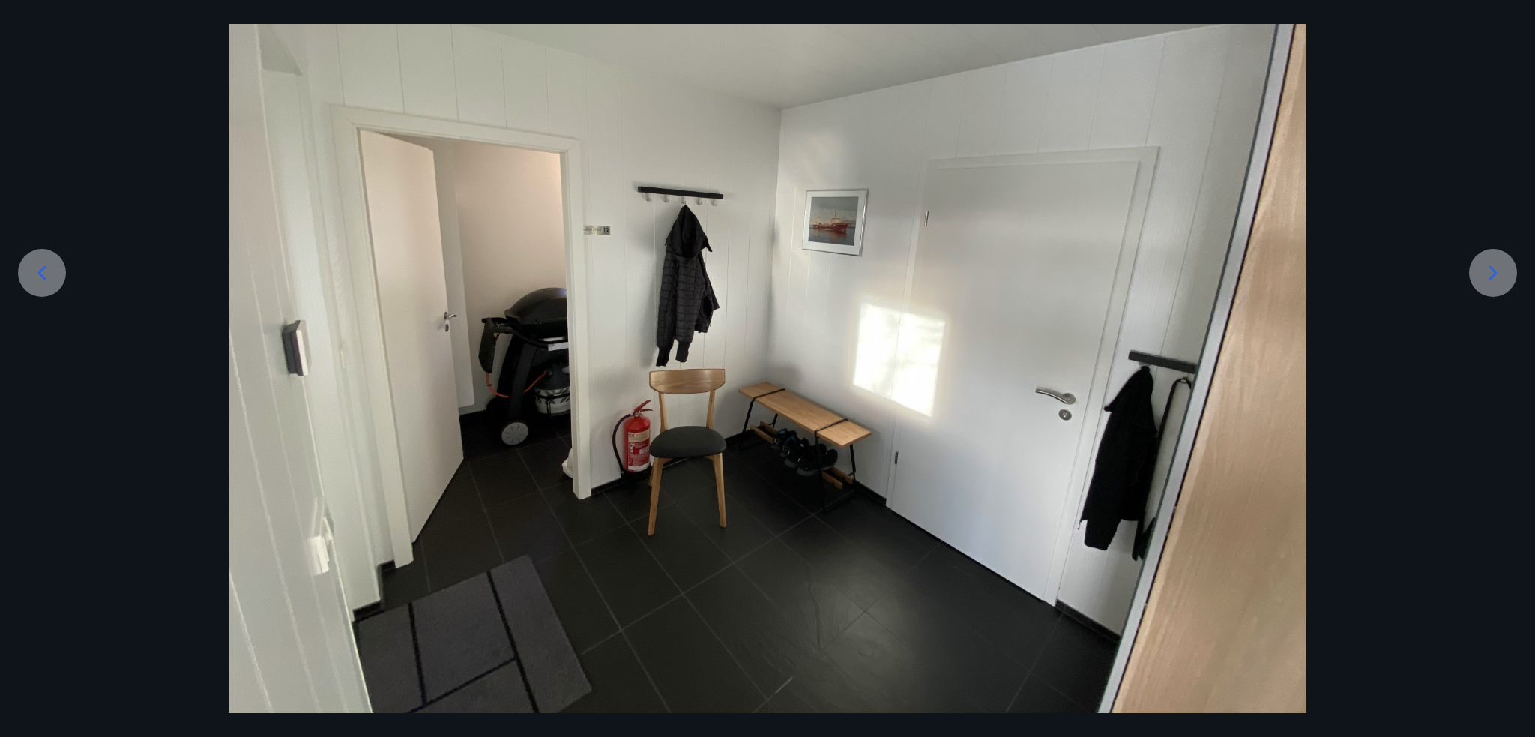
click at [1499, 264] on icon at bounding box center [1493, 273] width 24 height 24
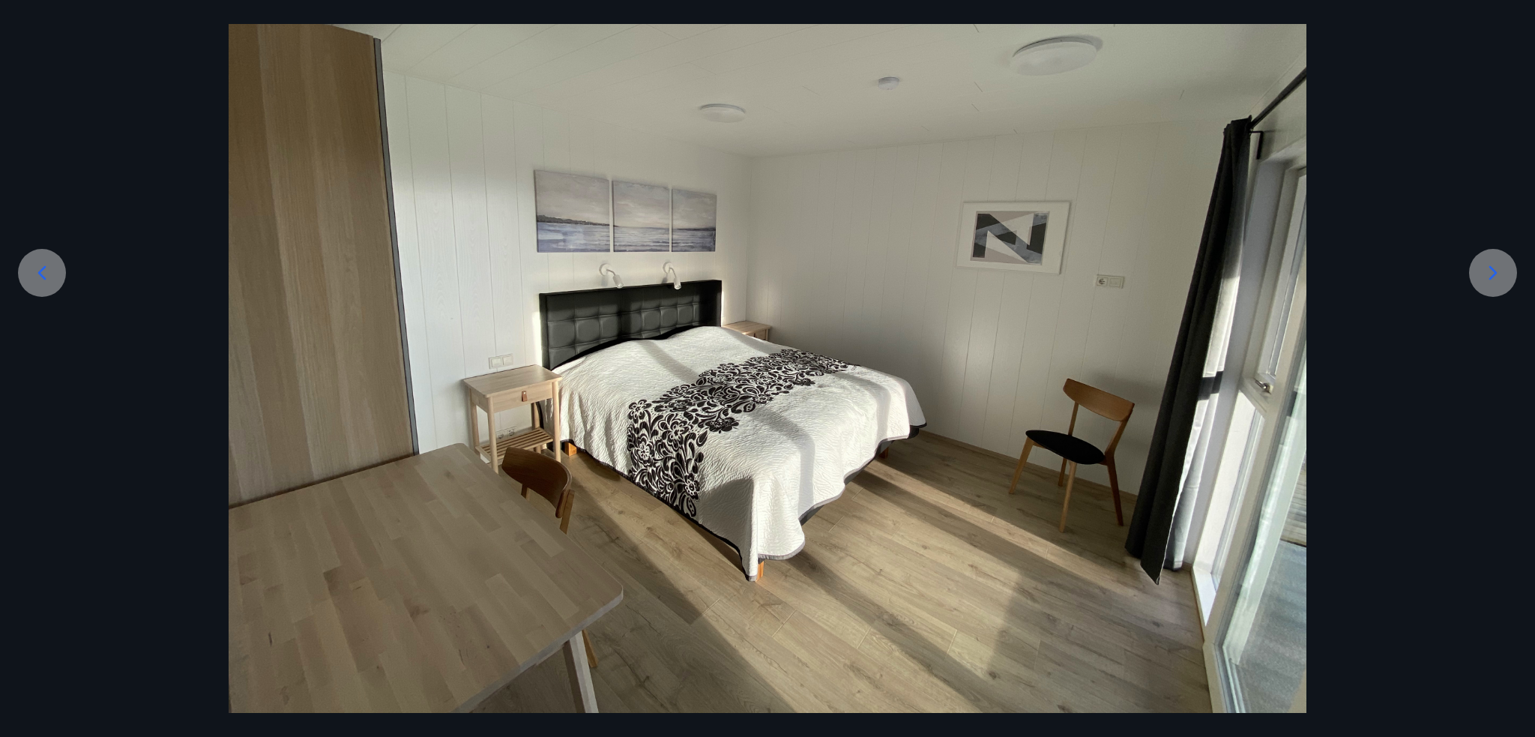
click at [1493, 272] on icon at bounding box center [1493, 273] width 24 height 24
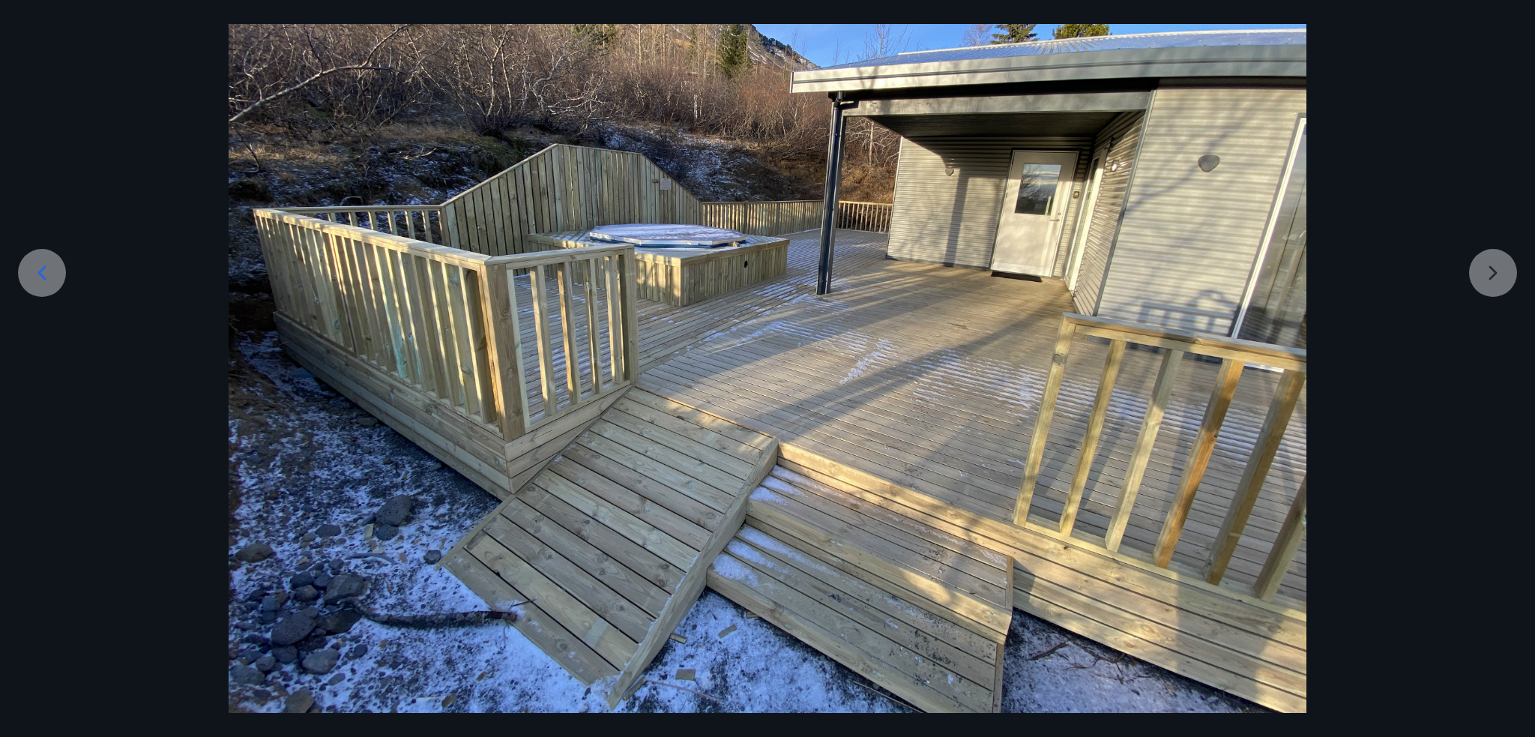
click at [1511, 273] on div at bounding box center [767, 308] width 1535 height 809
click at [1495, 270] on div at bounding box center [767, 308] width 1535 height 809
click at [1485, 272] on div at bounding box center [767, 308] width 1535 height 809
click at [51, 25] on div at bounding box center [767, 308] width 1535 height 809
click at [27, 58] on div at bounding box center [767, 308] width 1535 height 809
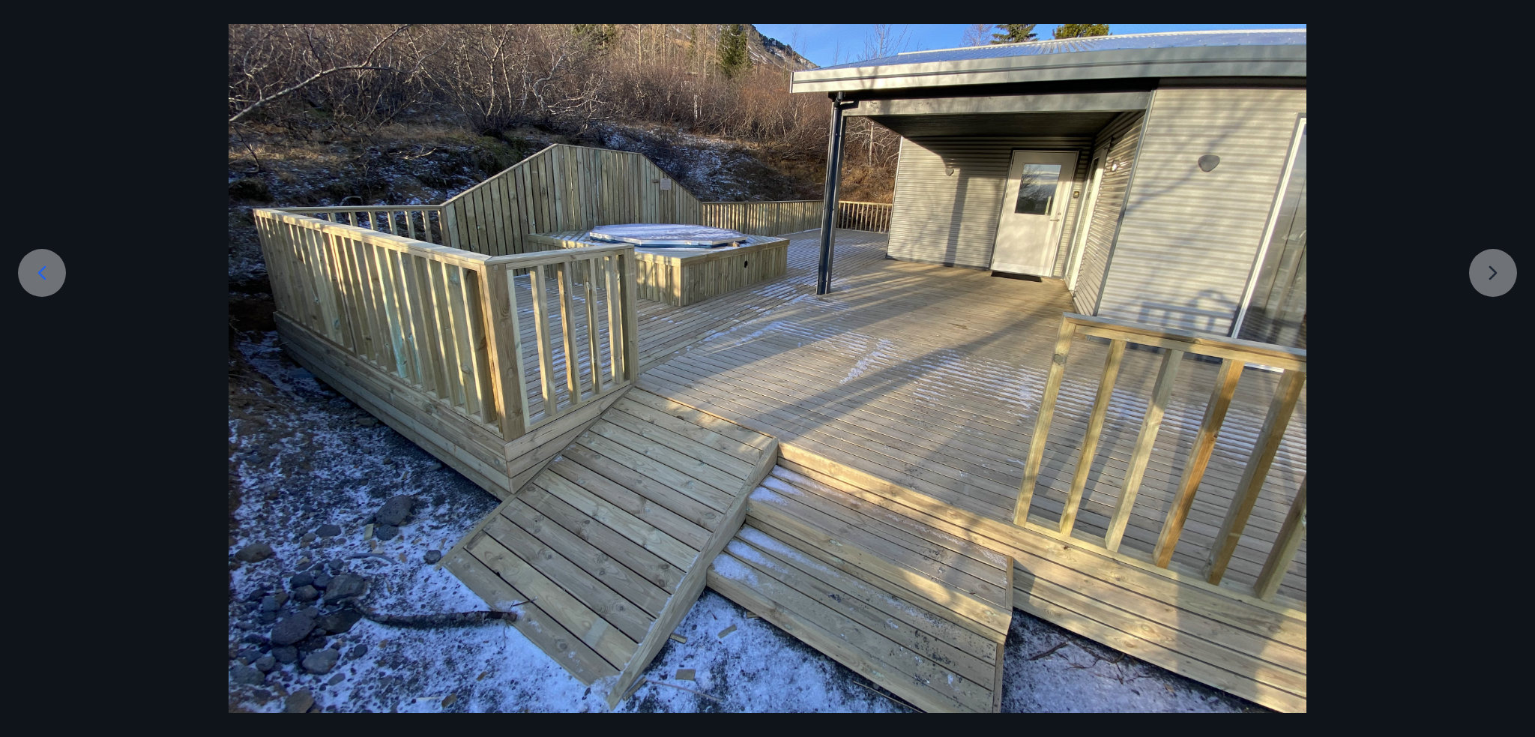
click at [25, 35] on div at bounding box center [767, 308] width 1535 height 809
click at [4, 94] on div at bounding box center [767, 308] width 1535 height 809
click at [57, 10] on div "7 af 7" at bounding box center [767, 368] width 1535 height 737
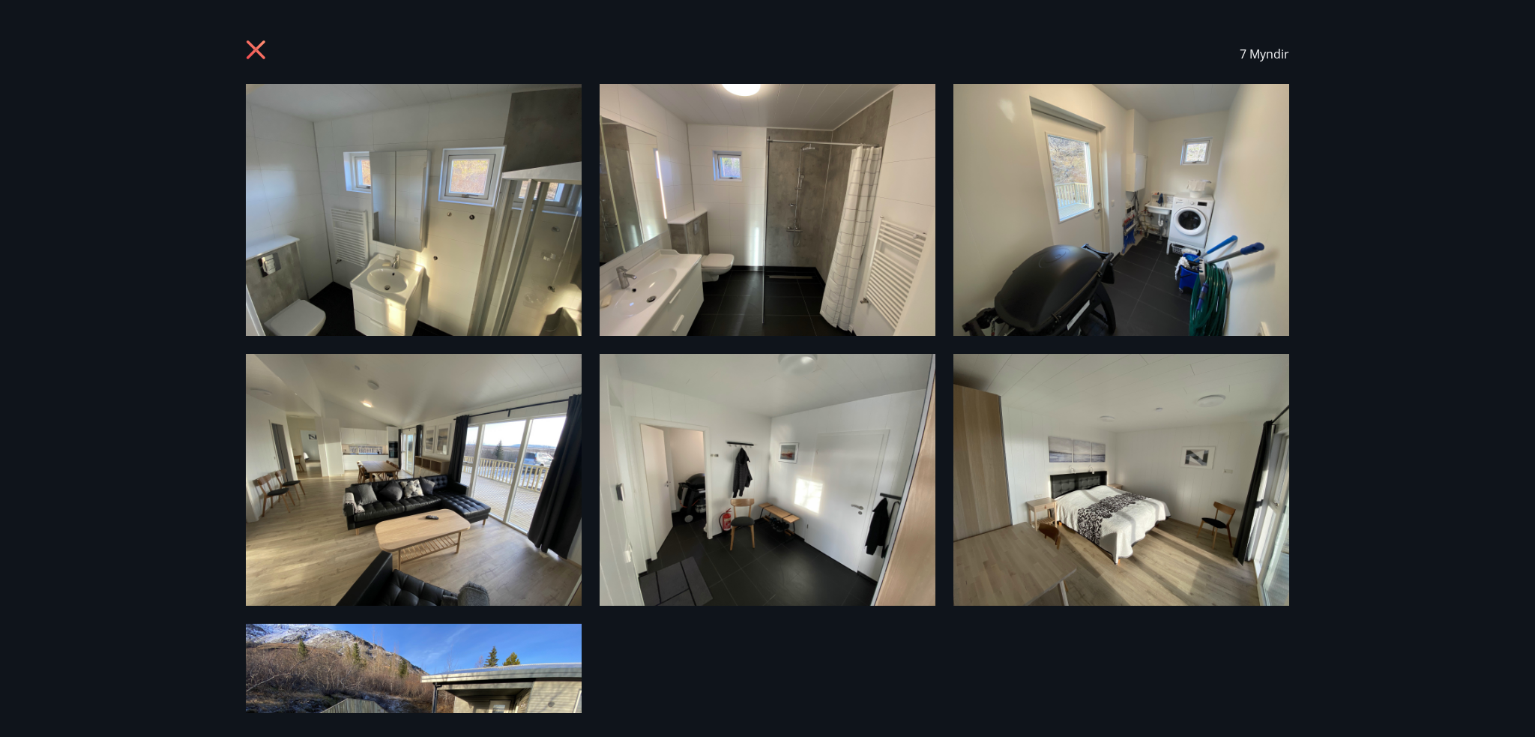
click at [254, 63] on icon at bounding box center [258, 52] width 24 height 24
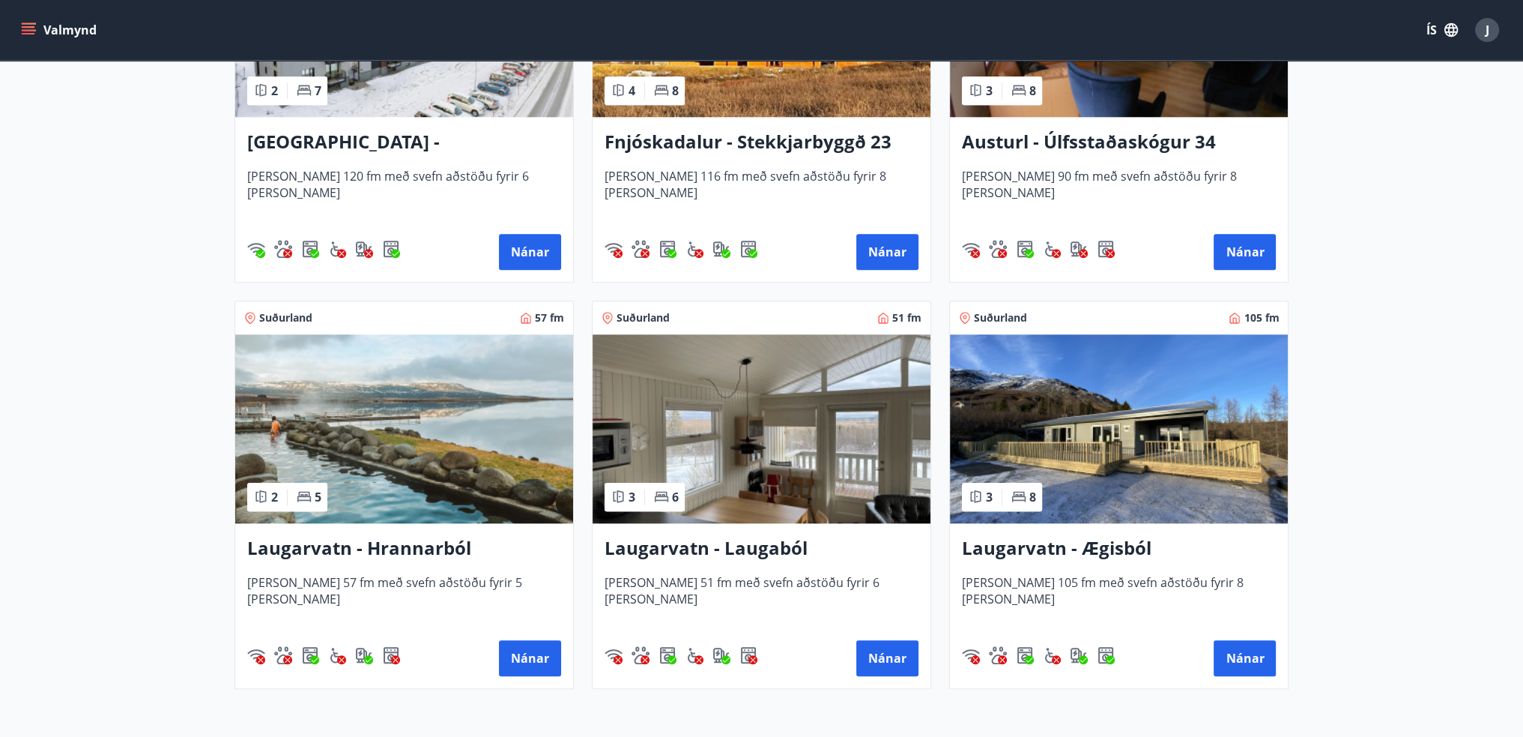
scroll to position [2073, 0]
click at [444, 491] on img at bounding box center [404, 429] width 338 height 189
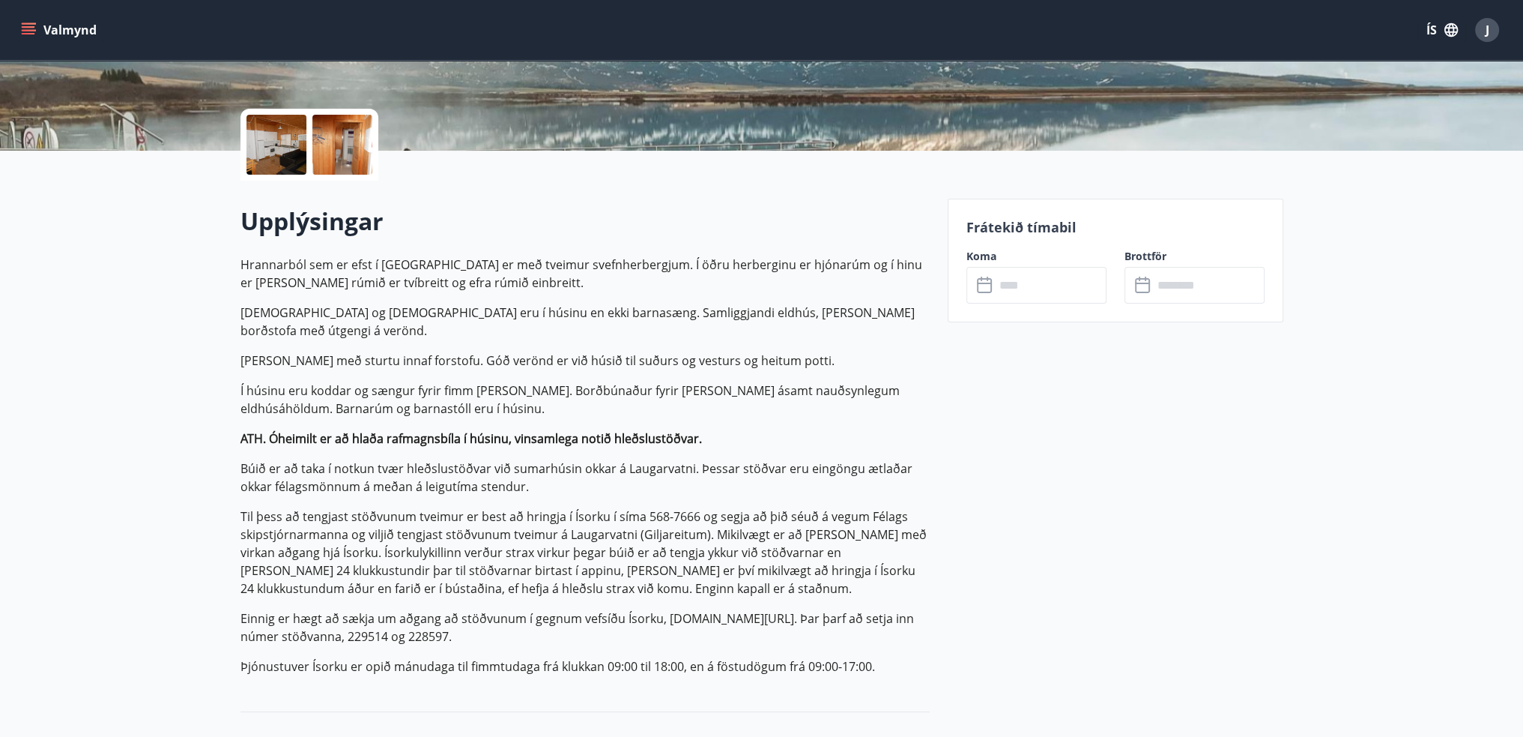
scroll to position [300, 0]
click at [534, 309] on p "Barnarúm og barnastóll eru í húsinu en ekki barnasæng. Samliggjandi eldhús, sto…" at bounding box center [585, 321] width 689 height 36
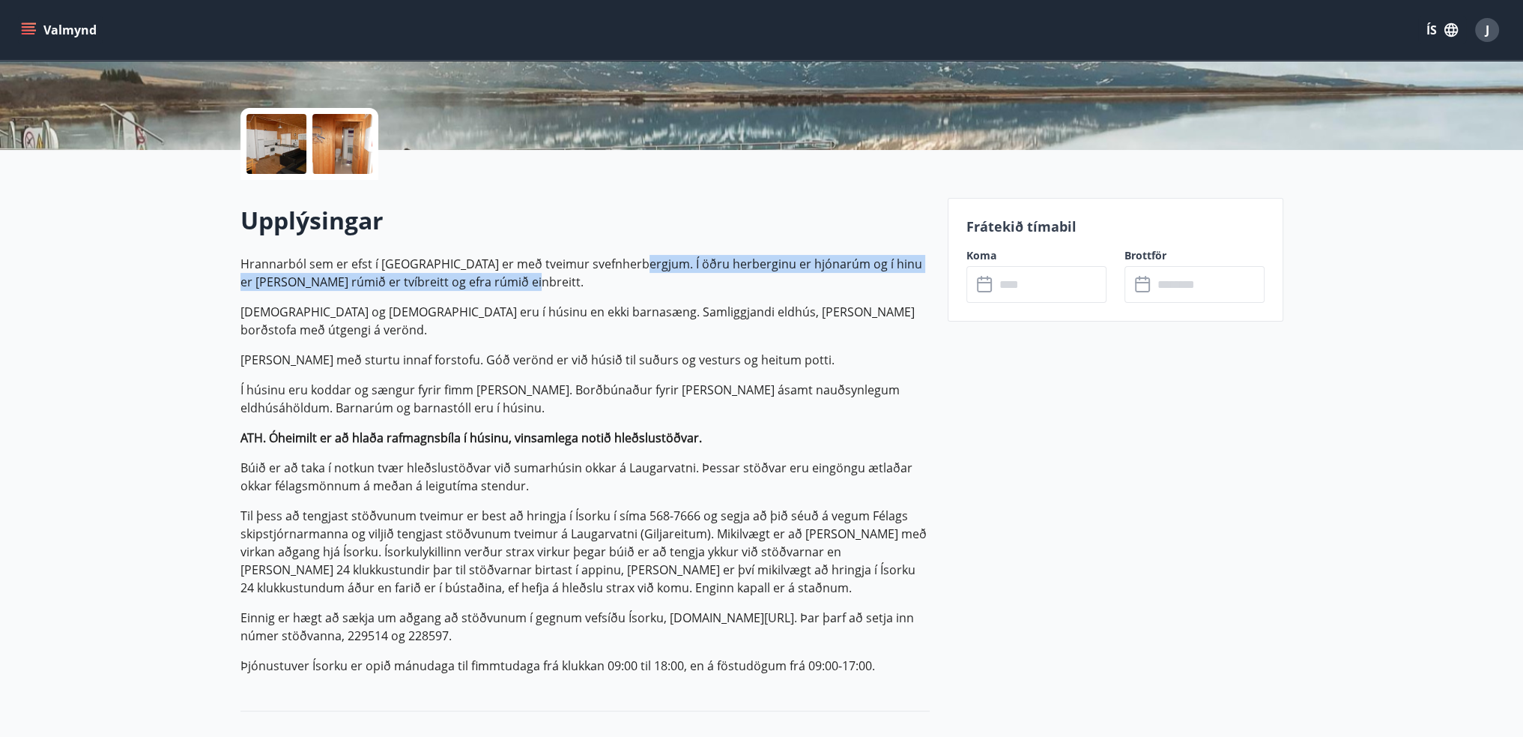
drag, startPoint x: 624, startPoint y: 257, endPoint x: 653, endPoint y: 277, distance: 34.9
click at [653, 277] on p "Hrannarból sem er efst í Brattahlíð er með tveimur svefnherbergjum. Í öðru herb…" at bounding box center [585, 273] width 689 height 36
copy p "Í öðru herberginu er hjónarúm og í hinu er koja, neðra rúmið er tvíbreitt og ef…"
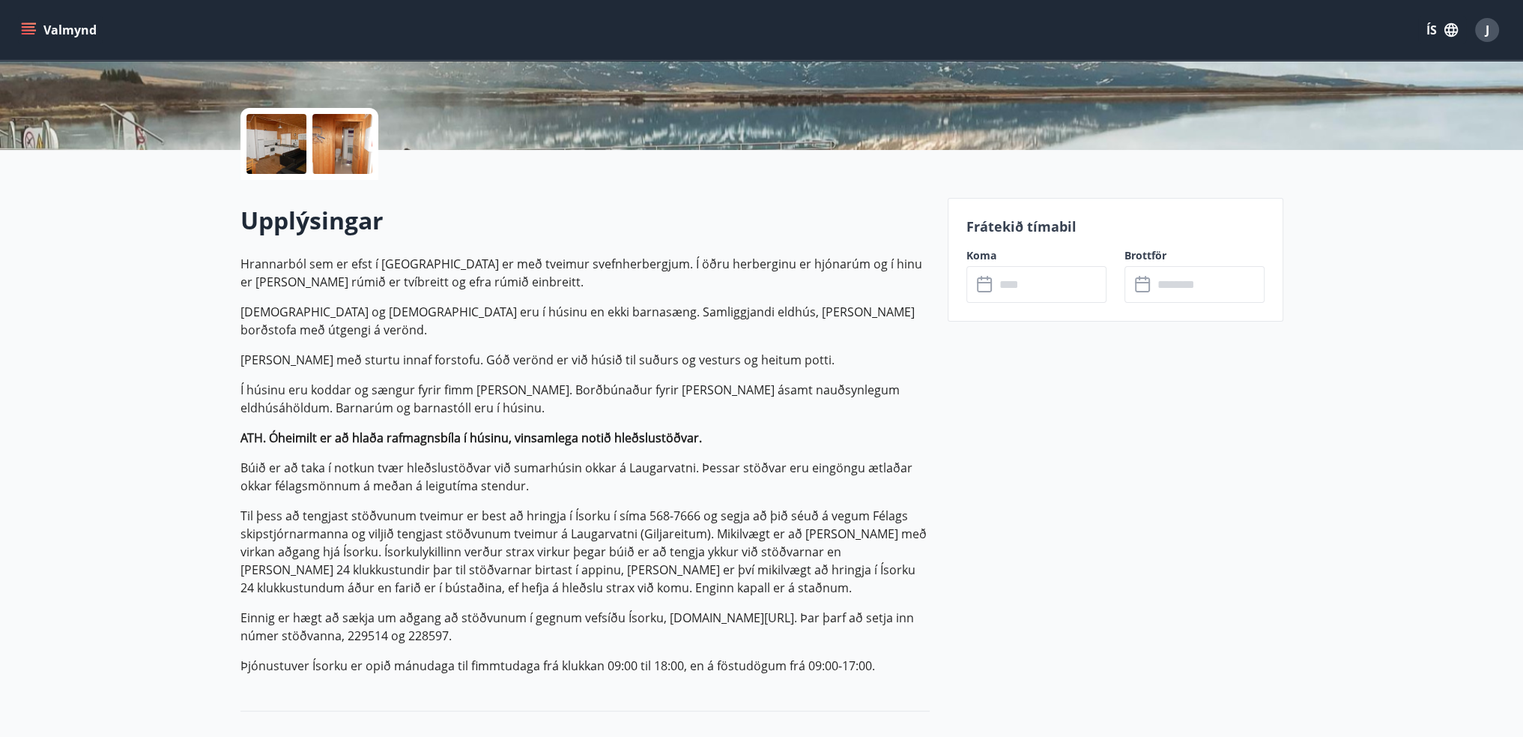
click at [288, 146] on div at bounding box center [277, 144] width 60 height 60
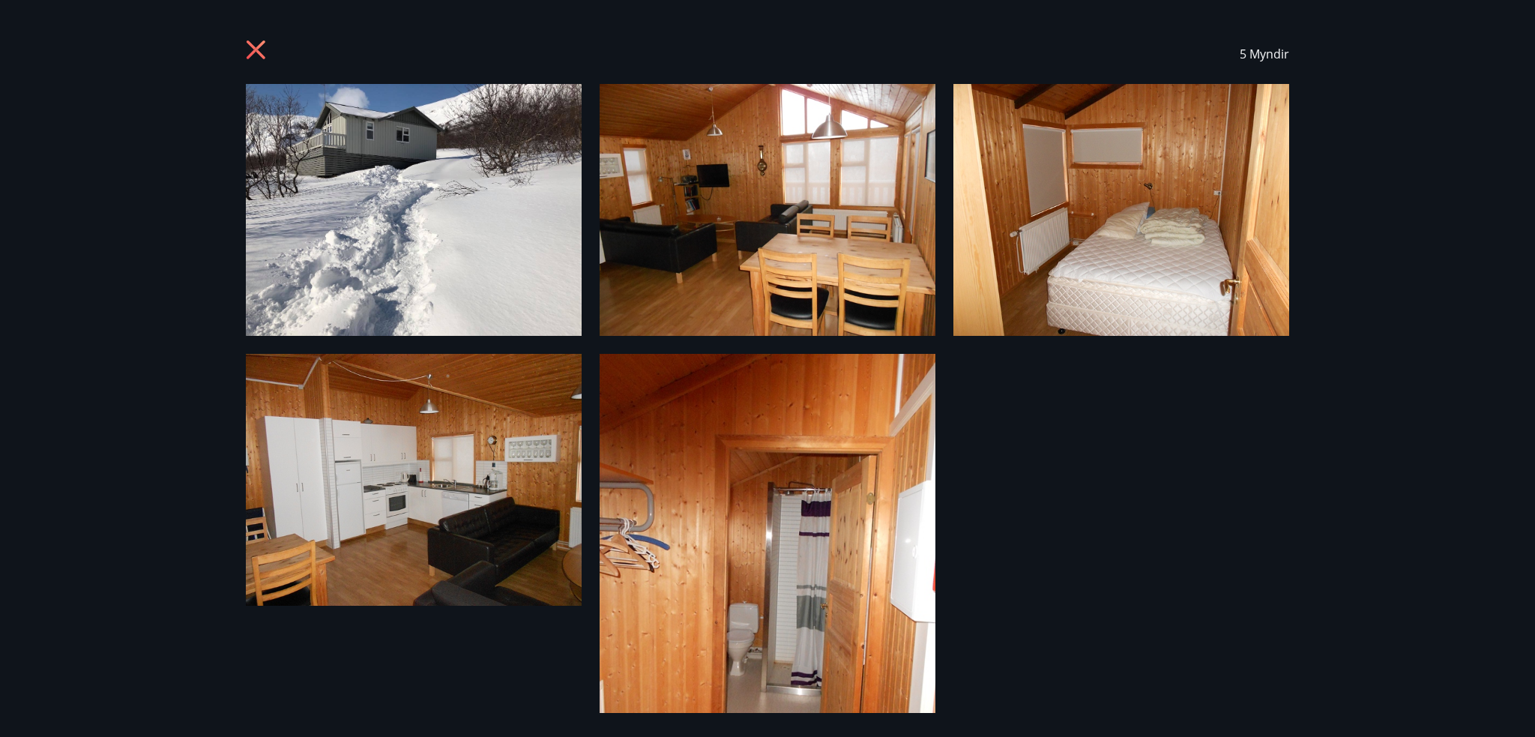
click at [321, 158] on img at bounding box center [414, 210] width 336 height 252
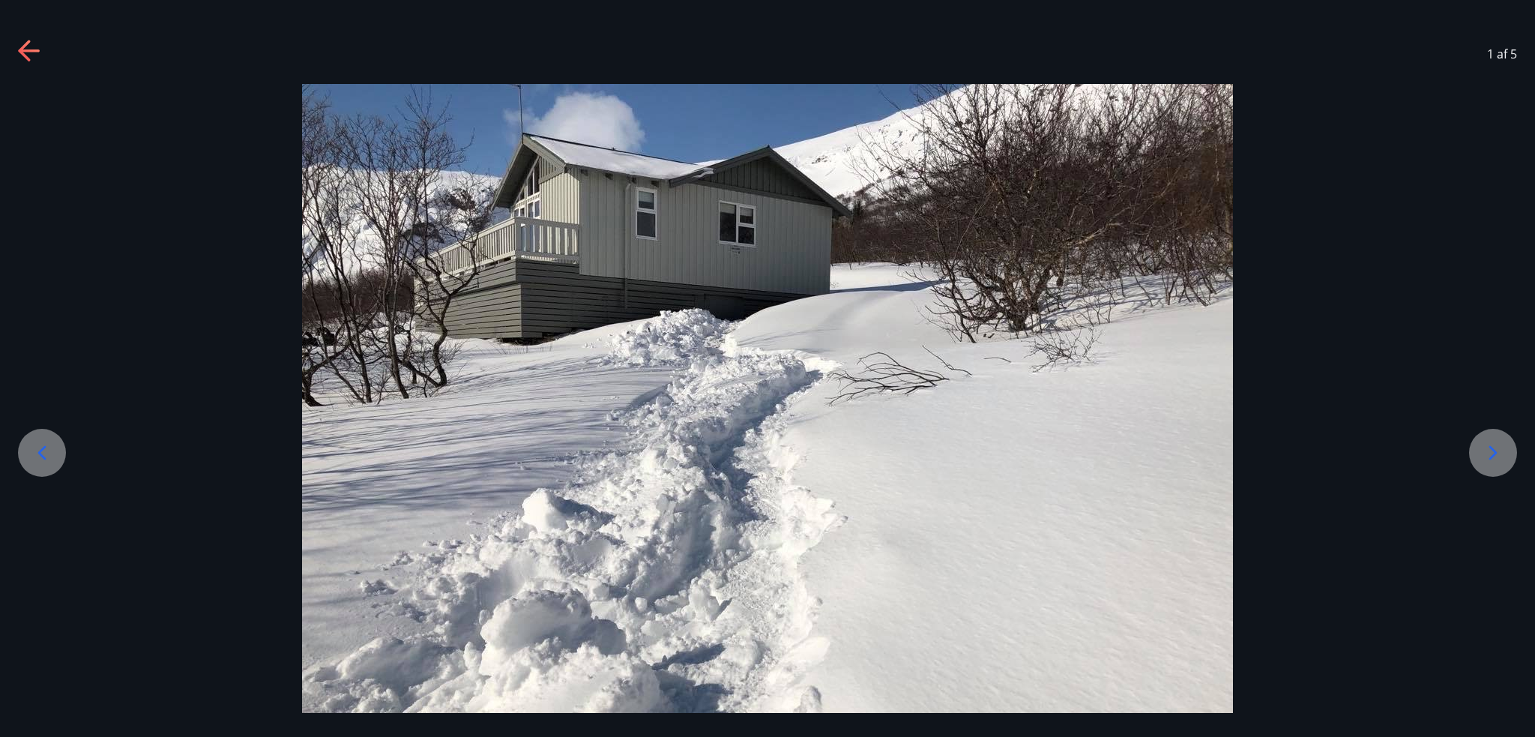
click at [1478, 434] on div at bounding box center [1493, 453] width 48 height 48
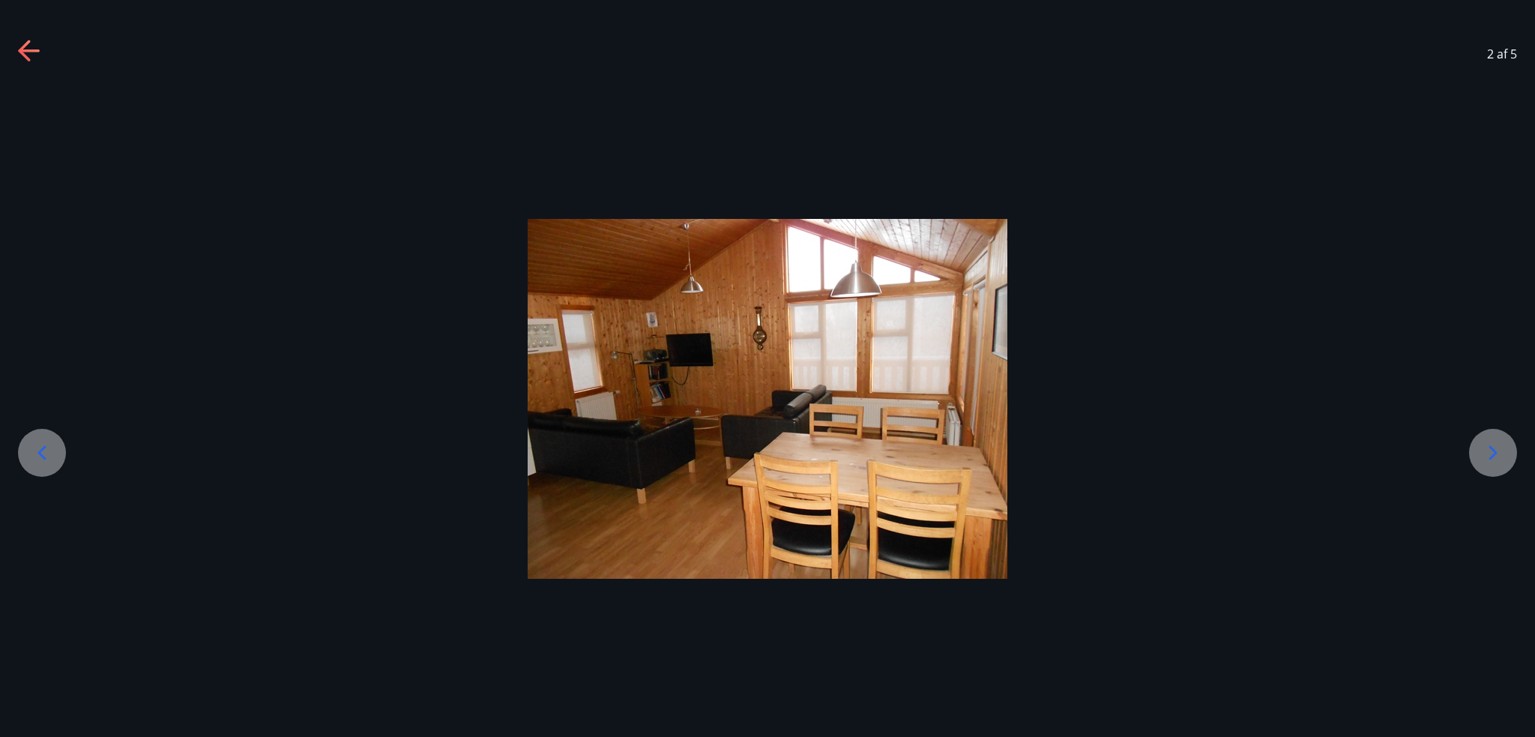
click at [1474, 449] on div at bounding box center [1493, 453] width 48 height 48
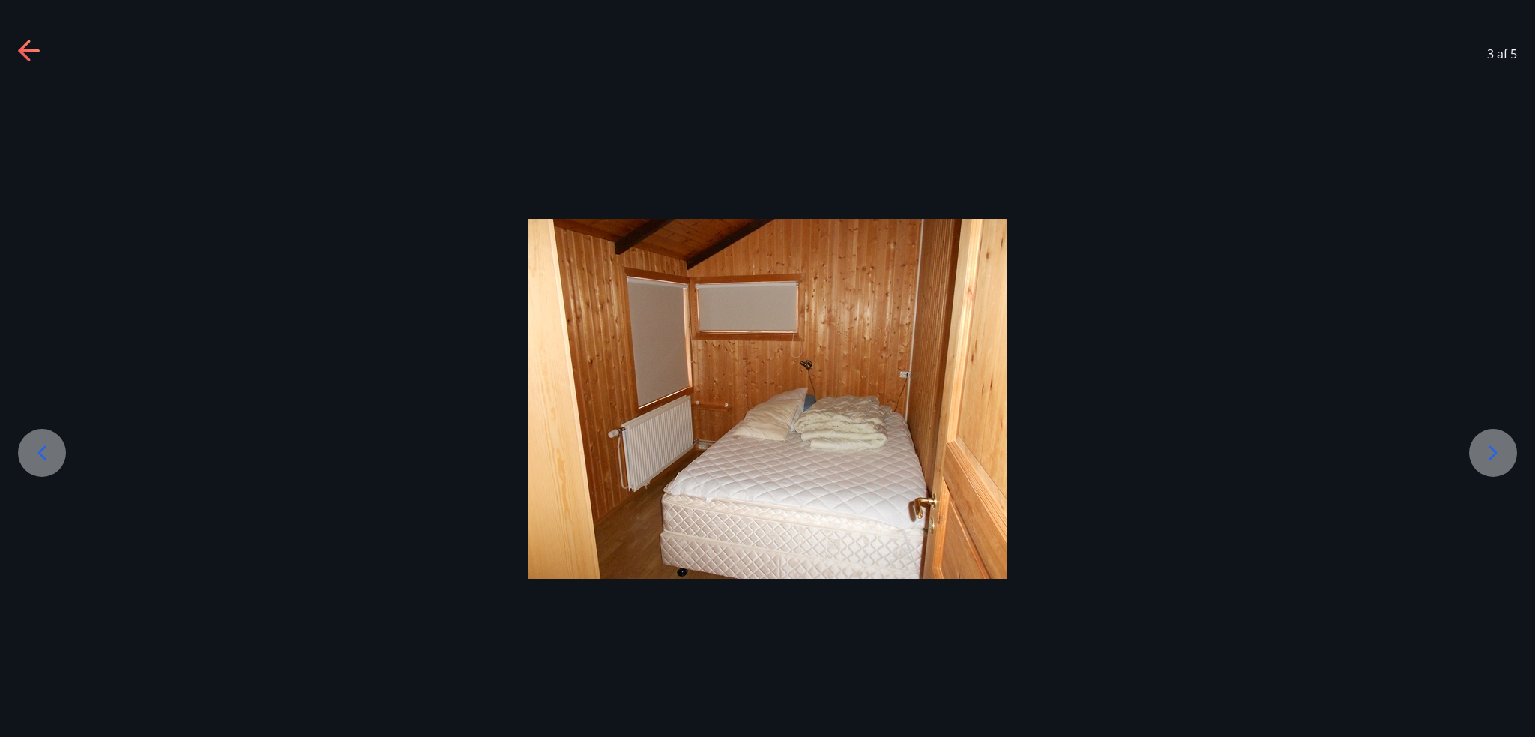
click at [1484, 443] on icon at bounding box center [1493, 453] width 24 height 24
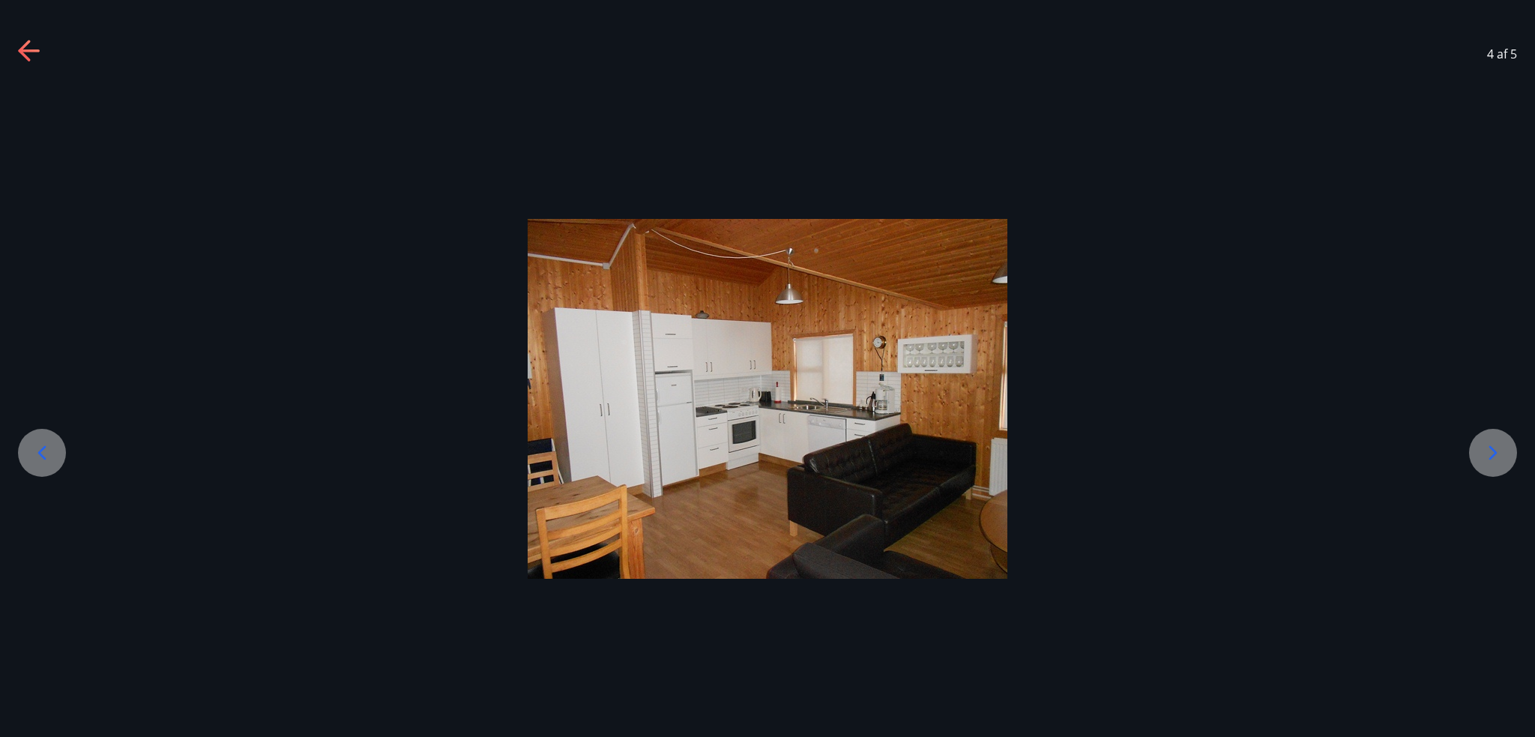
click at [1502, 444] on icon at bounding box center [1493, 453] width 24 height 24
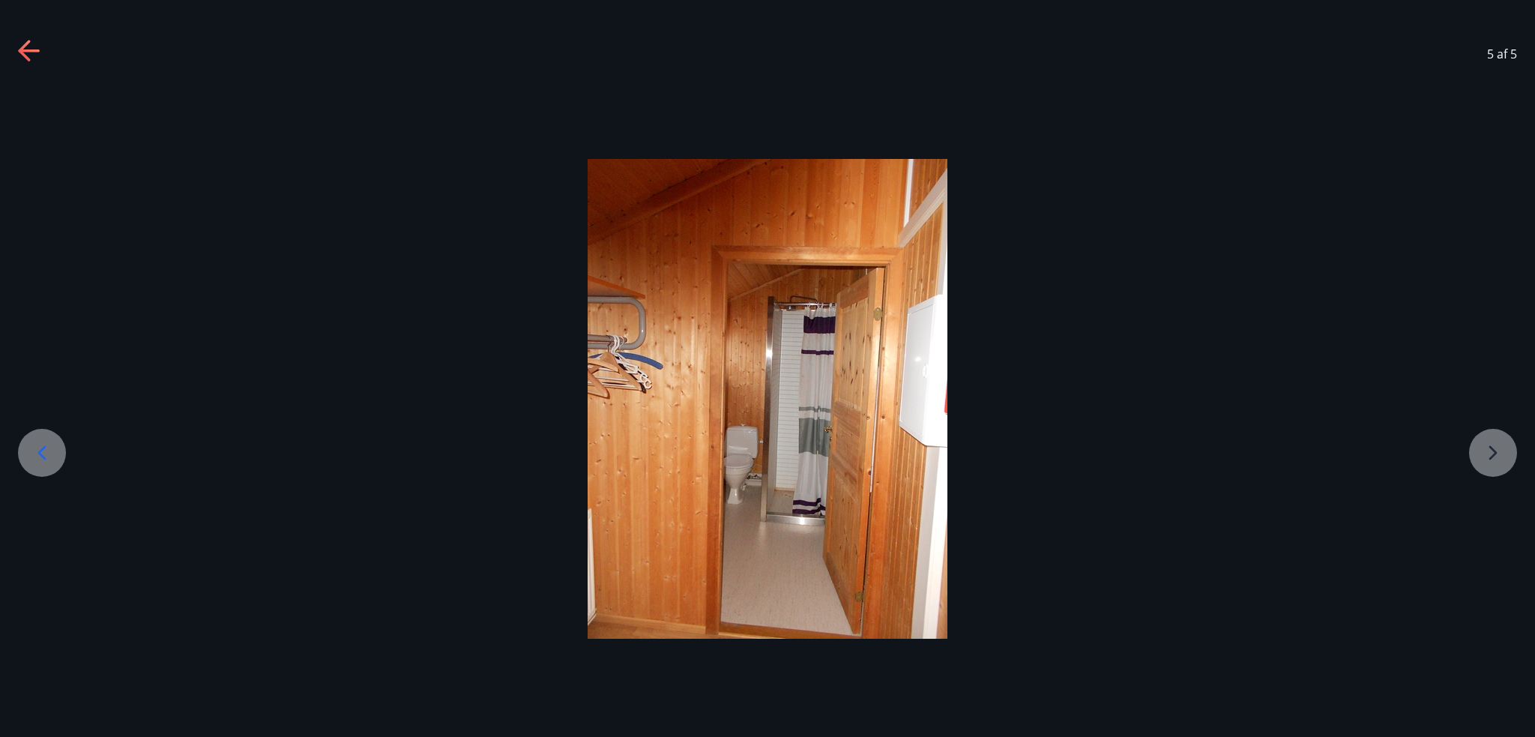
click at [1485, 447] on div at bounding box center [767, 399] width 1535 height 480
click at [1505, 451] on div at bounding box center [767, 399] width 1535 height 480
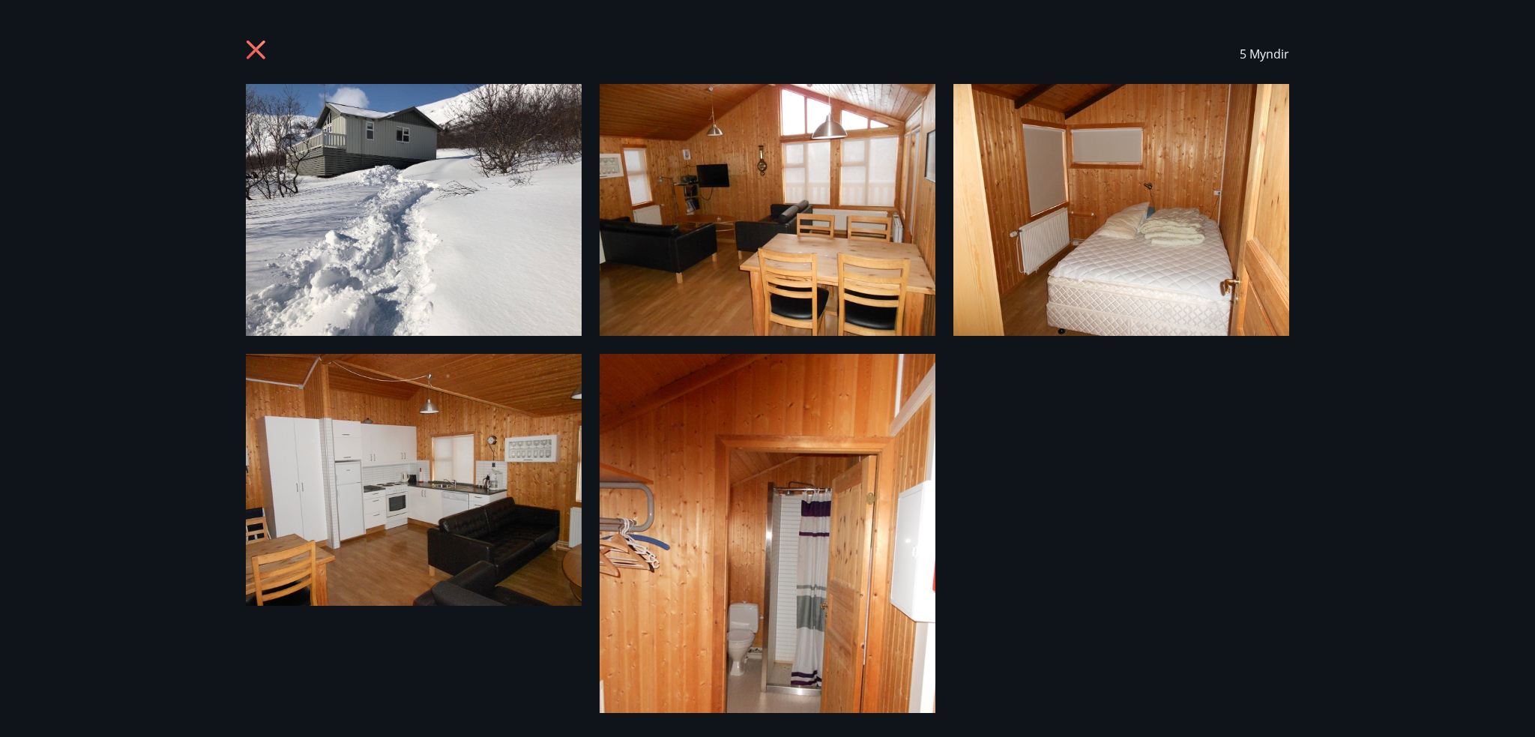
click at [238, 50] on div "5 Myndir" at bounding box center [767, 54] width 1079 height 60
click at [256, 52] on icon at bounding box center [256, 49] width 19 height 19
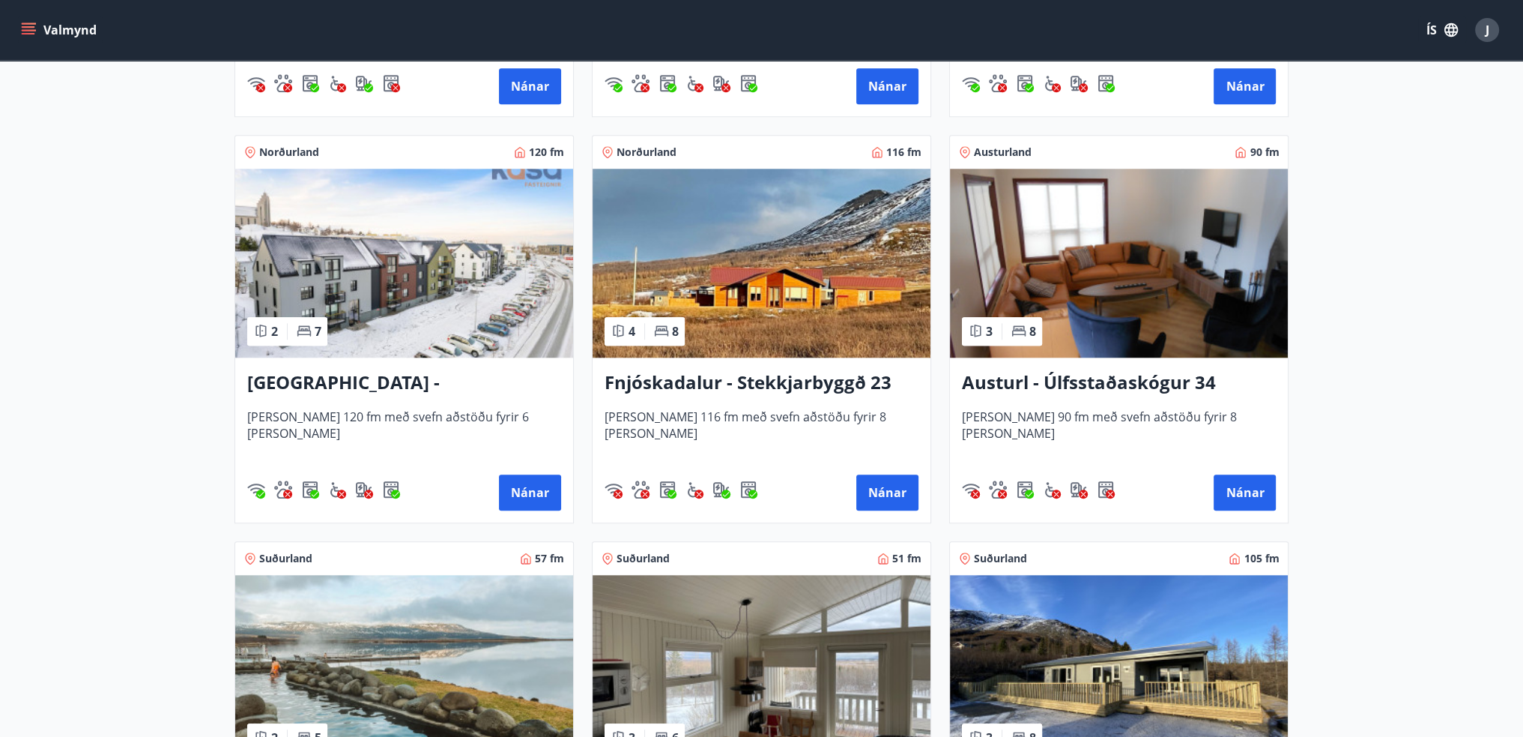
scroll to position [1684, 0]
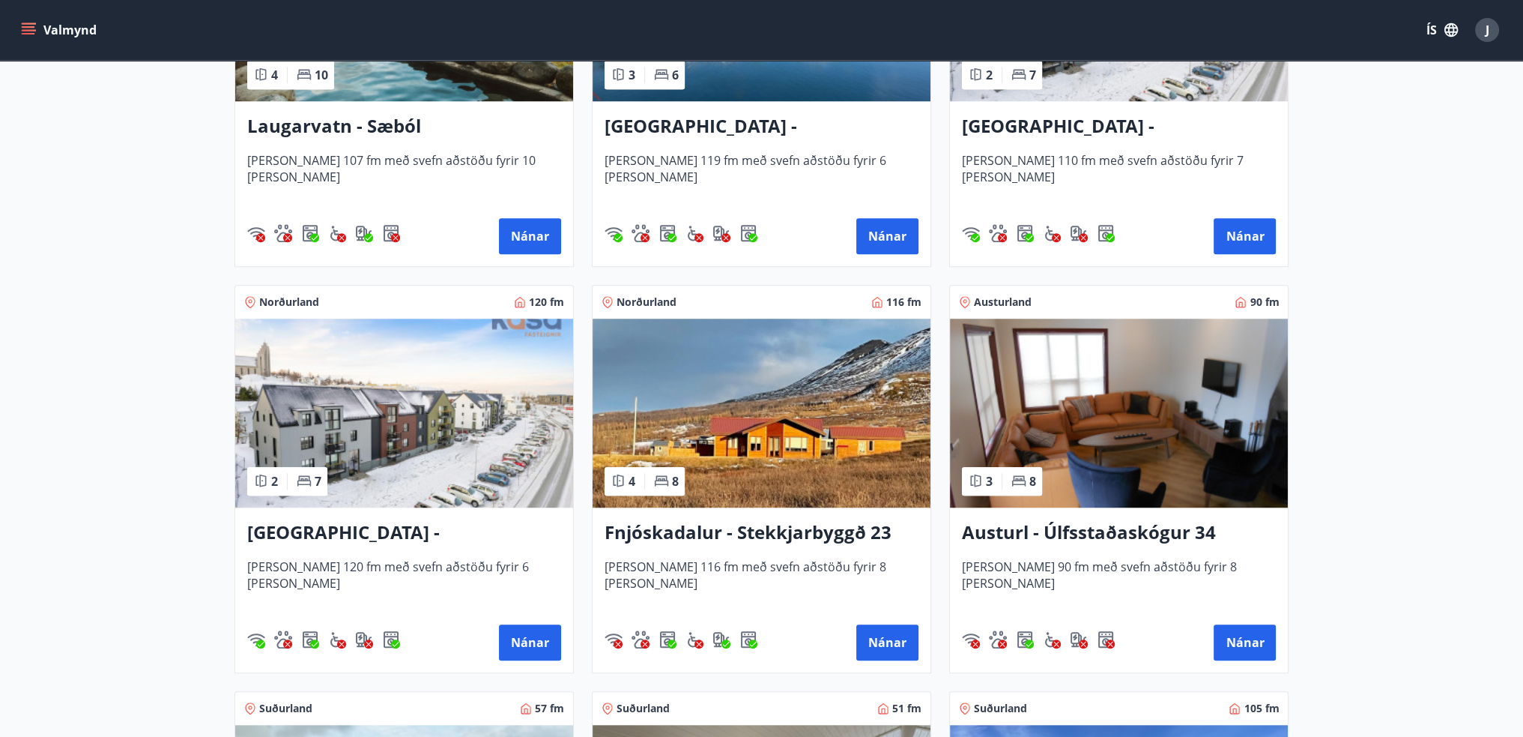
click at [429, 107] on div "Laugarvatn - Sæból Húsið er 107 fm með svefn aðstöðu fyrir 10 manns Nánar" at bounding box center [404, 183] width 338 height 165
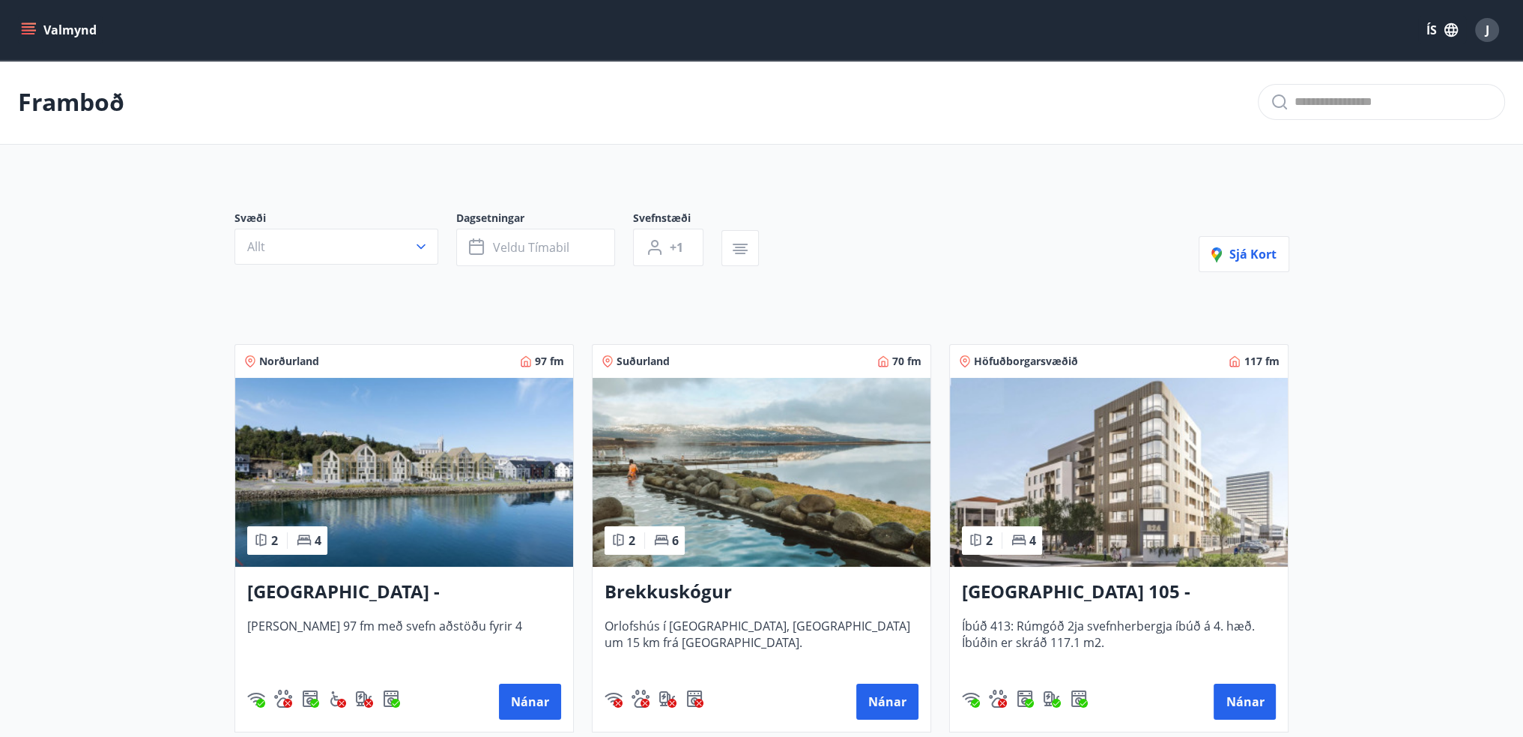
click at [967, 255] on div "Svæði Allt Dagsetningar Veldu tímabil Svefnstæði +1 Sjá kort" at bounding box center [762, 241] width 1055 height 61
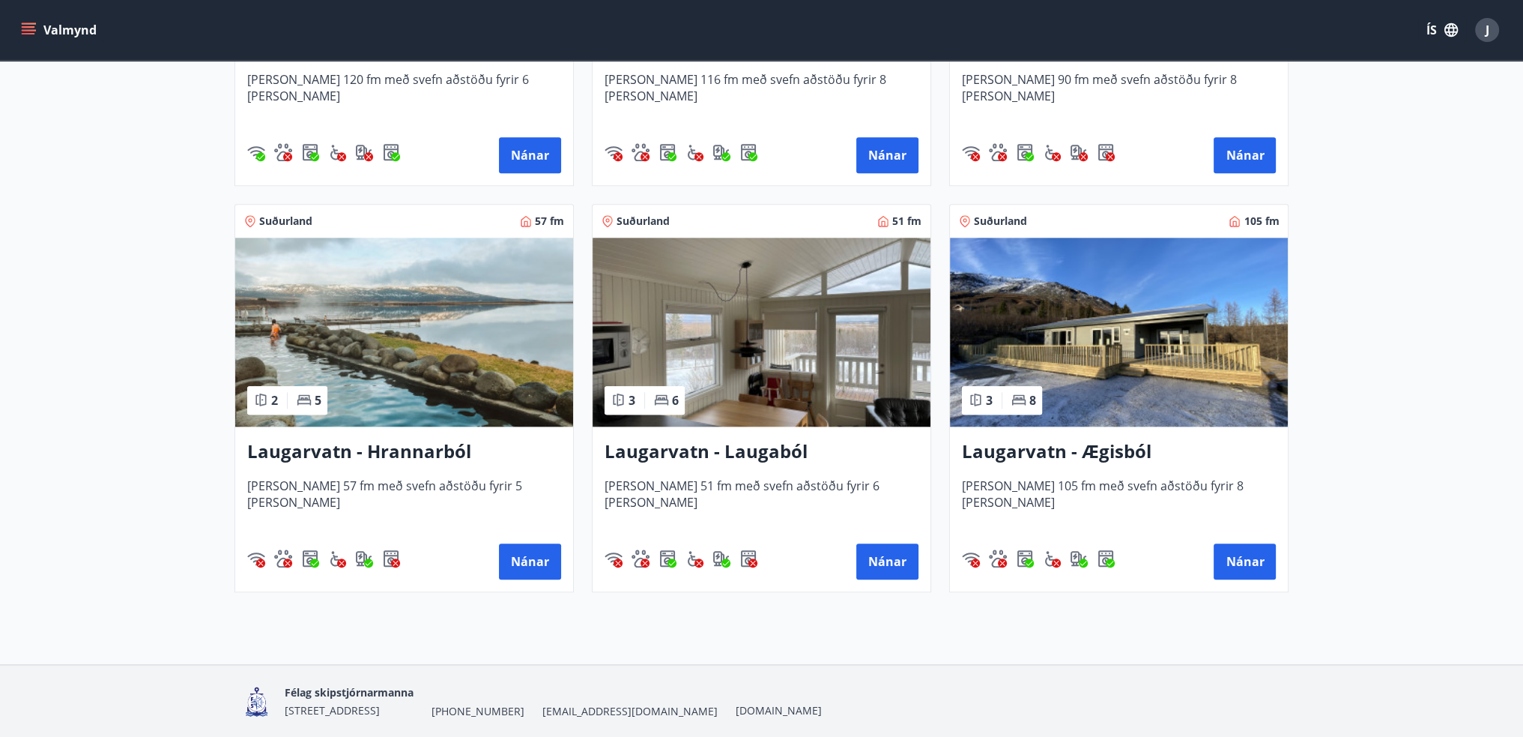
scroll to position [2223, 0]
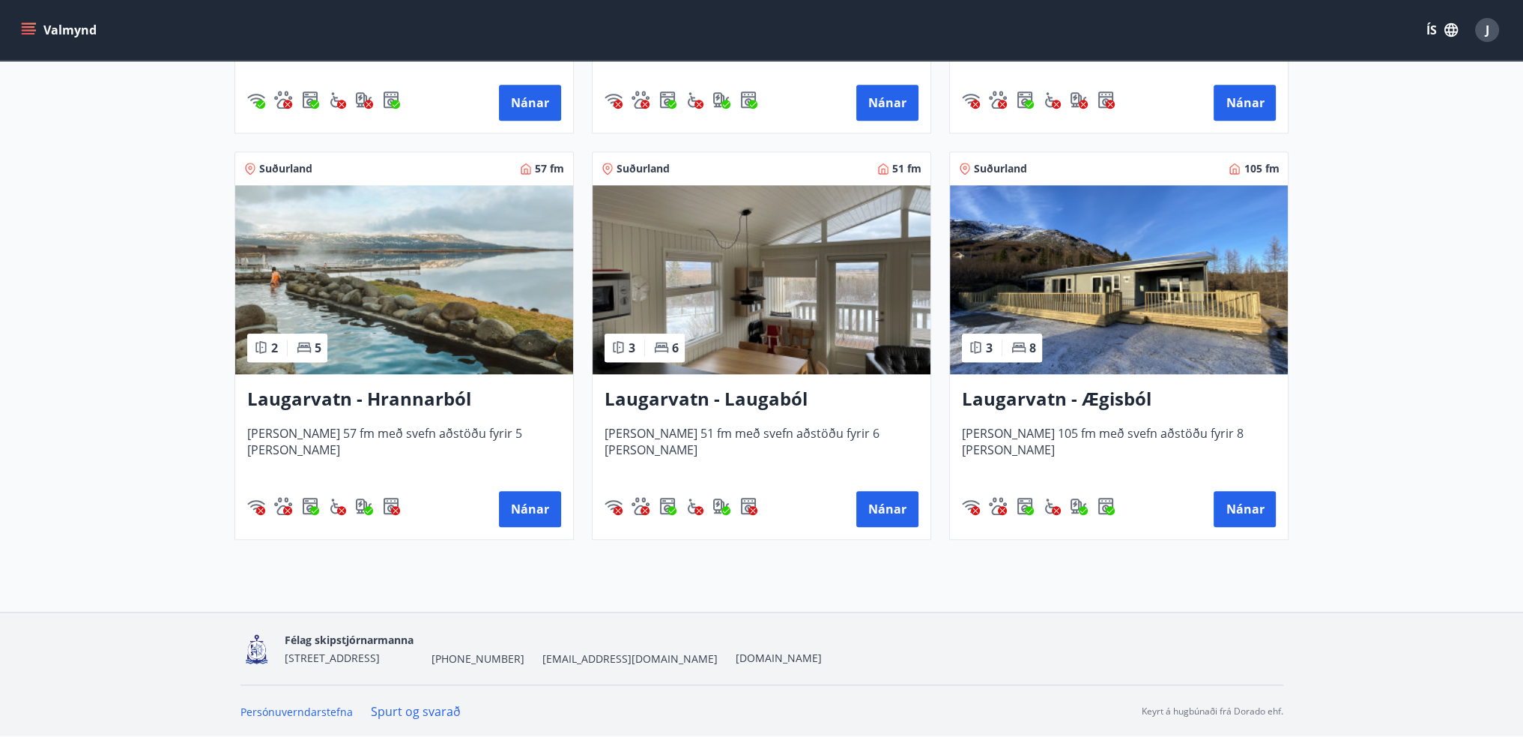
click at [801, 336] on img at bounding box center [762, 279] width 338 height 189
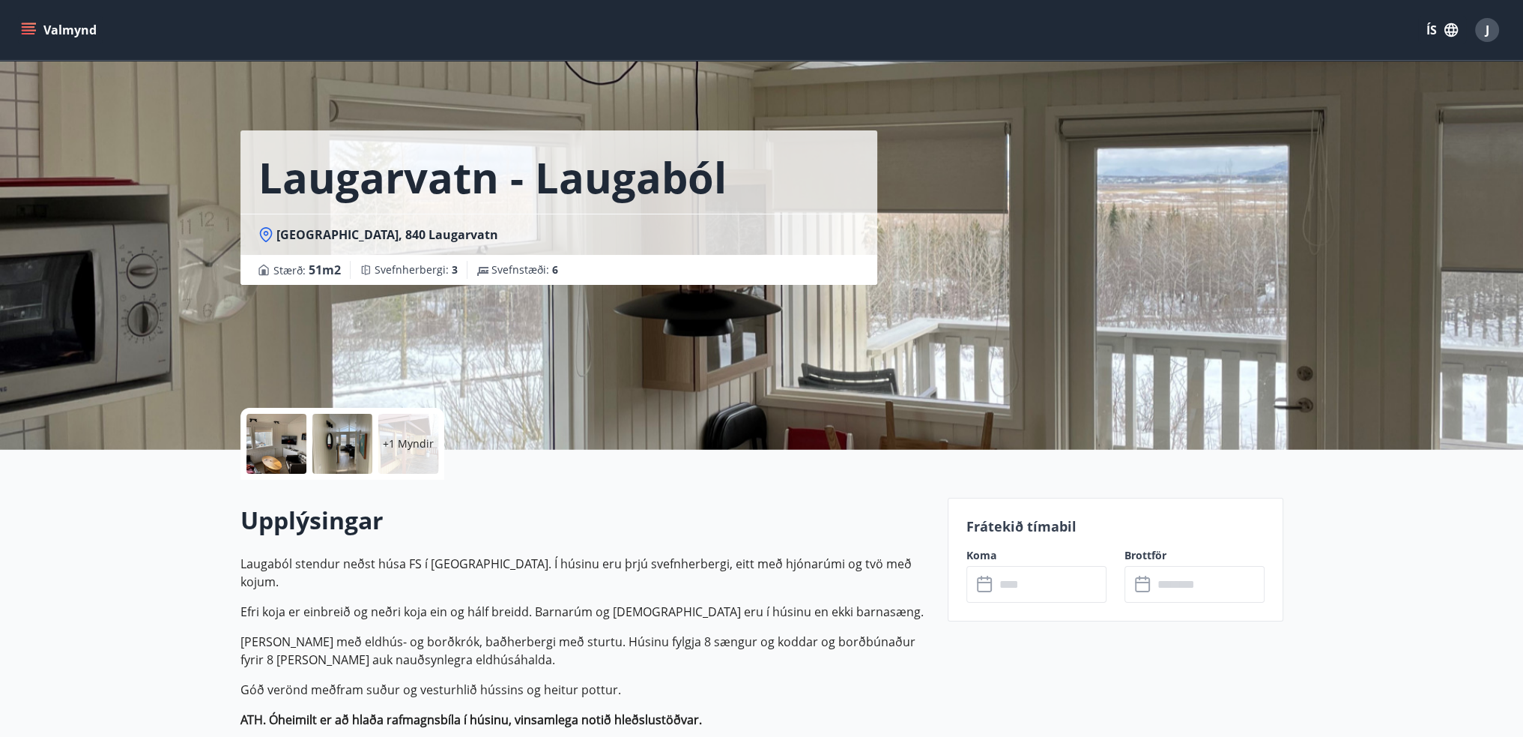
scroll to position [150, 0]
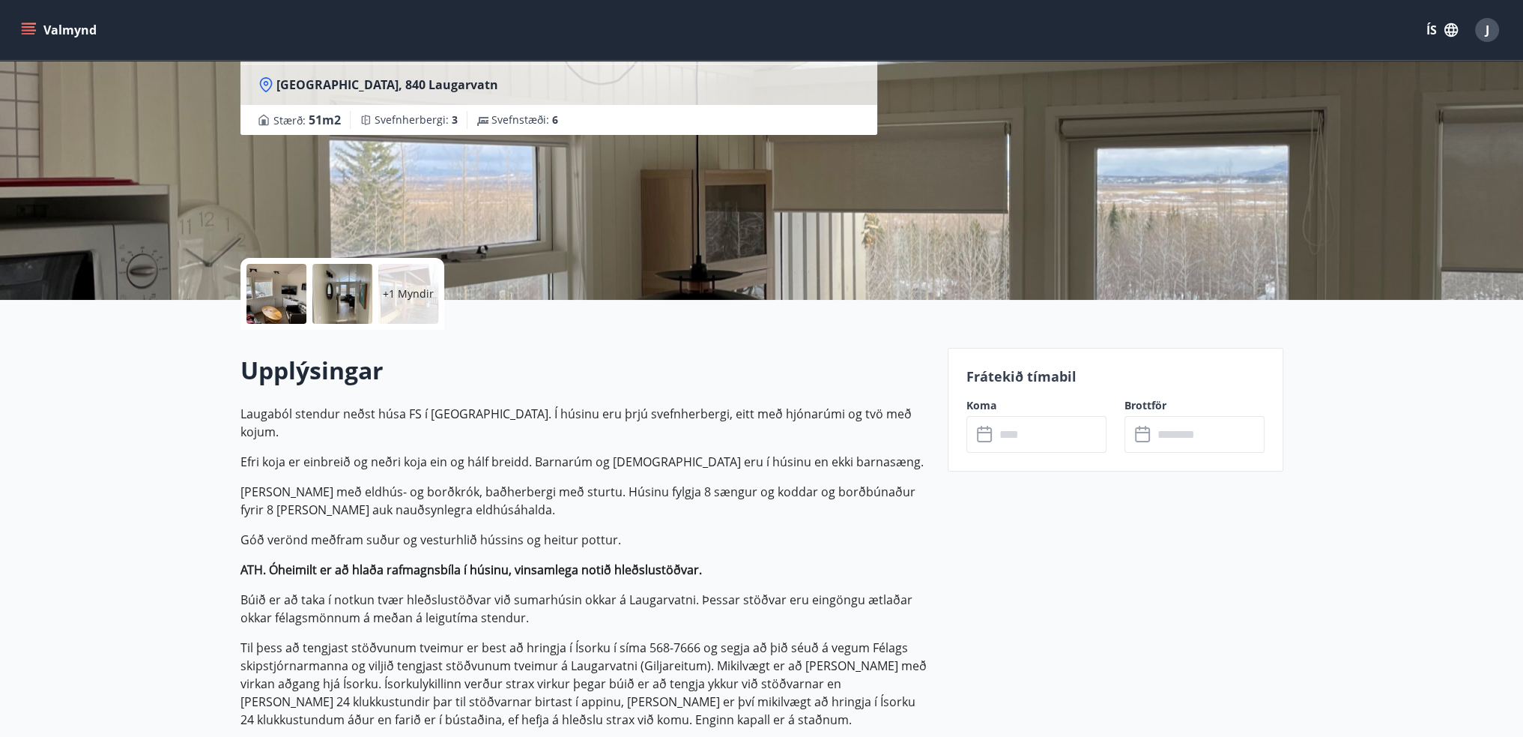
click at [564, 464] on p "Laugaból stendur neðst húsa FS í Brattahlíð. Í húsinu eru þrjú svefnherbergi, e…" at bounding box center [585, 606] width 689 height 402
drag, startPoint x: 489, startPoint y: 421, endPoint x: 660, endPoint y: 401, distance: 172.8
click at [660, 401] on div "Upplýsingar Laugaból stendur neðst húsa FS í Brattahlíð. Í húsinu eru þrjú svef…" at bounding box center [585, 586] width 689 height 465
copy p "Í húsinu eru þrjú svefnherbergi"
click at [475, 493] on p "Stofa með eldhús- og borðkrók, baðherbergi með sturtu. Húsinu fylgja 8 sængur o…" at bounding box center [585, 501] width 689 height 36
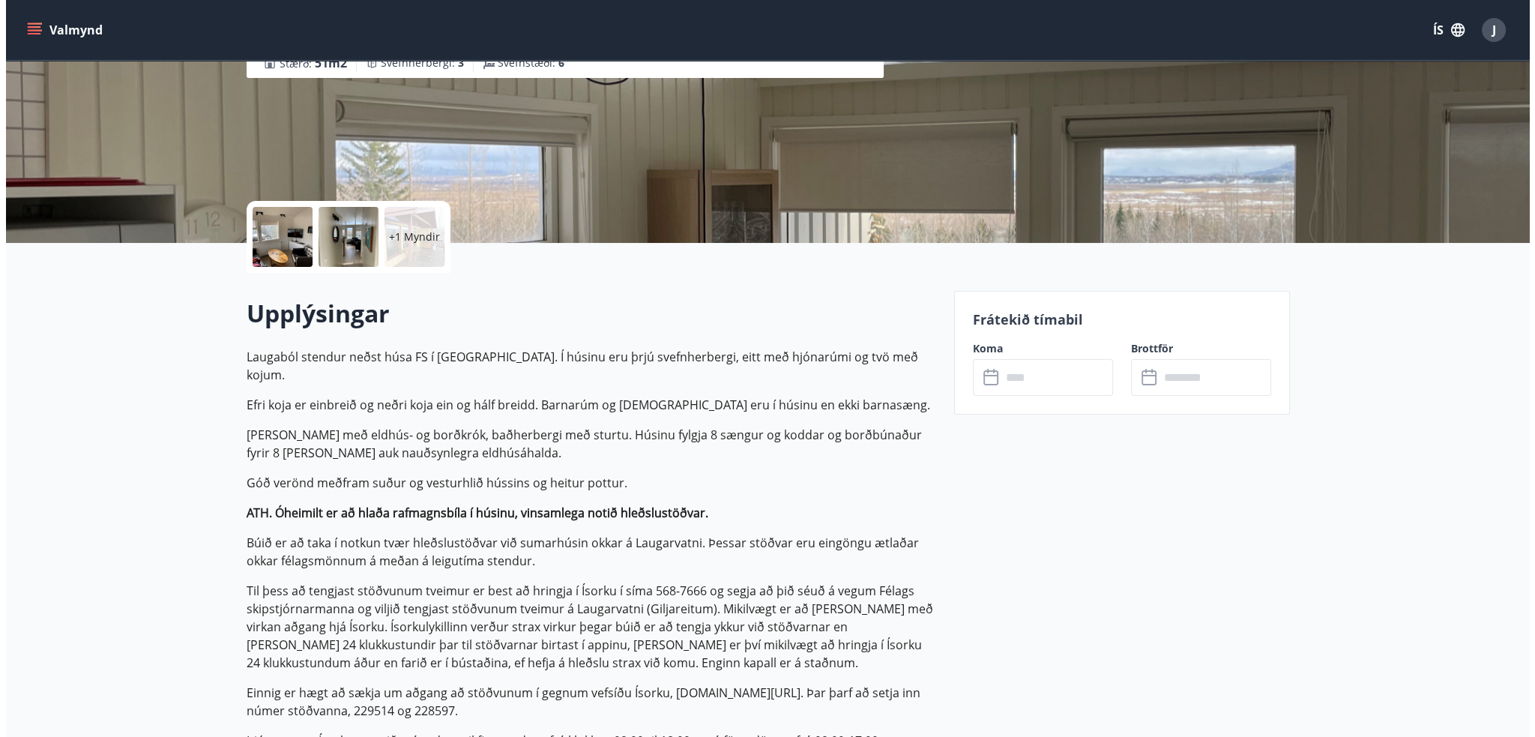
scroll to position [300, 0]
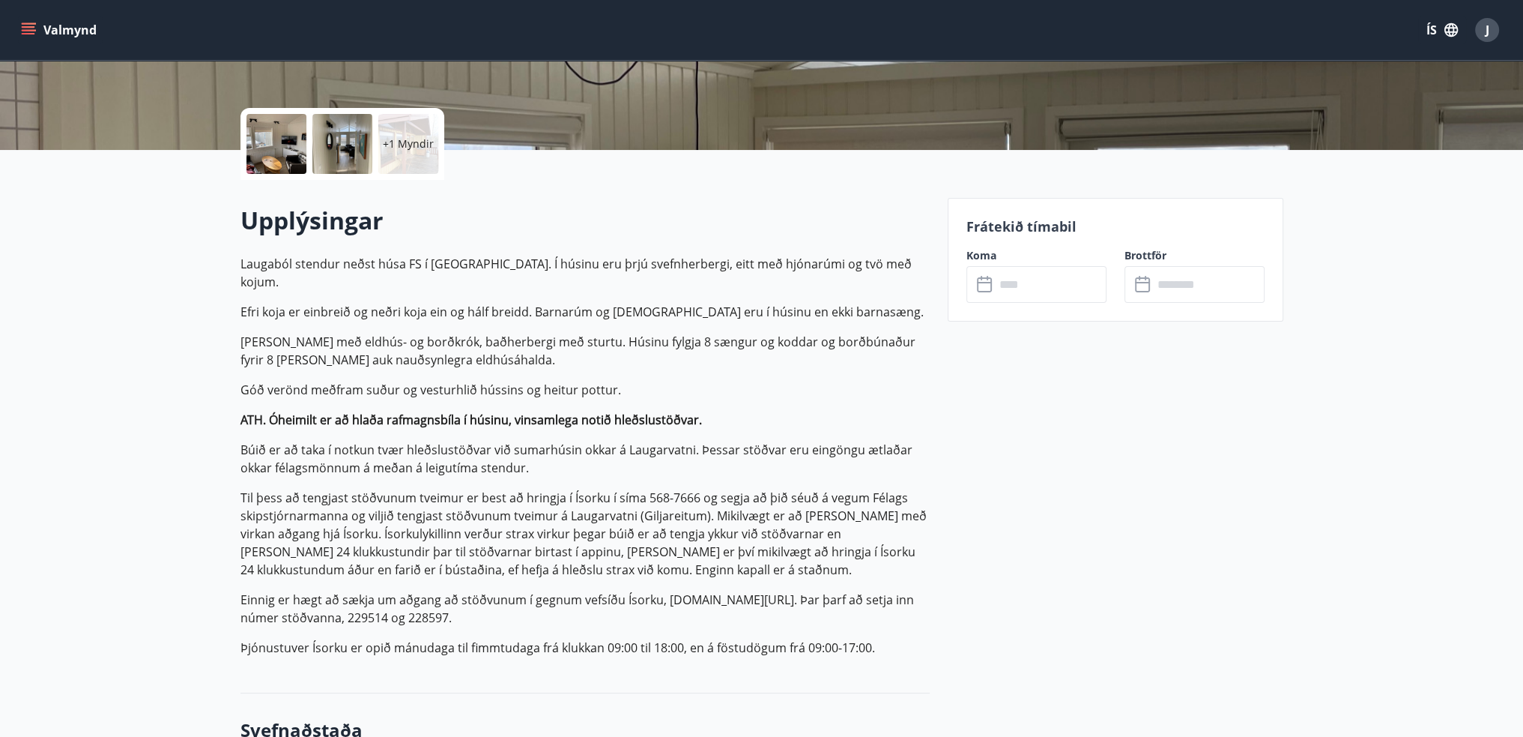
click at [256, 333] on p "Stofa með eldhús- og borðkrók, baðherbergi með sturtu. Húsinu fylgja 8 sængur o…" at bounding box center [585, 351] width 689 height 36
click at [423, 336] on p "Stofa með eldhús- og borðkrók, baðherbergi með sturtu. Húsinu fylgja 8 sængur o…" at bounding box center [585, 351] width 689 height 36
drag, startPoint x: 552, startPoint y: 324, endPoint x: 228, endPoint y: 303, distance: 325.2
copy p "Stofa með eldhús- og borðkrók, baðherbergi með sturtu"
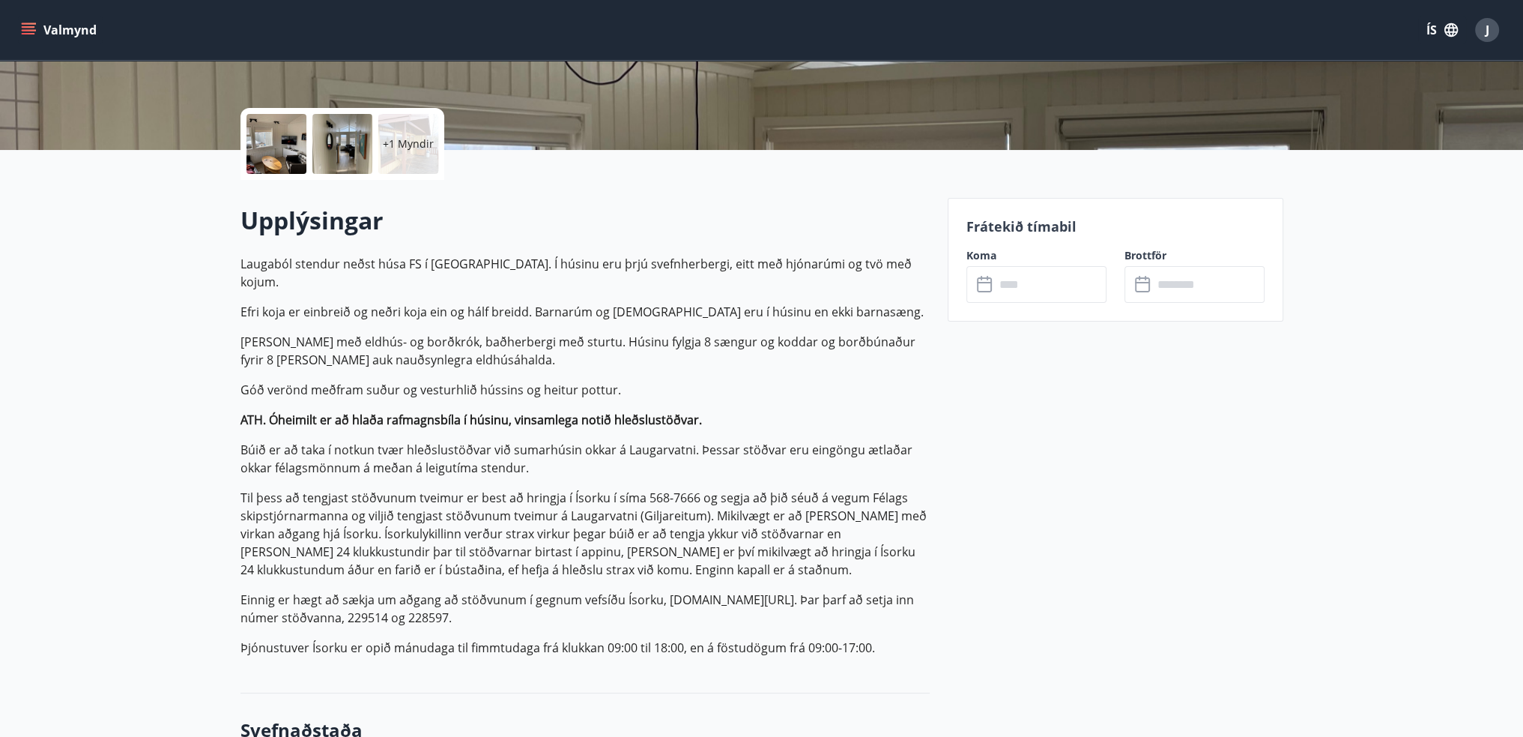
click at [270, 124] on div at bounding box center [277, 144] width 60 height 60
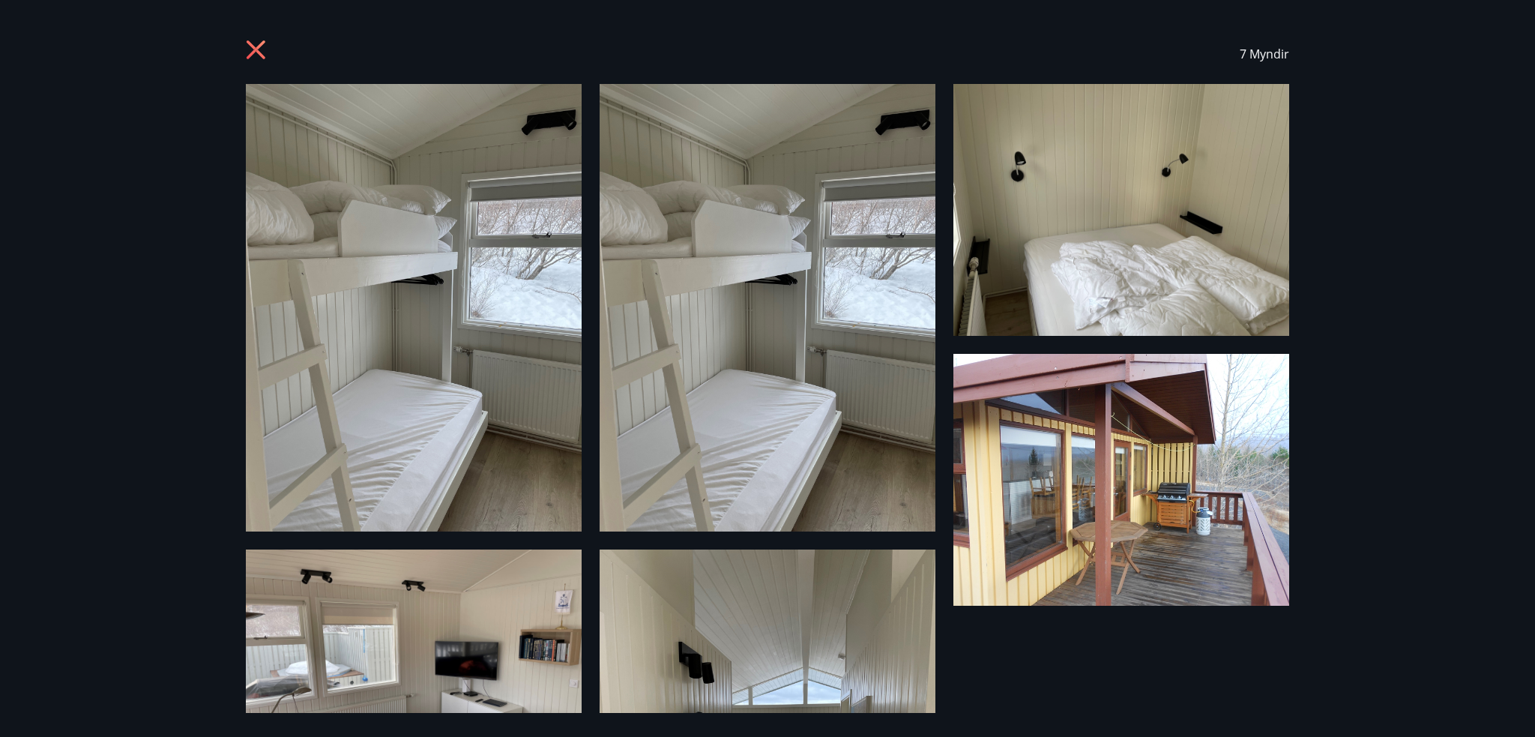
click at [172, 127] on div "7 Myndir" at bounding box center [767, 368] width 1535 height 737
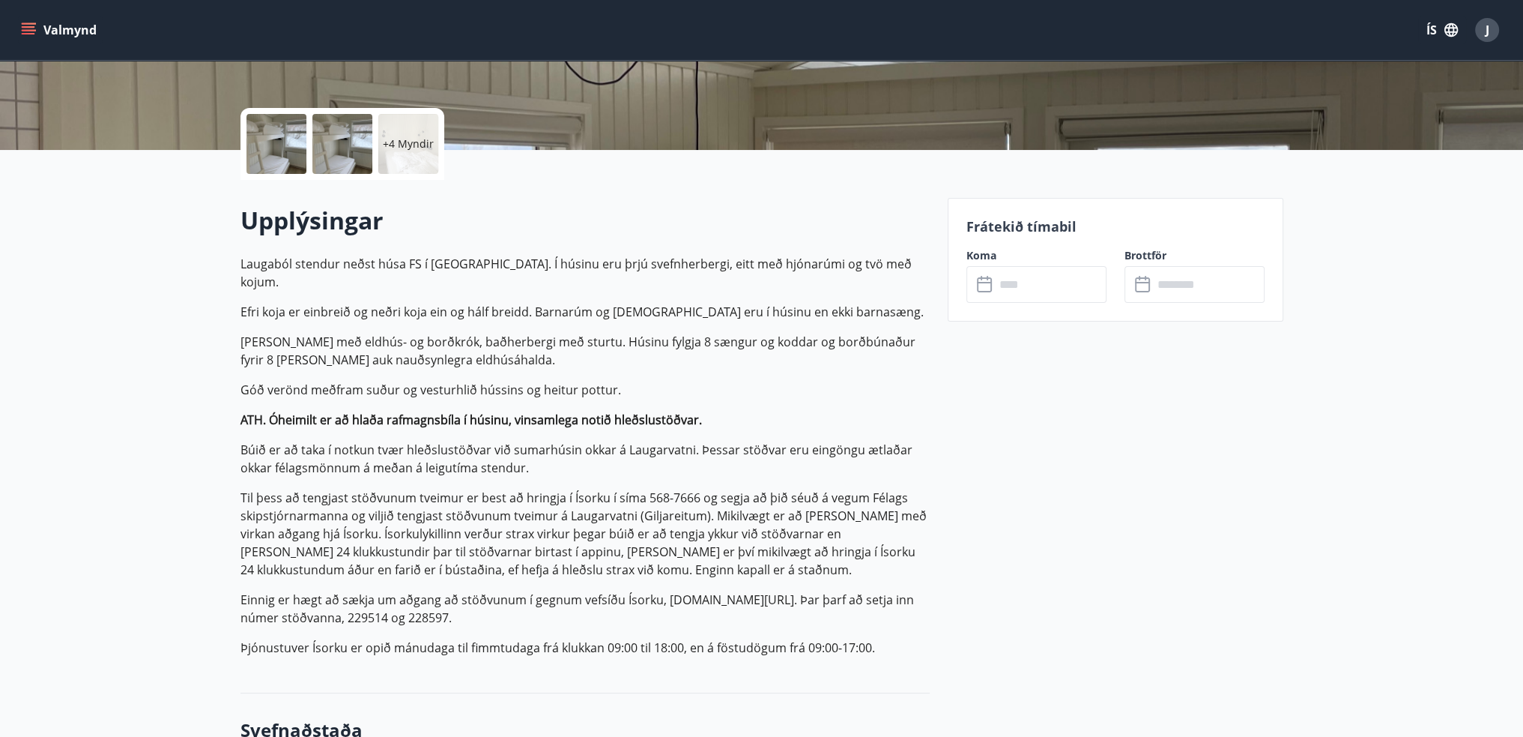
click at [359, 343] on p "Stofa með eldhús- og borðkrók, baðherbergi með sturtu. Húsinu fylgja 8 sængur o…" at bounding box center [585, 351] width 689 height 36
click at [289, 166] on div at bounding box center [277, 144] width 60 height 60
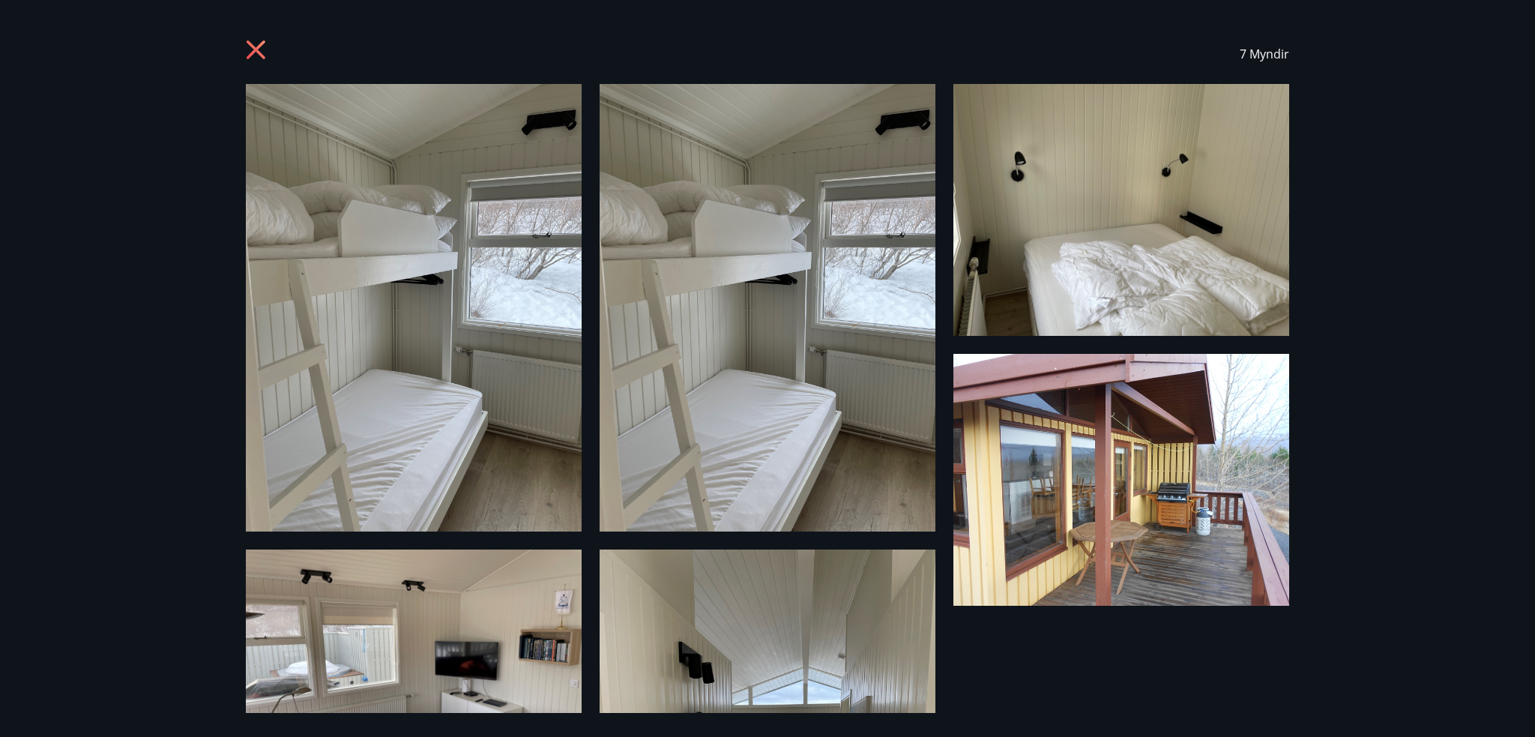
click at [736, 324] on img at bounding box center [767, 307] width 336 height 447
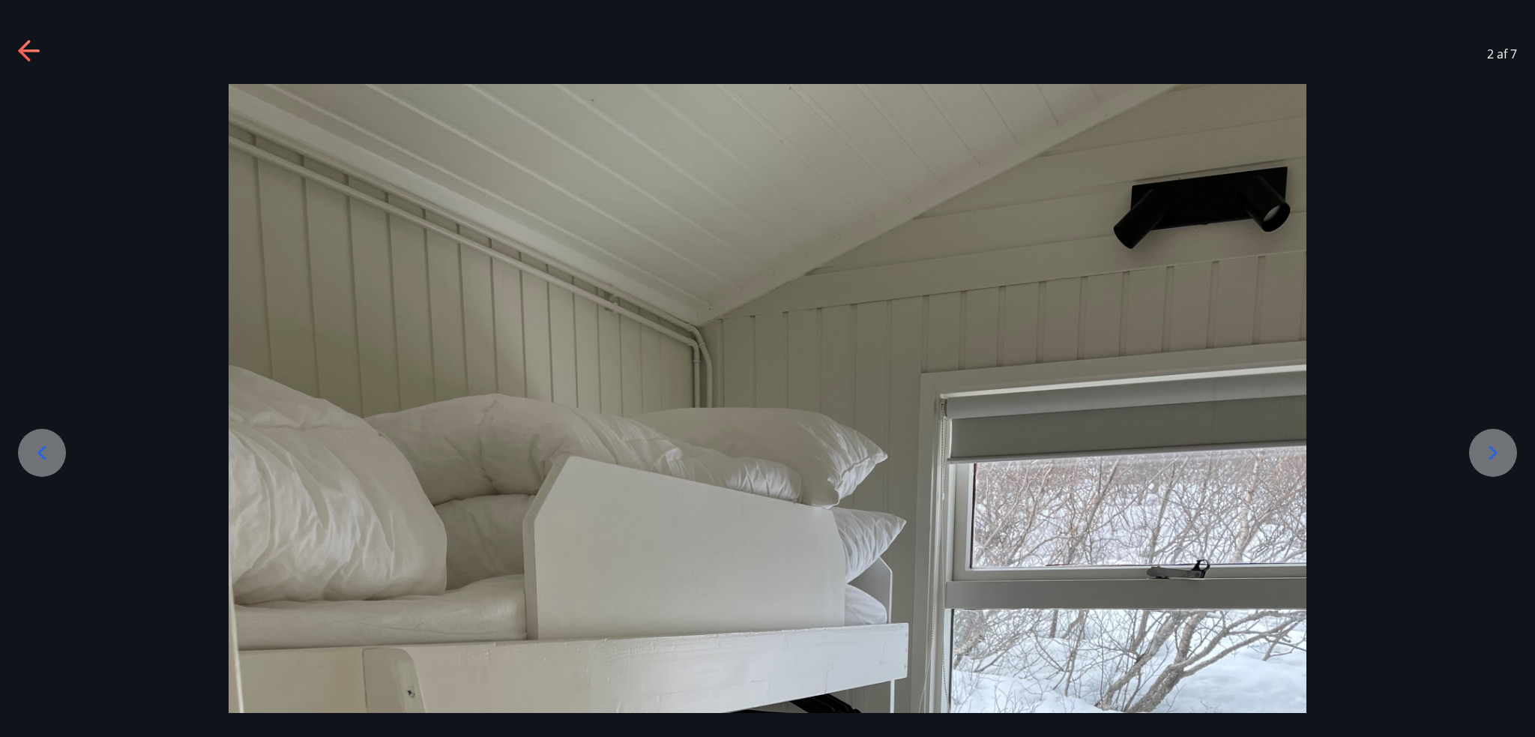
click at [1493, 460] on icon at bounding box center [1493, 453] width 24 height 24
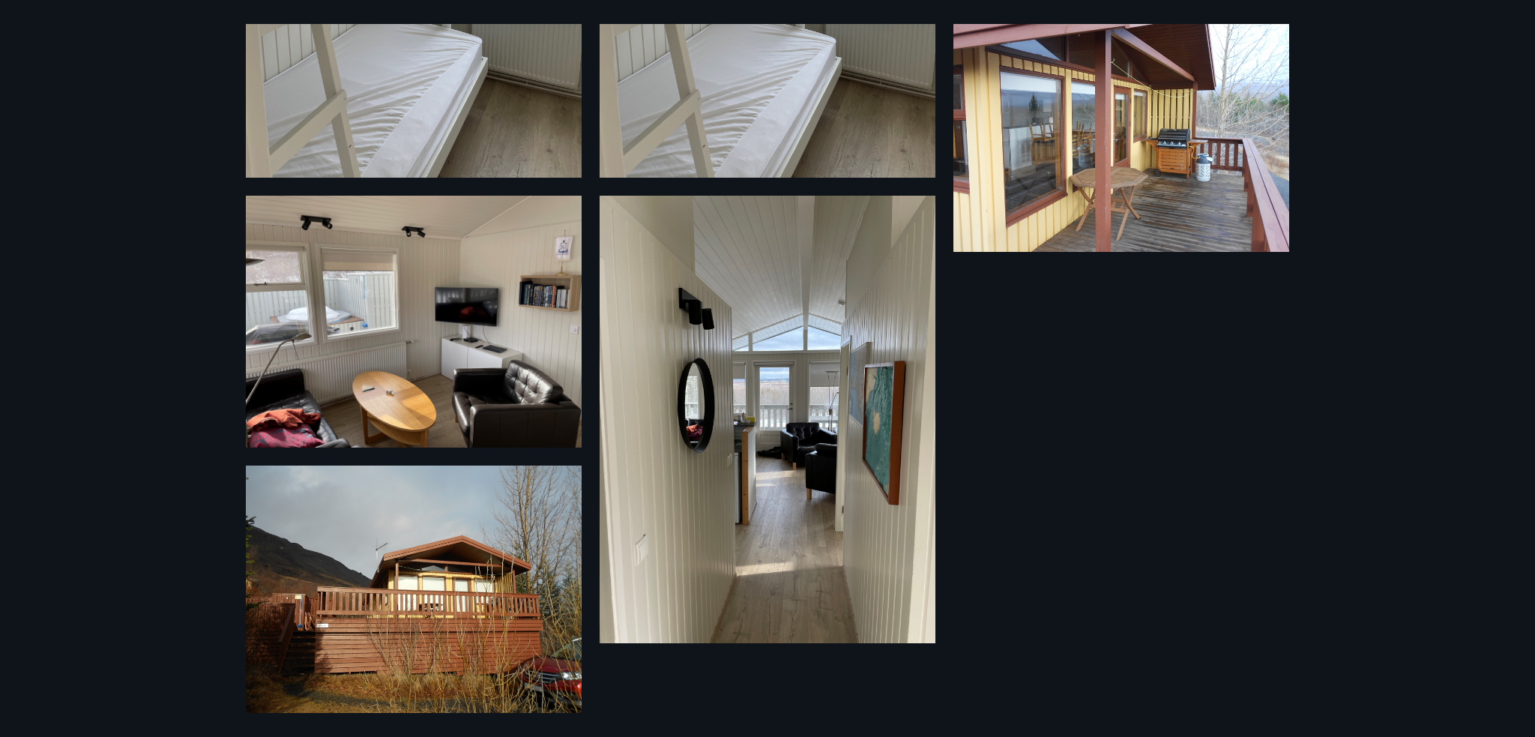
scroll to position [363, 0]
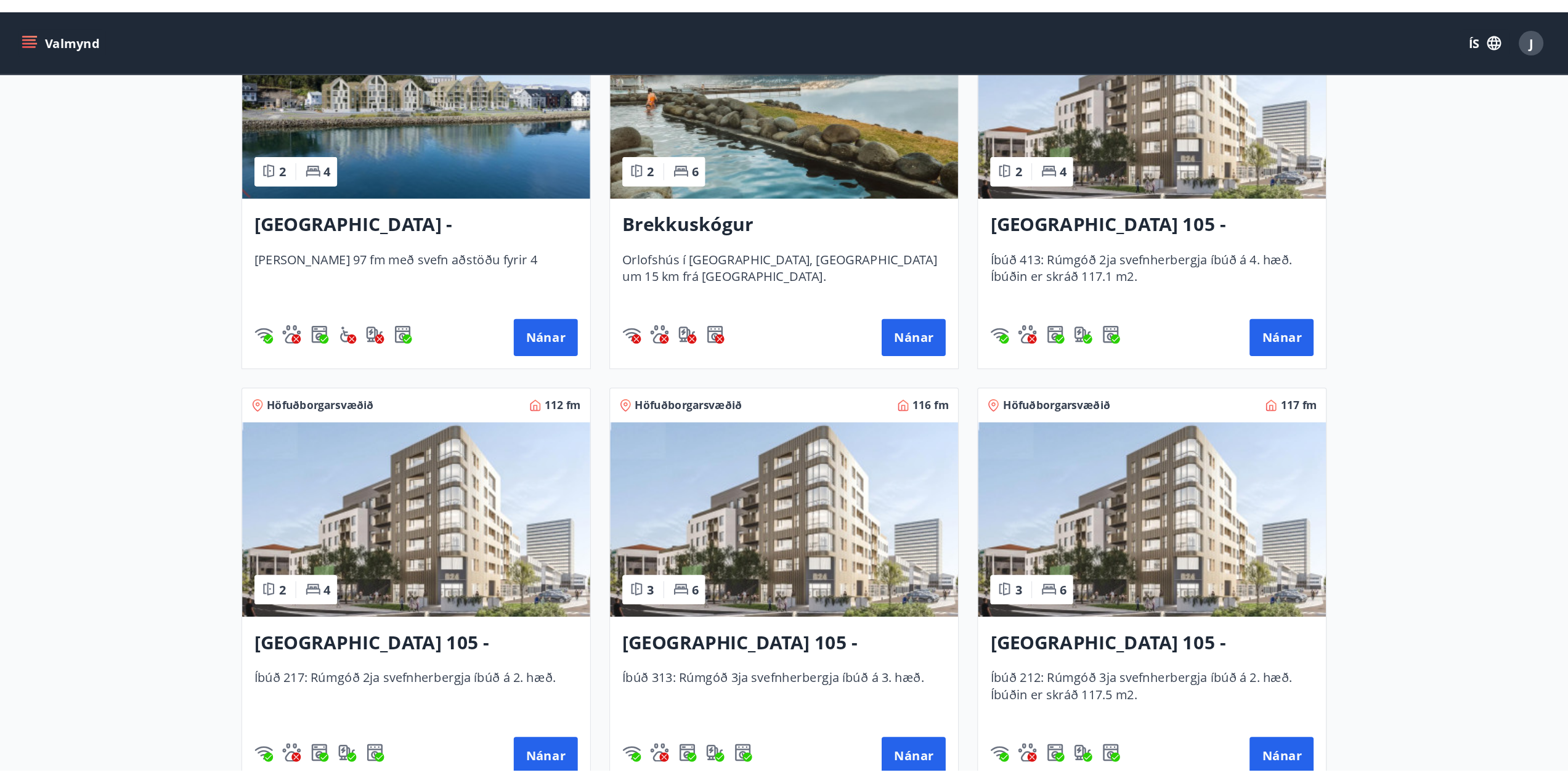
scroll to position [317, 0]
